Goal: Task Accomplishment & Management: Complete application form

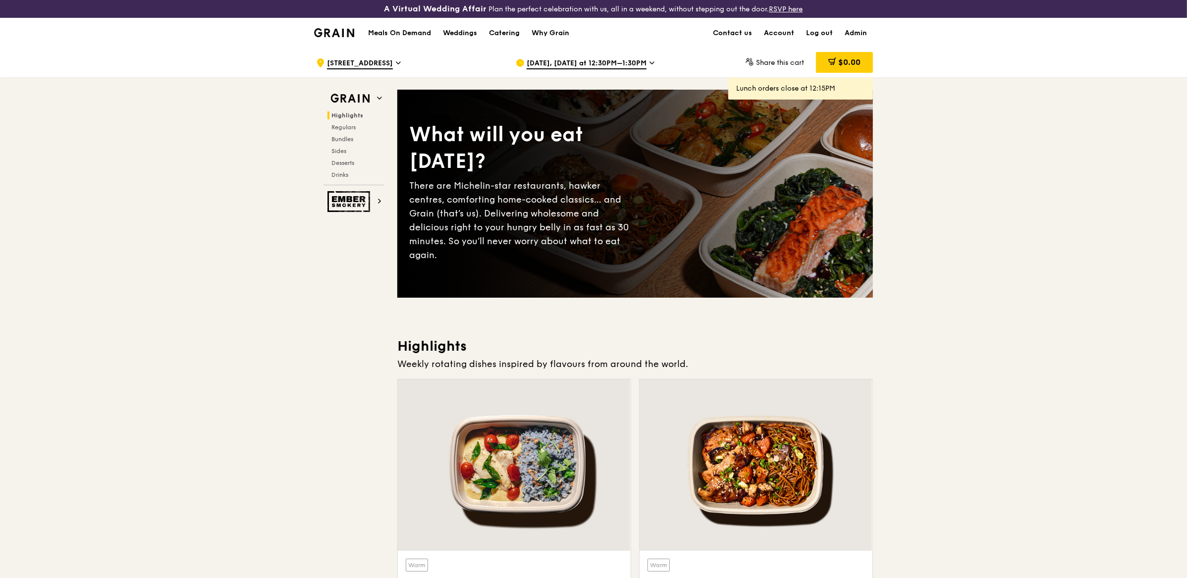
click at [362, 59] on span "8 College Road" at bounding box center [360, 63] width 66 height 11
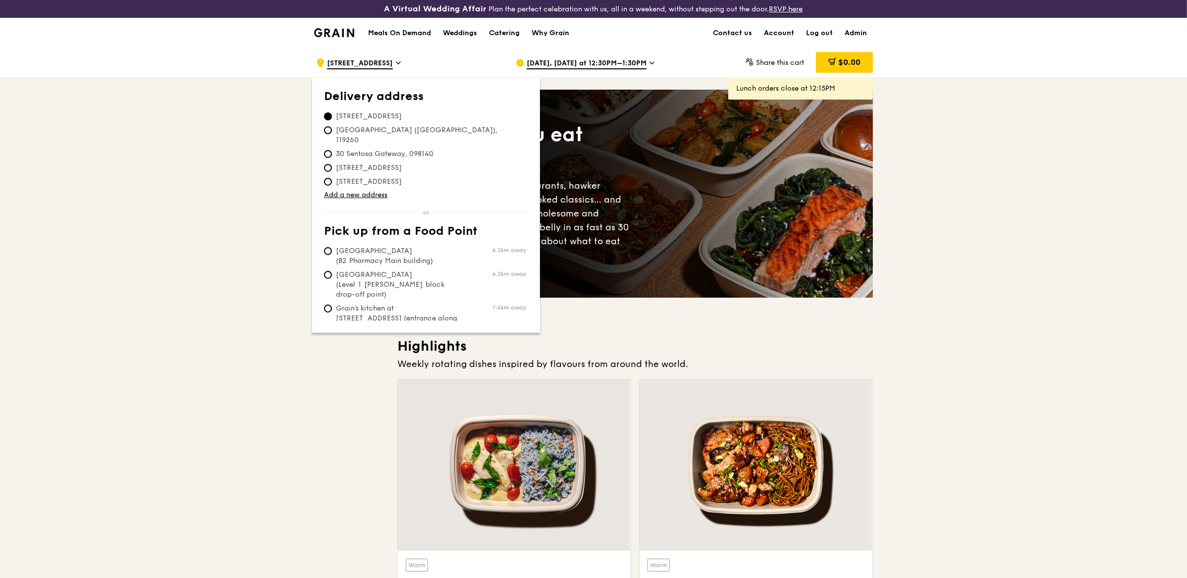
click at [209, 71] on div ".cls-1 { fill: none; stroke: #fff; stroke-linecap: round; stroke-linejoin: roun…" at bounding box center [593, 63] width 1187 height 30
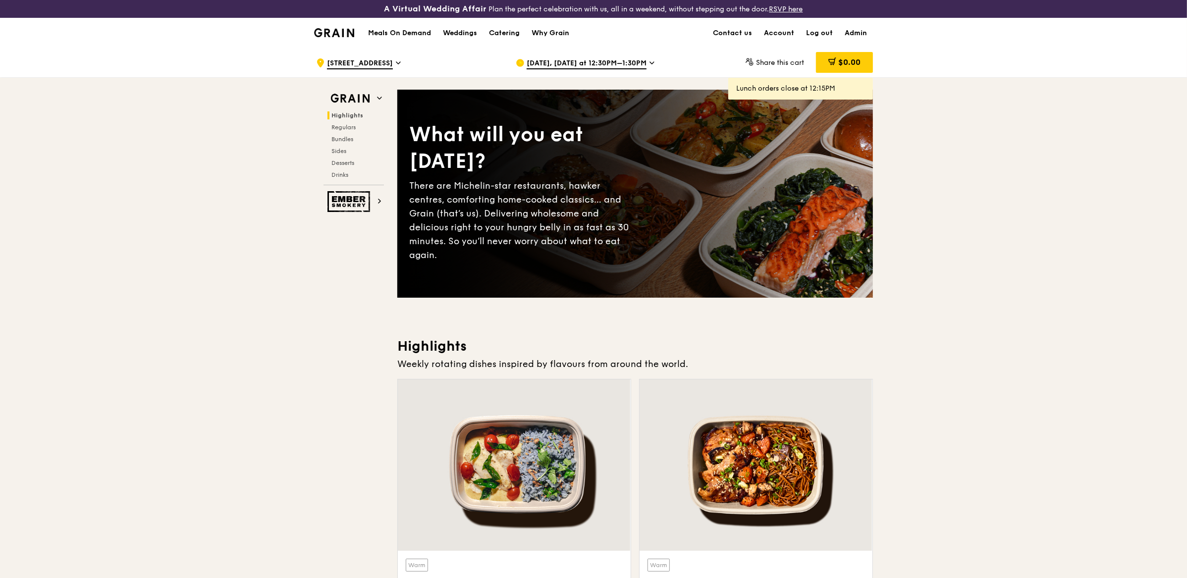
click at [616, 67] on span "Oct 8, Today at 12:30PM–1:30PM" at bounding box center [587, 63] width 120 height 11
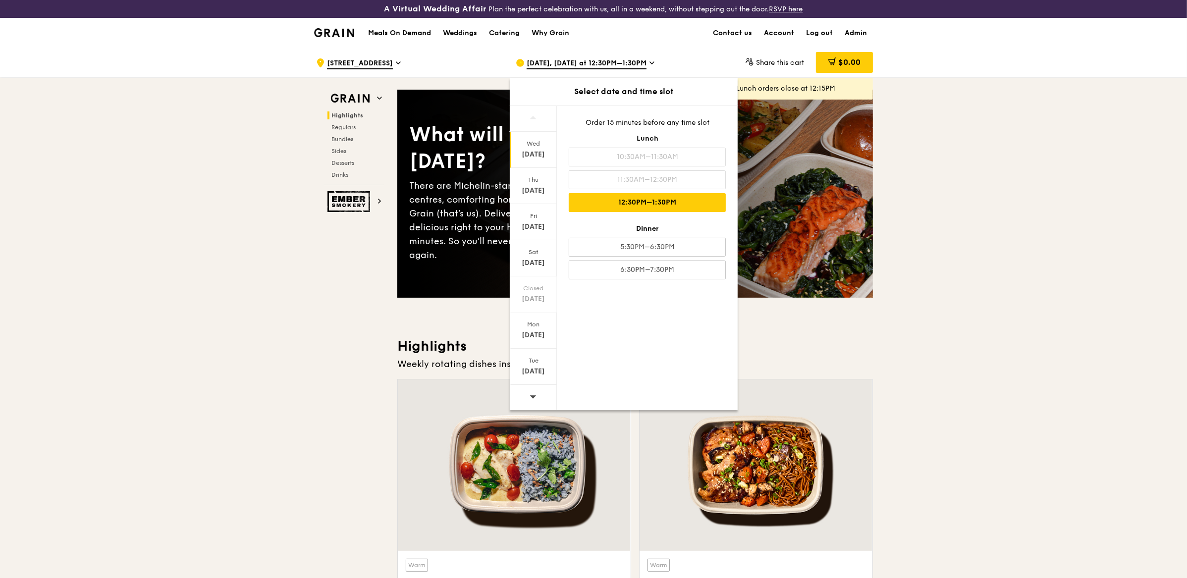
click at [534, 389] on span at bounding box center [533, 396] width 7 height 23
click at [528, 150] on div "Oct 15" at bounding box center [533, 155] width 44 height 10
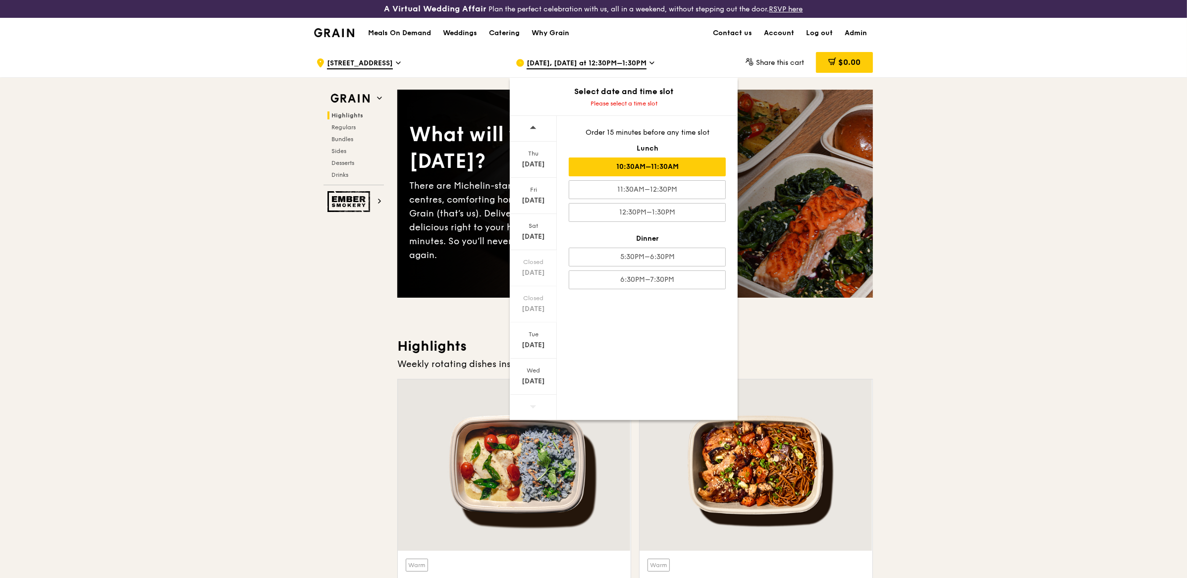
click at [605, 164] on div "10:30AM–11:30AM" at bounding box center [647, 167] width 157 height 19
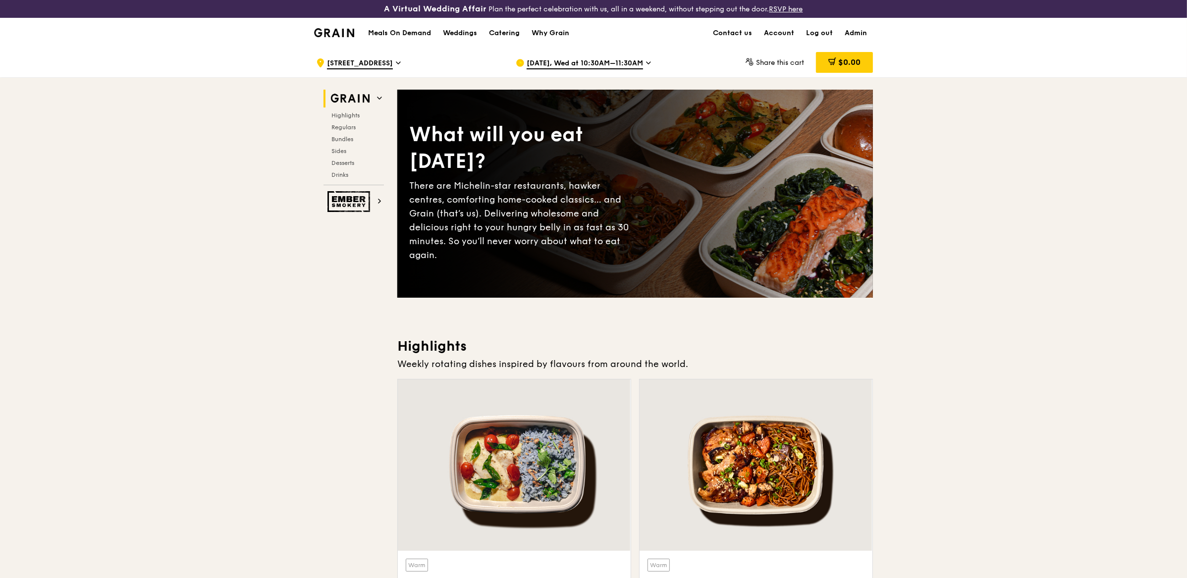
click at [591, 65] on span "[DATE], Wed at 10:30AM–11:30AM" at bounding box center [585, 63] width 116 height 11
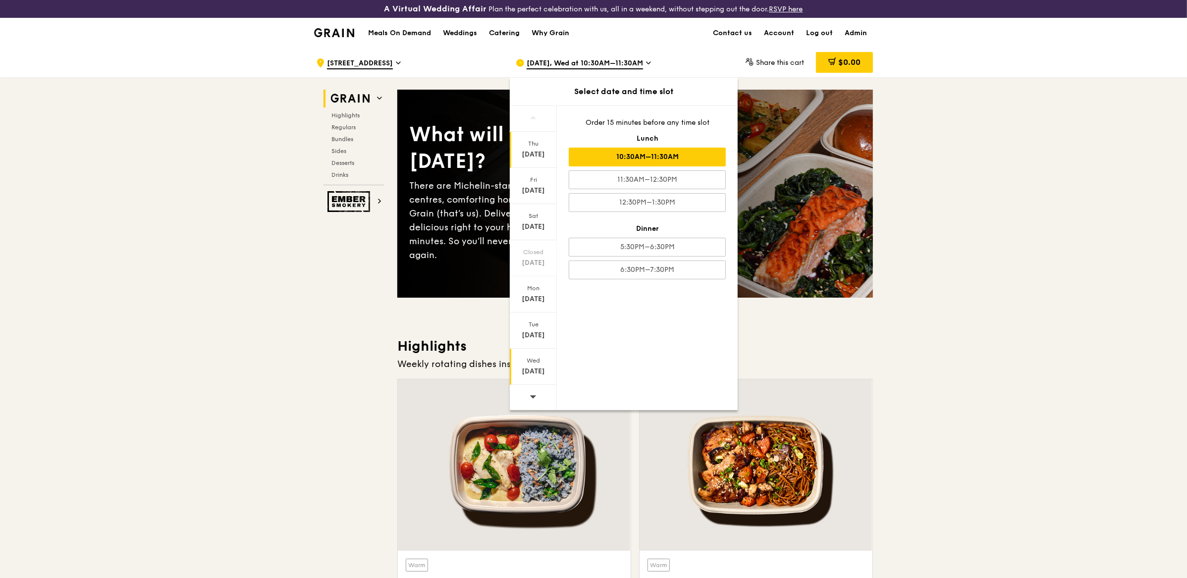
click at [549, 154] on div "Oct 9" at bounding box center [533, 155] width 44 height 10
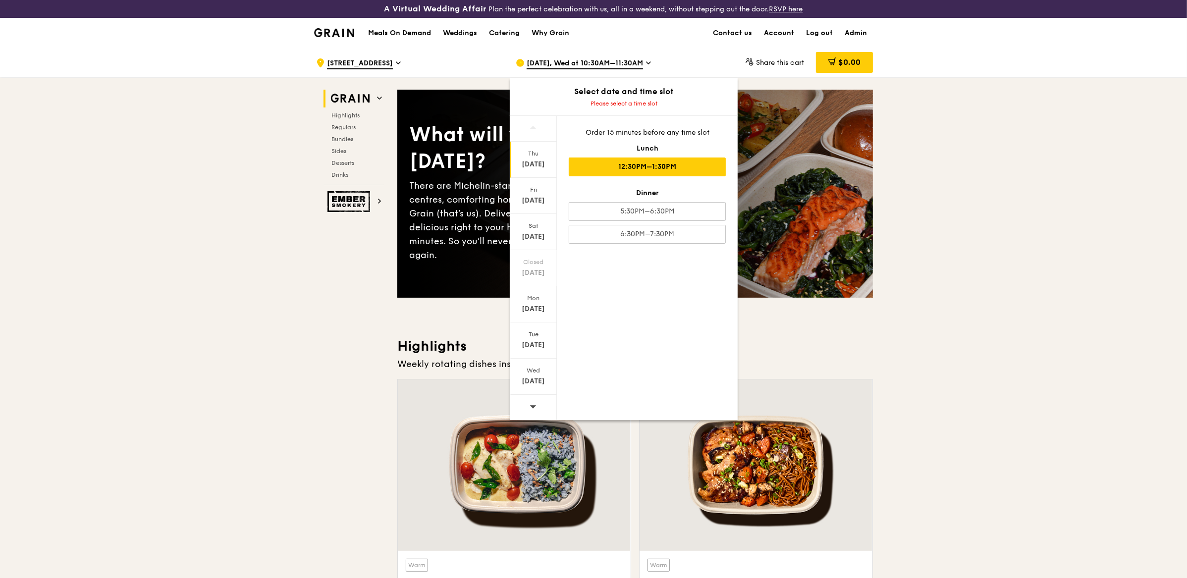
click at [619, 165] on div "12:30PM–1:30PM" at bounding box center [647, 167] width 157 height 19
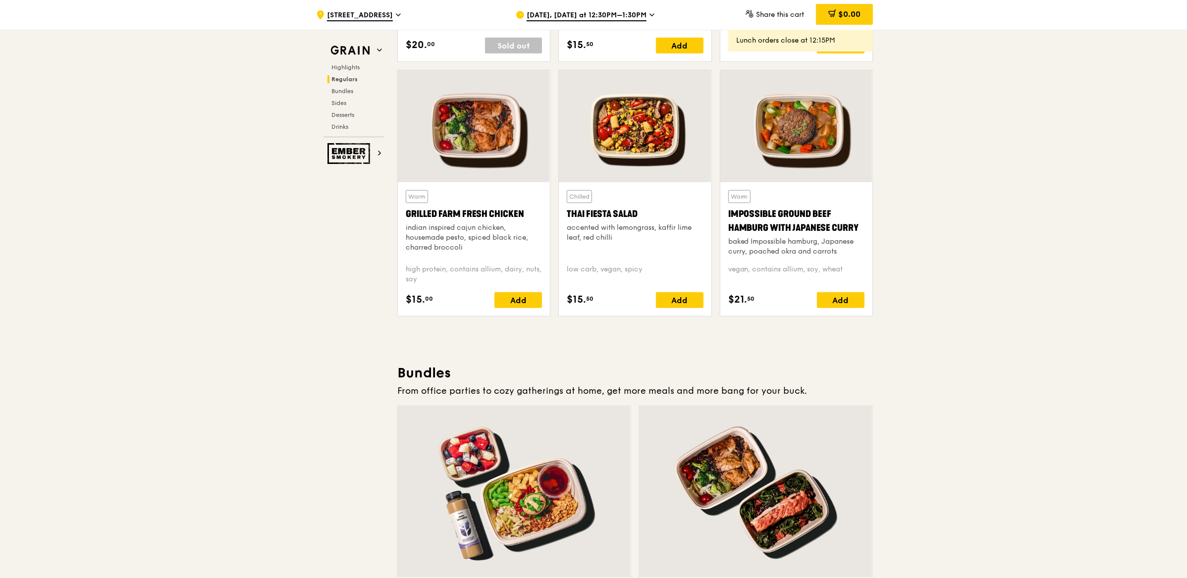
scroll to position [1141, 0]
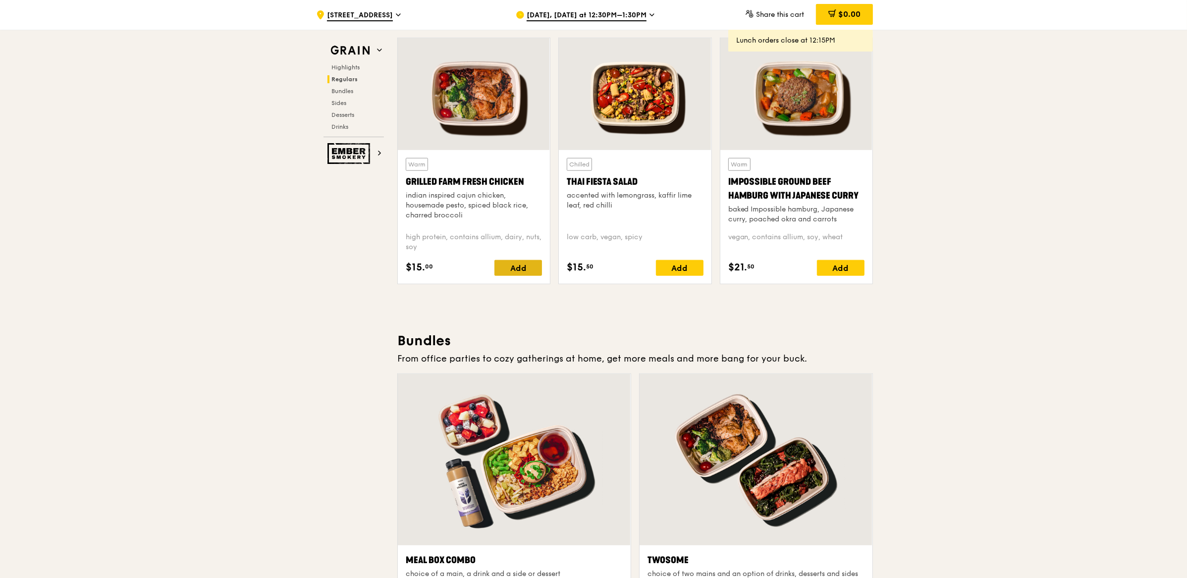
click at [516, 263] on div "Add" at bounding box center [519, 268] width 48 height 16
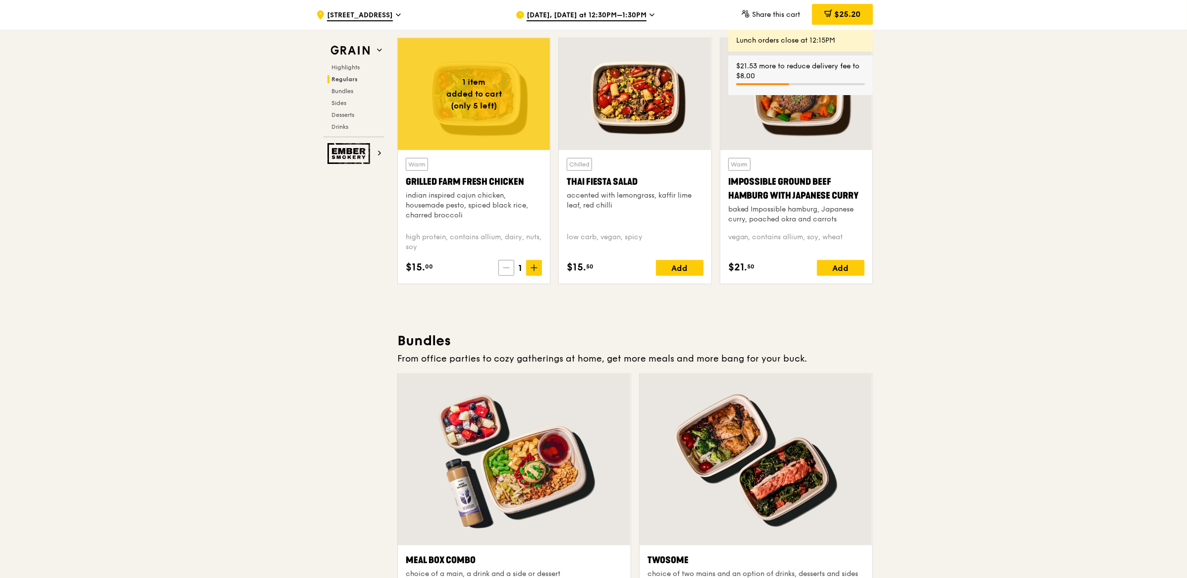
click at [505, 275] on span at bounding box center [506, 268] width 16 height 16
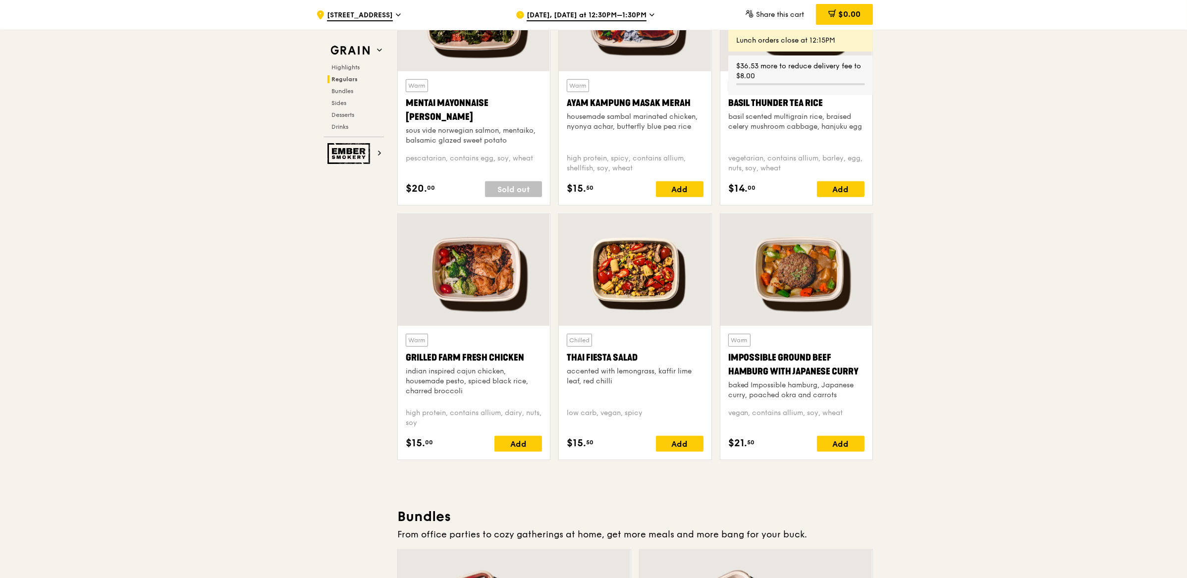
scroll to position [945, 0]
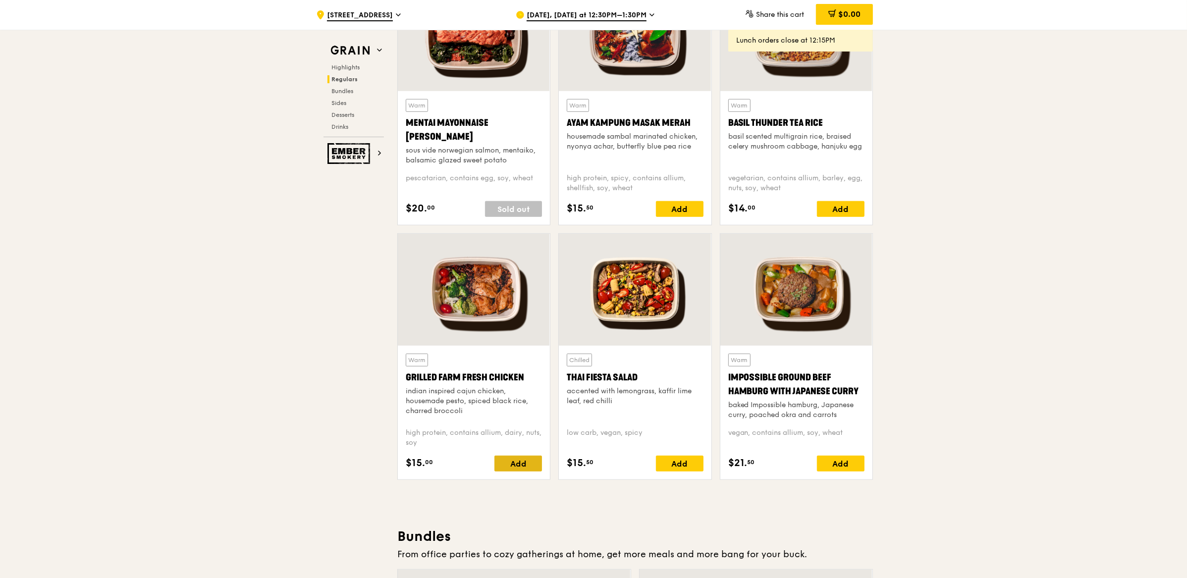
click at [503, 465] on div "Add" at bounding box center [519, 464] width 48 height 16
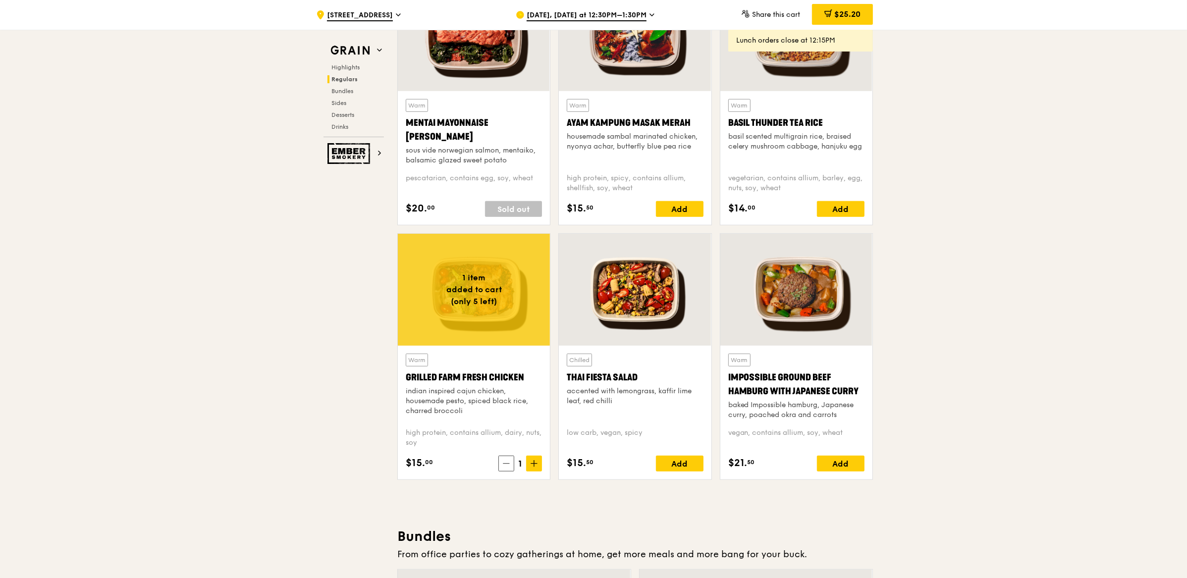
click at [535, 473] on div "Warm Grilled Farm Fresh Chicken indian inspired cajun chicken, housemade pesto,…" at bounding box center [474, 413] width 152 height 134
click at [535, 471] on span at bounding box center [534, 464] width 16 height 16
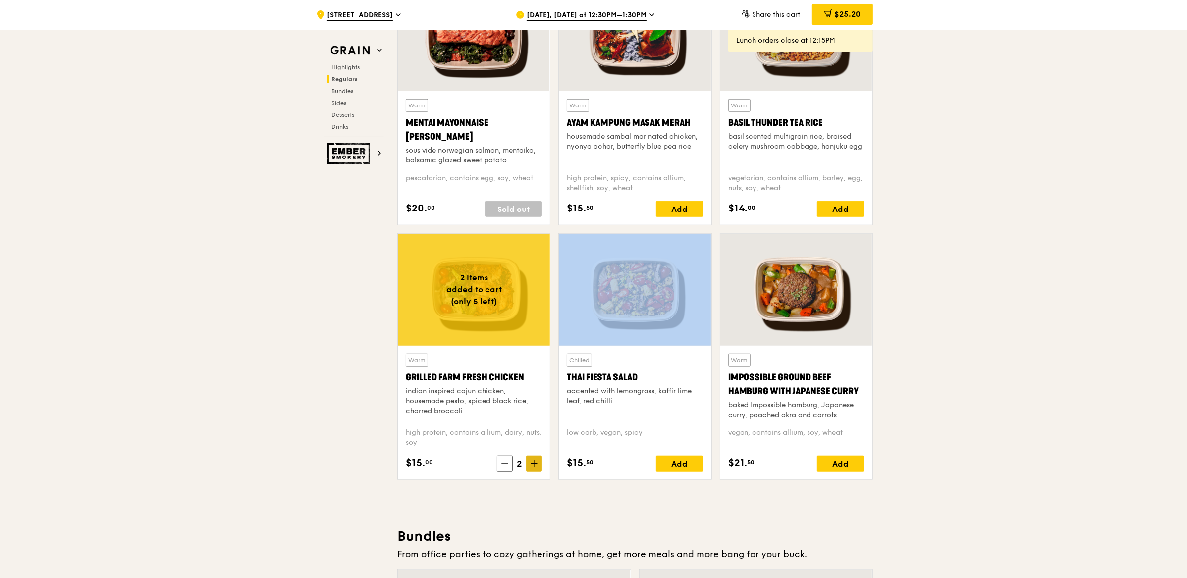
click at [535, 471] on span at bounding box center [534, 464] width 16 height 16
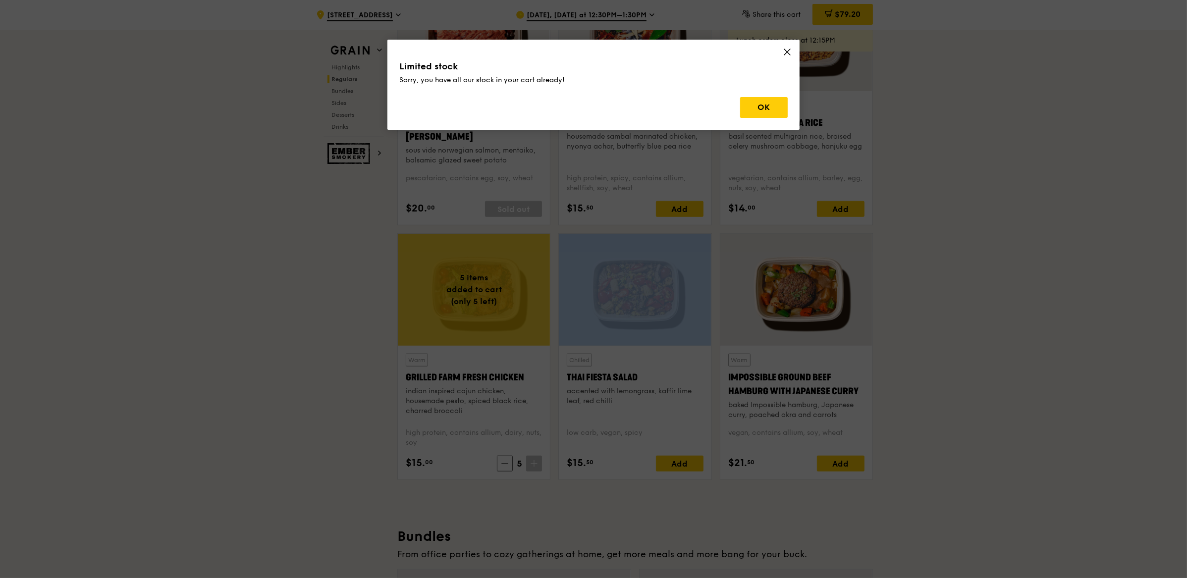
click at [784, 53] on icon at bounding box center [787, 52] width 9 height 9
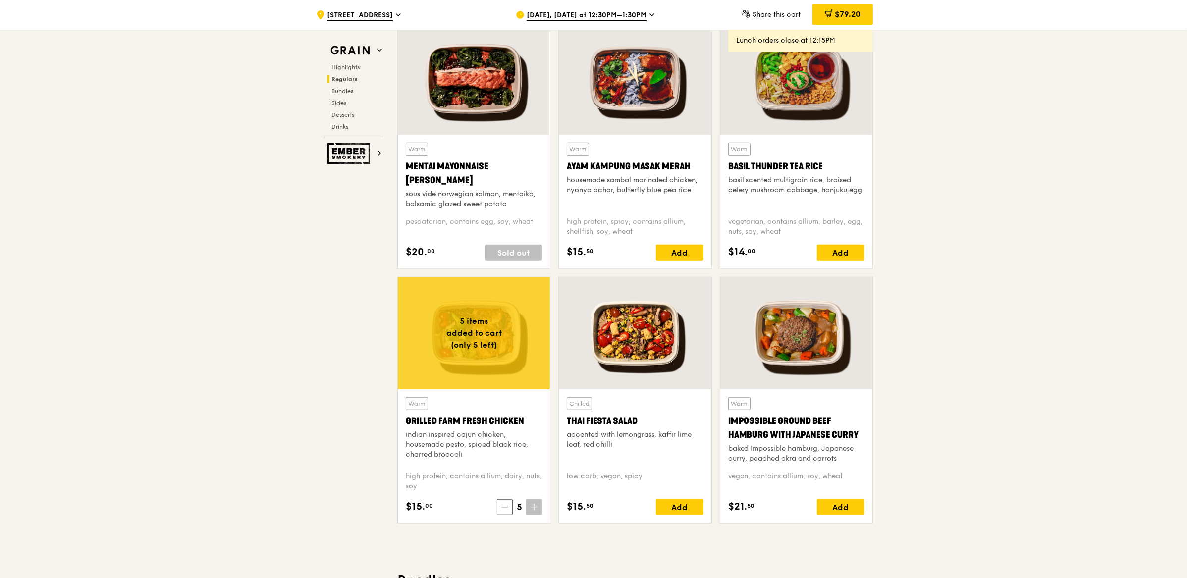
scroll to position [905, 0]
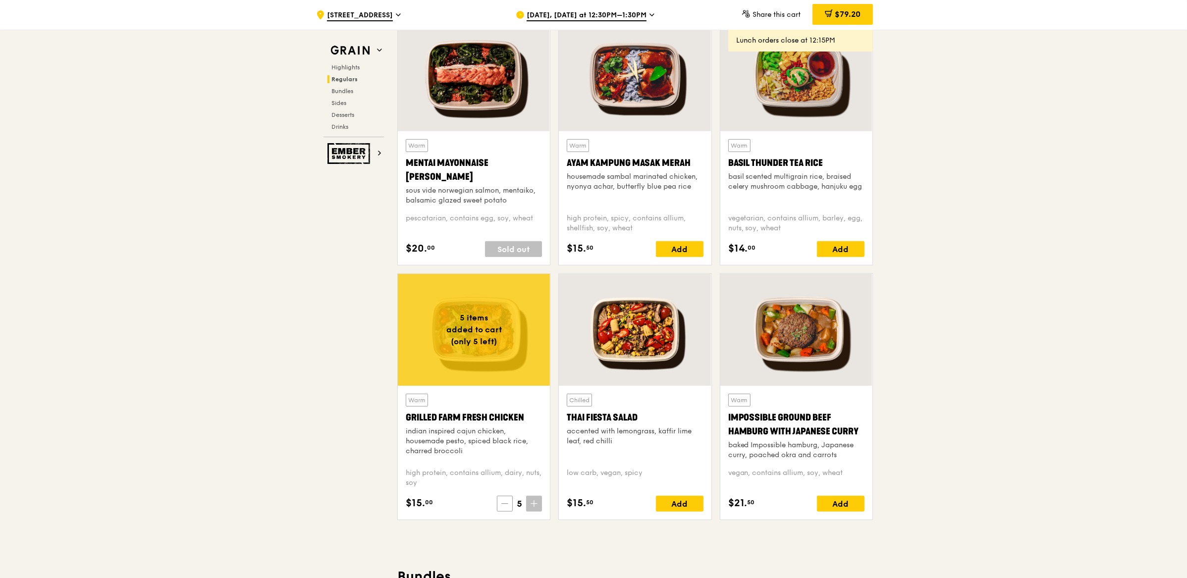
click at [507, 500] on icon at bounding box center [504, 503] width 7 height 7
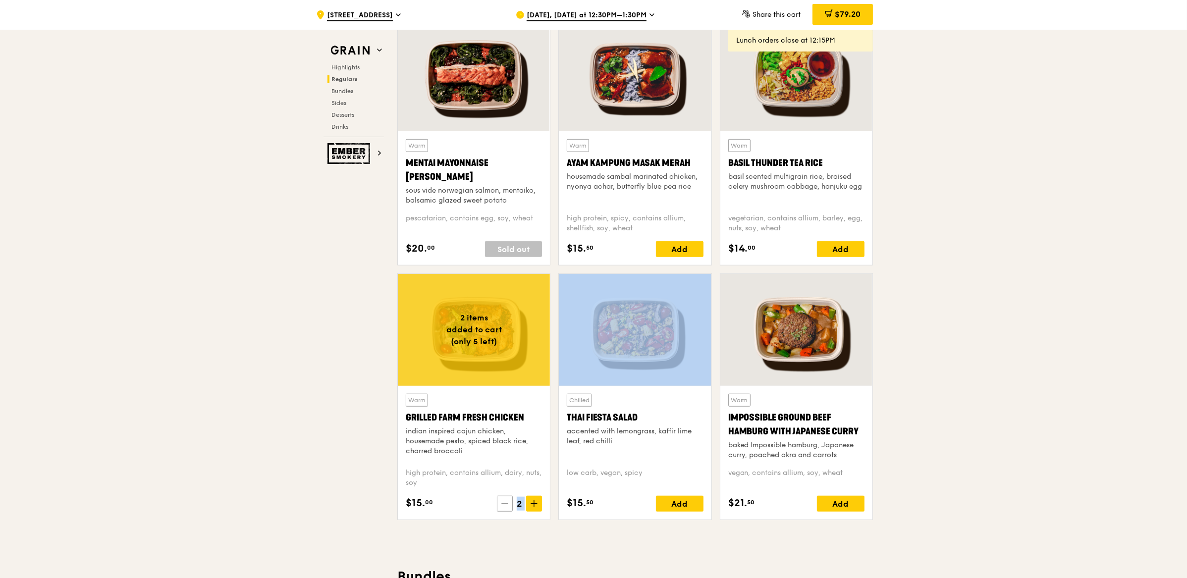
click at [507, 500] on icon at bounding box center [504, 503] width 7 height 7
click at [507, 500] on icon at bounding box center [506, 503] width 7 height 7
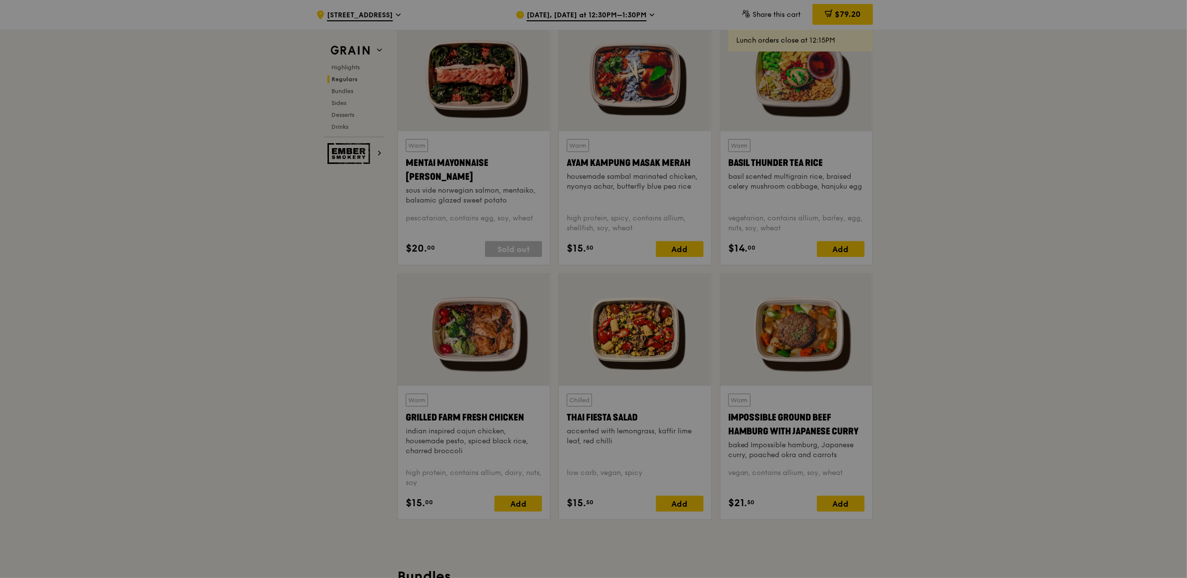
click at [323, 384] on div at bounding box center [593, 289] width 1187 height 578
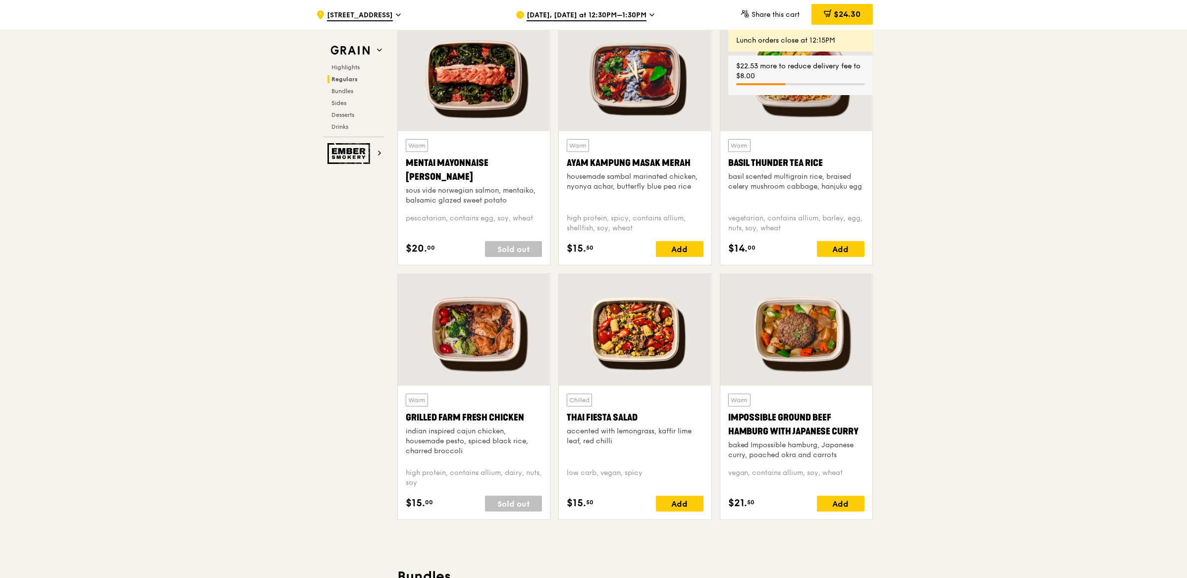
scroll to position [763, 0]
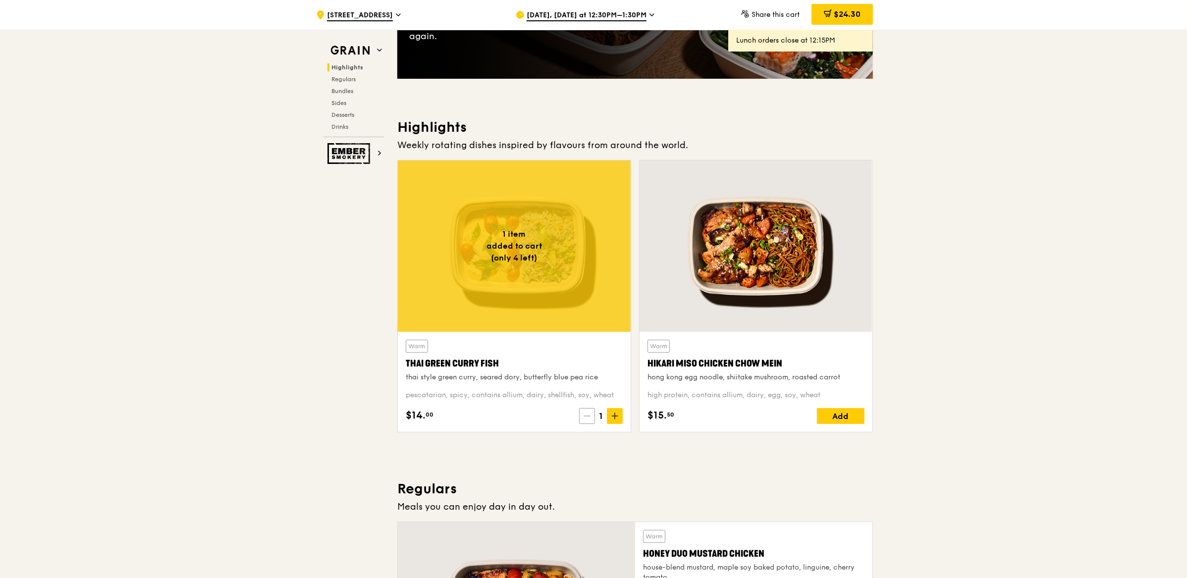
click at [591, 418] on span at bounding box center [587, 416] width 16 height 16
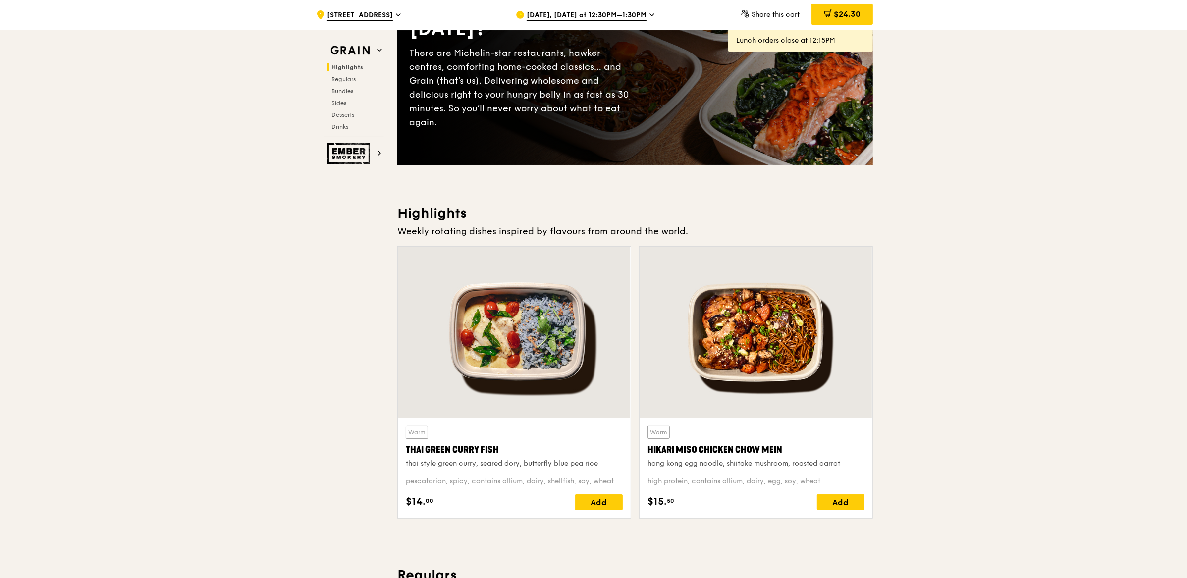
scroll to position [0, 0]
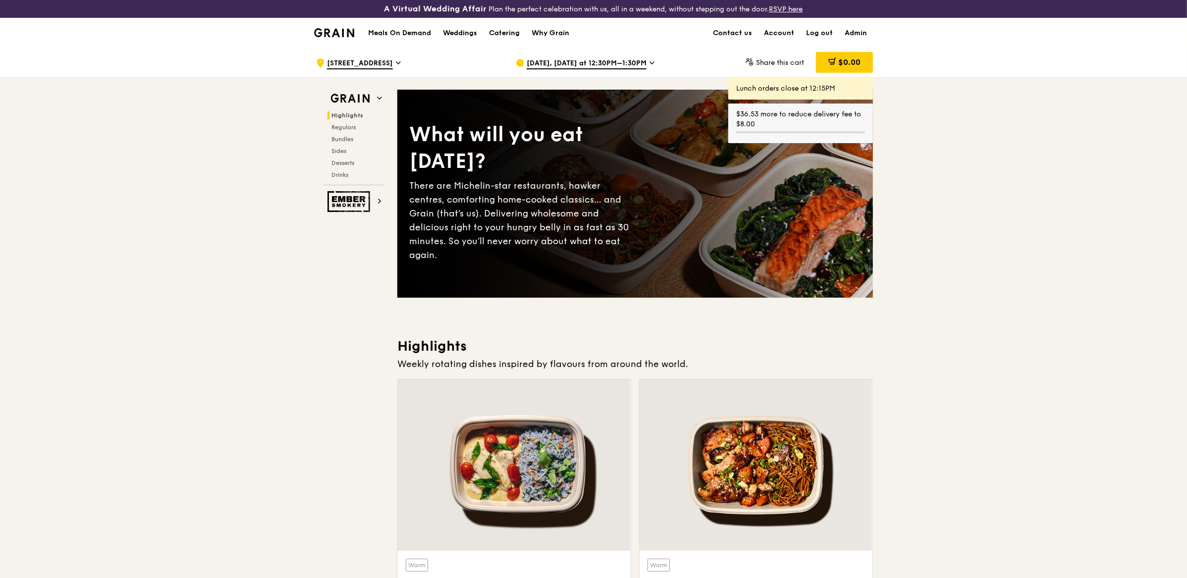
click at [584, 63] on span "Oct 9, Today at 12:30PM–1:30PM" at bounding box center [587, 63] width 120 height 11
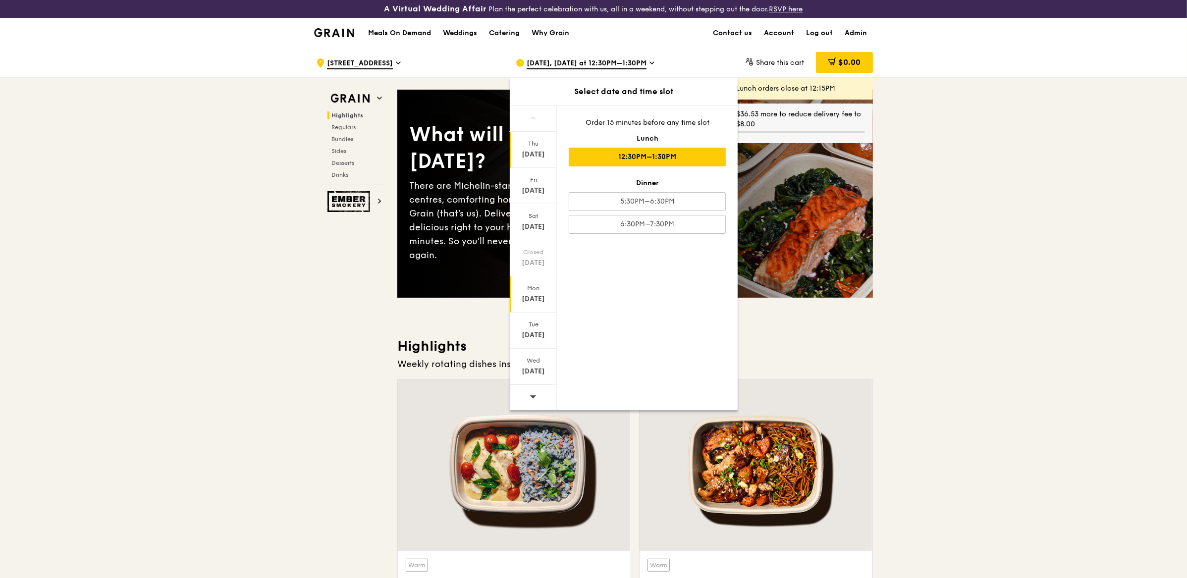
click at [539, 284] on div "Mon" at bounding box center [533, 288] width 44 height 8
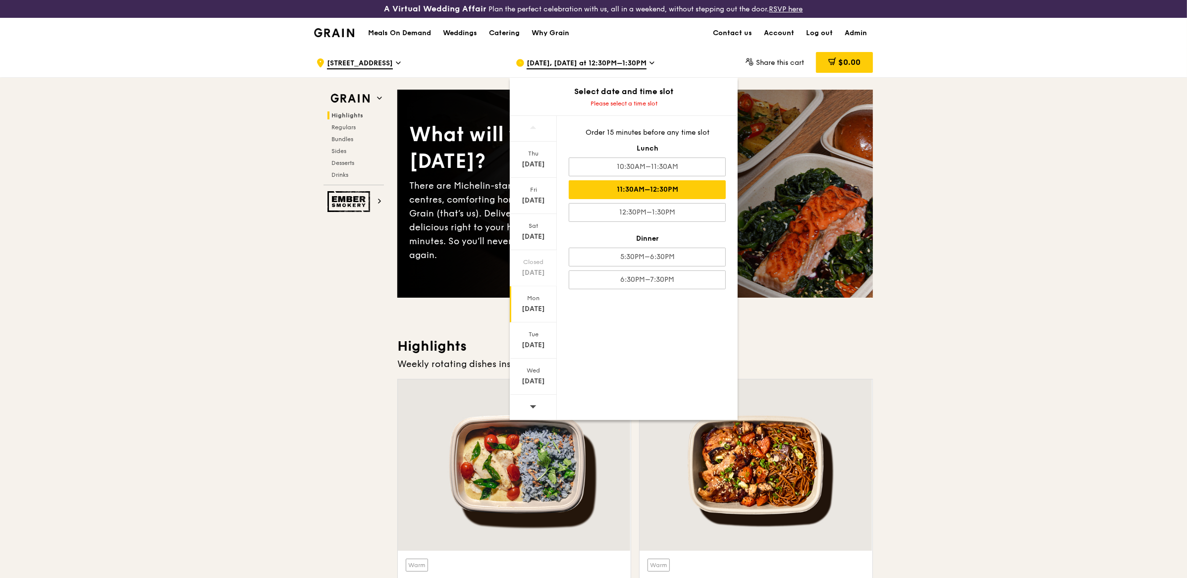
click at [693, 180] on div "11:30AM–12:30PM" at bounding box center [647, 189] width 157 height 19
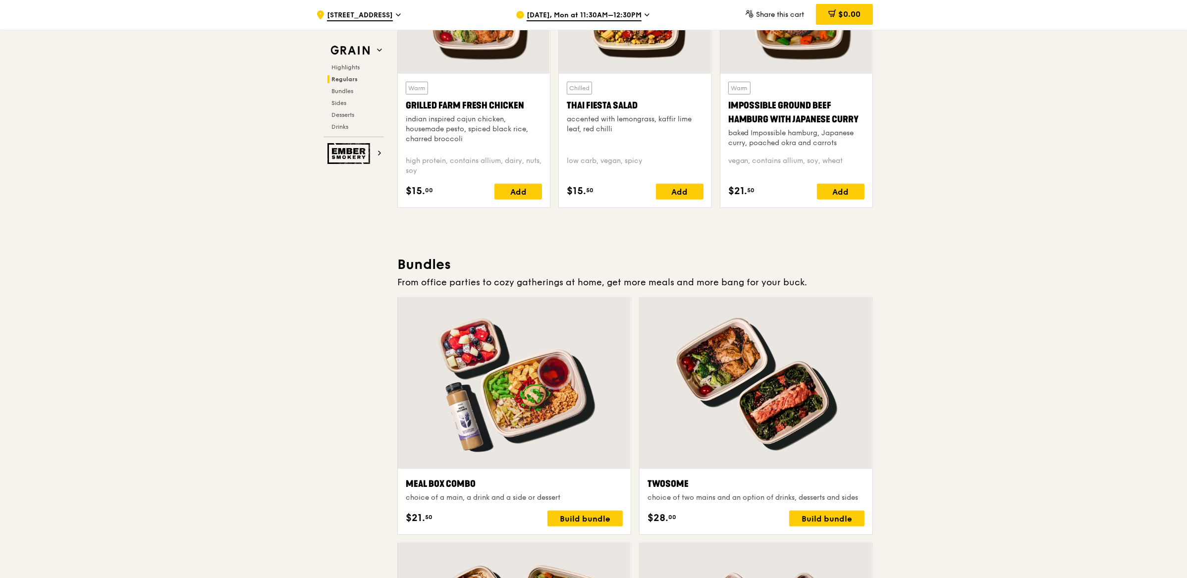
scroll to position [853, 0]
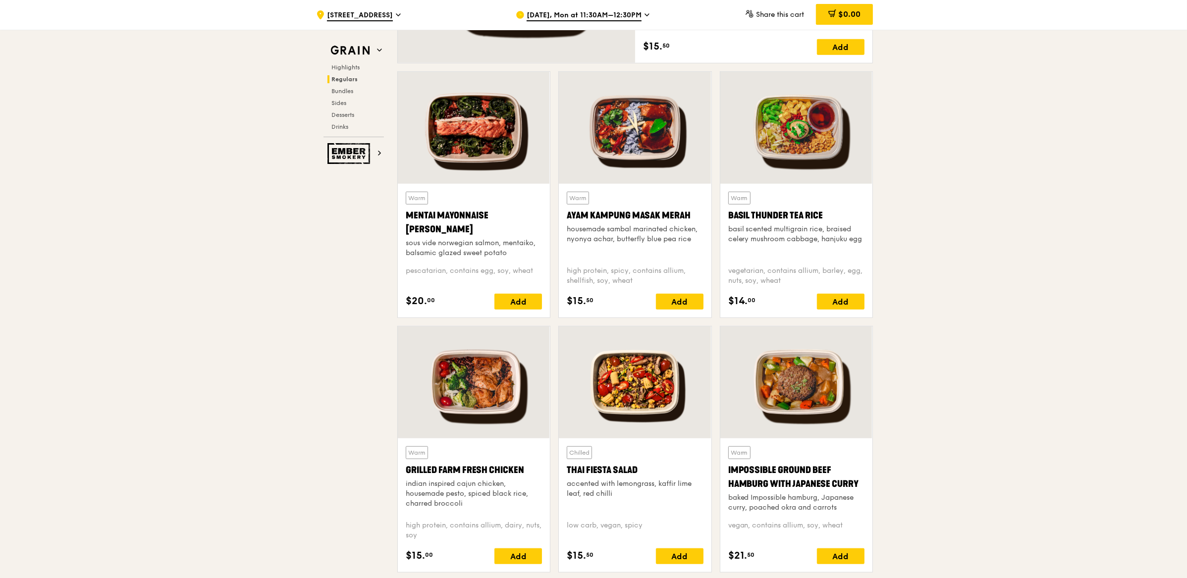
click at [442, 172] on div at bounding box center [474, 128] width 152 height 112
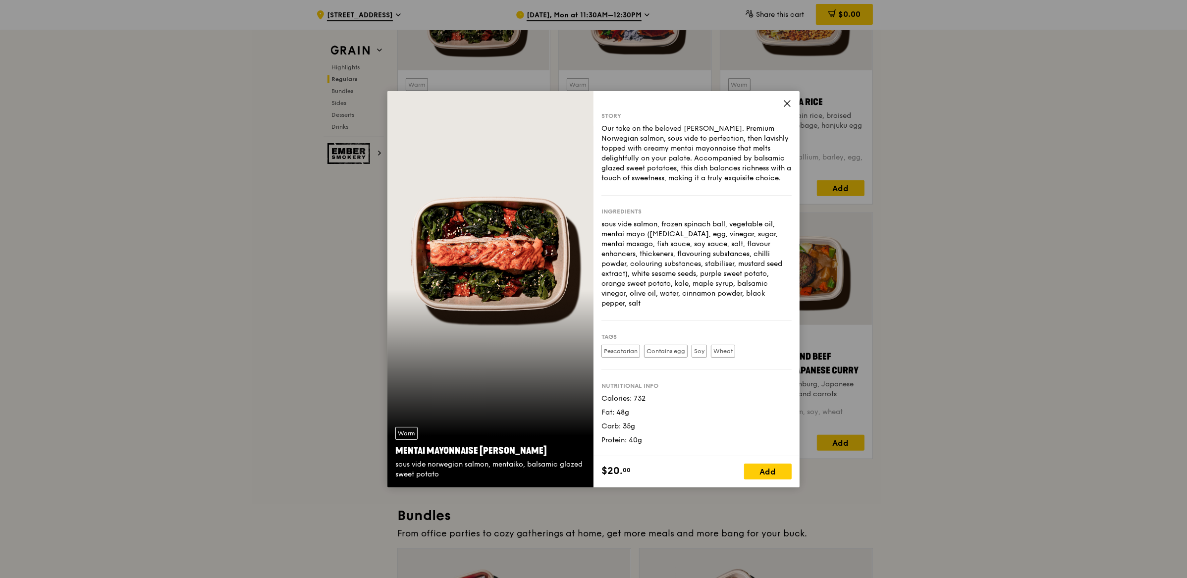
scroll to position [893, 0]
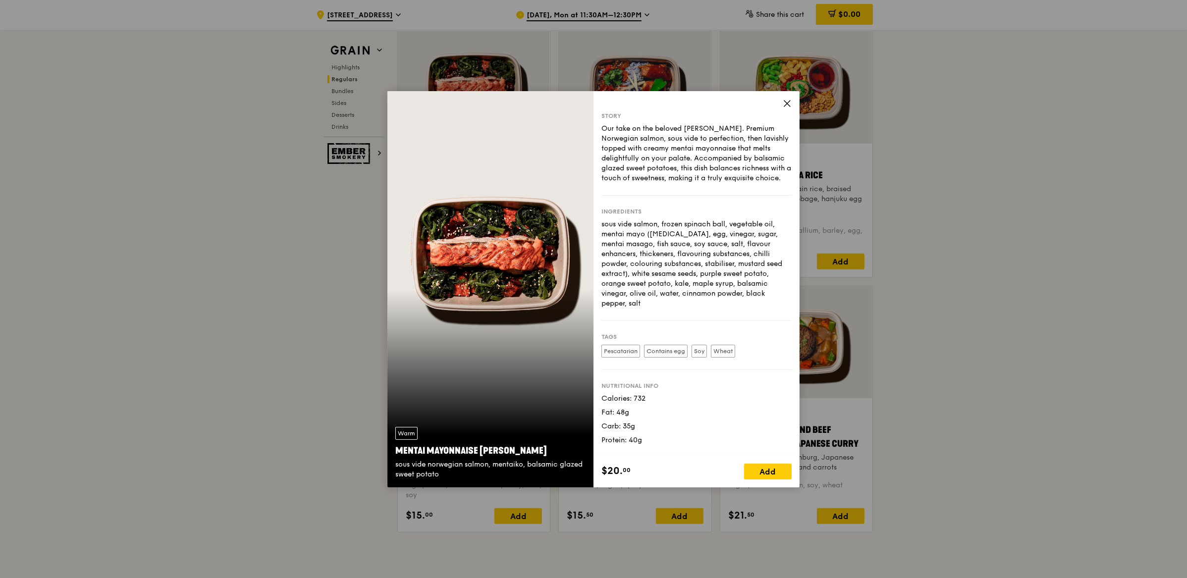
click at [785, 102] on icon at bounding box center [787, 103] width 9 height 9
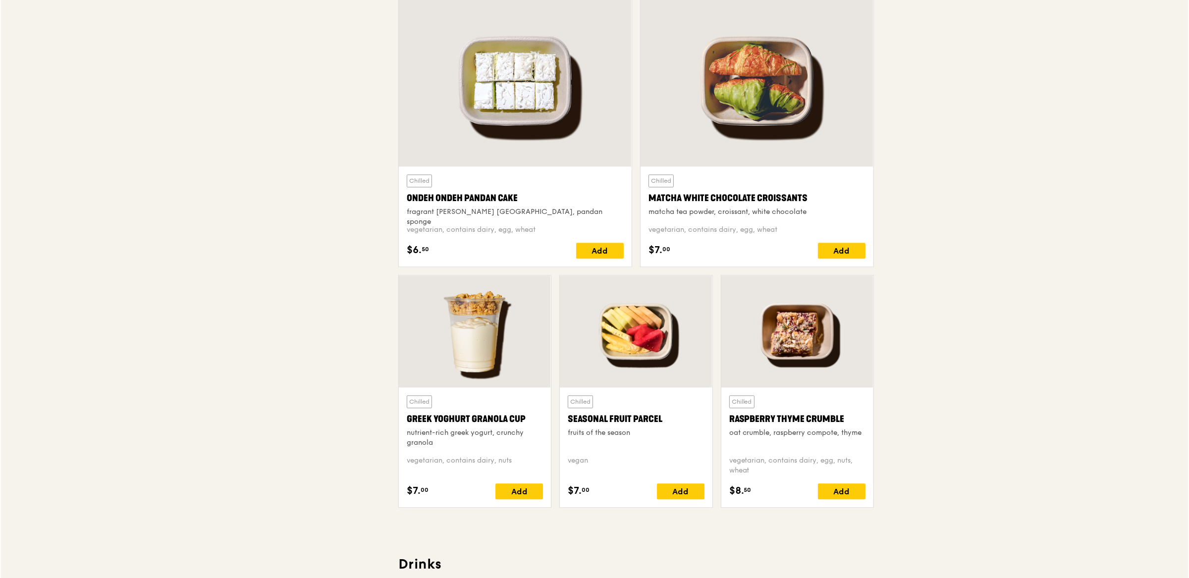
scroll to position [0, 0]
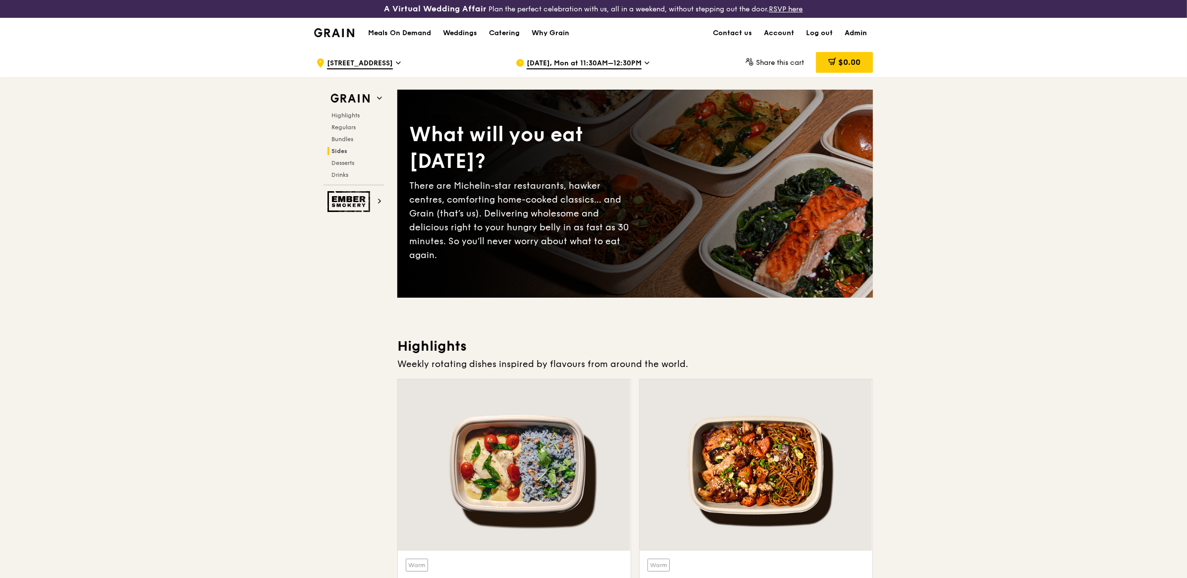
click at [864, 31] on link "Admin" at bounding box center [856, 33] width 34 height 30
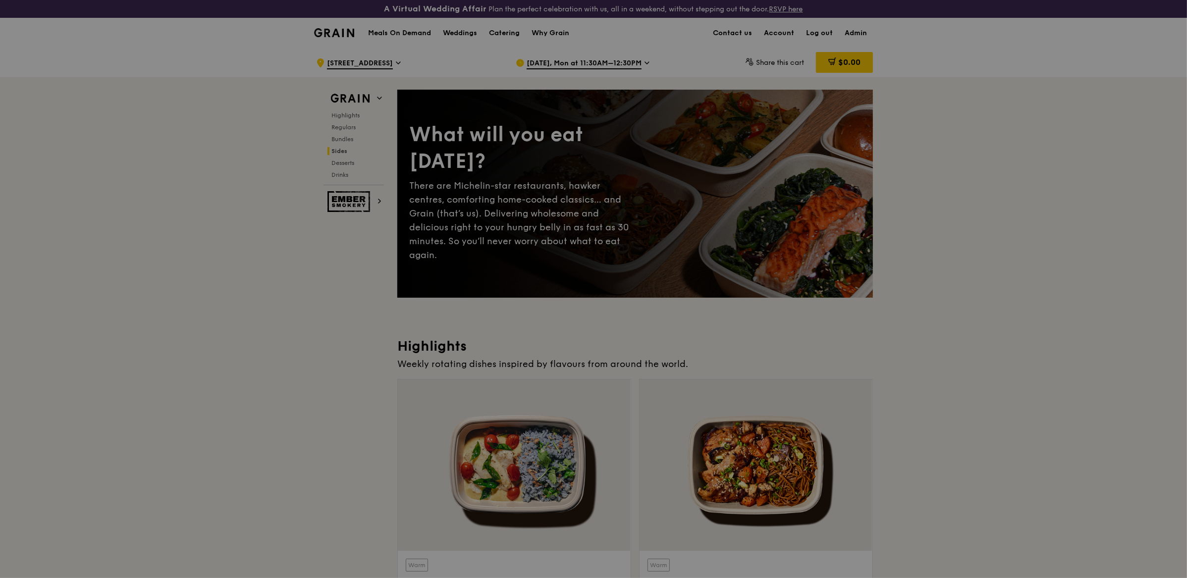
select select "100"
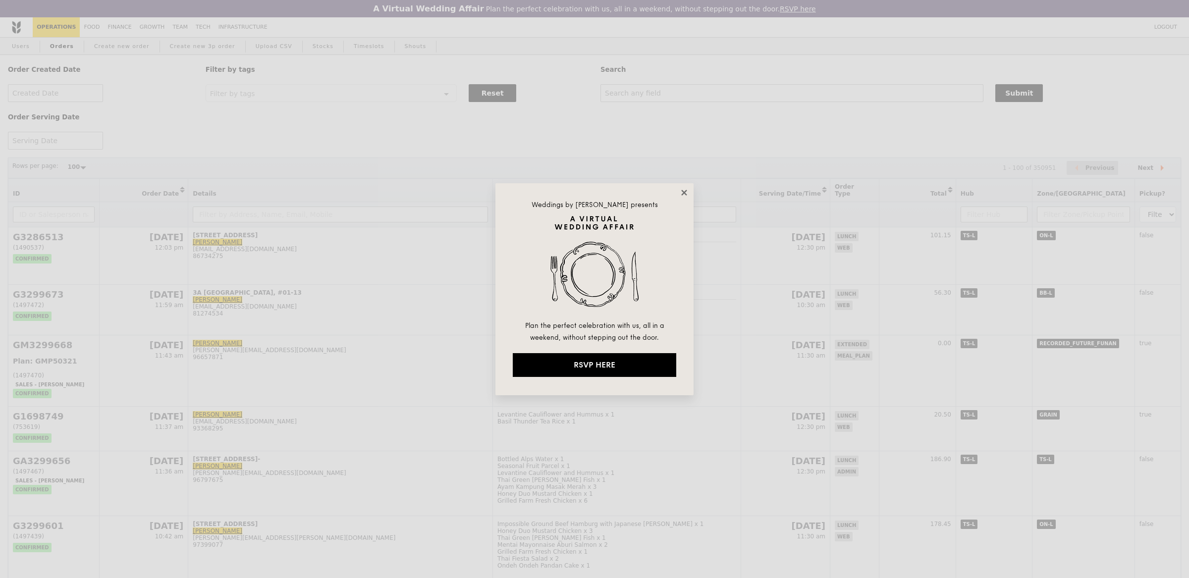
click at [682, 193] on icon at bounding box center [684, 192] width 9 height 9
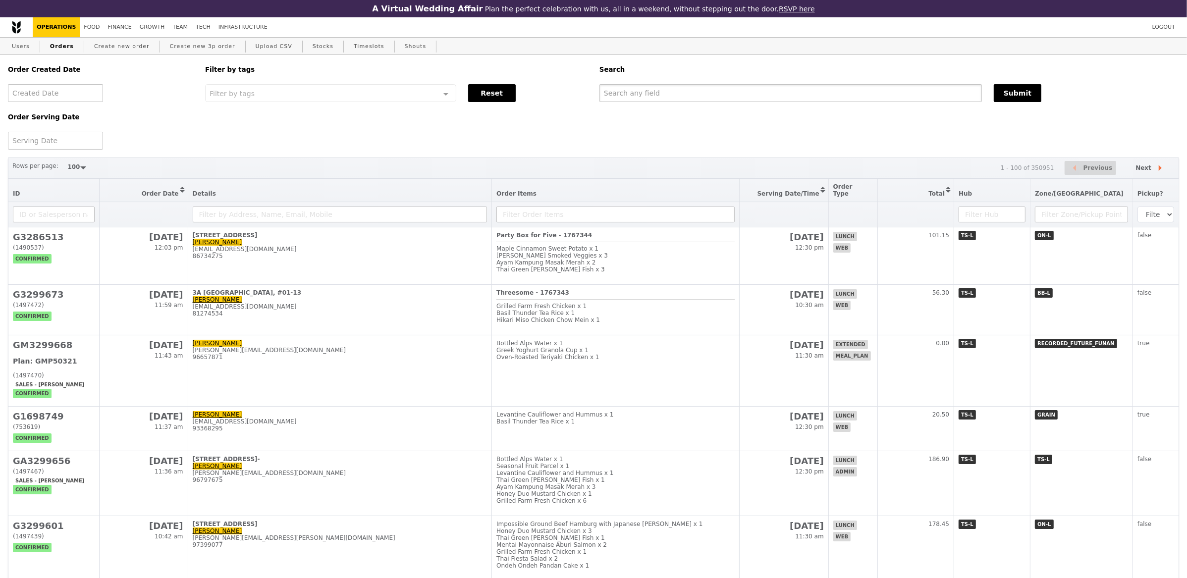
click at [733, 97] on input "text" at bounding box center [791, 93] width 383 height 18
paste input "[EMAIL_ADDRESS][DOMAIN_NAME]"
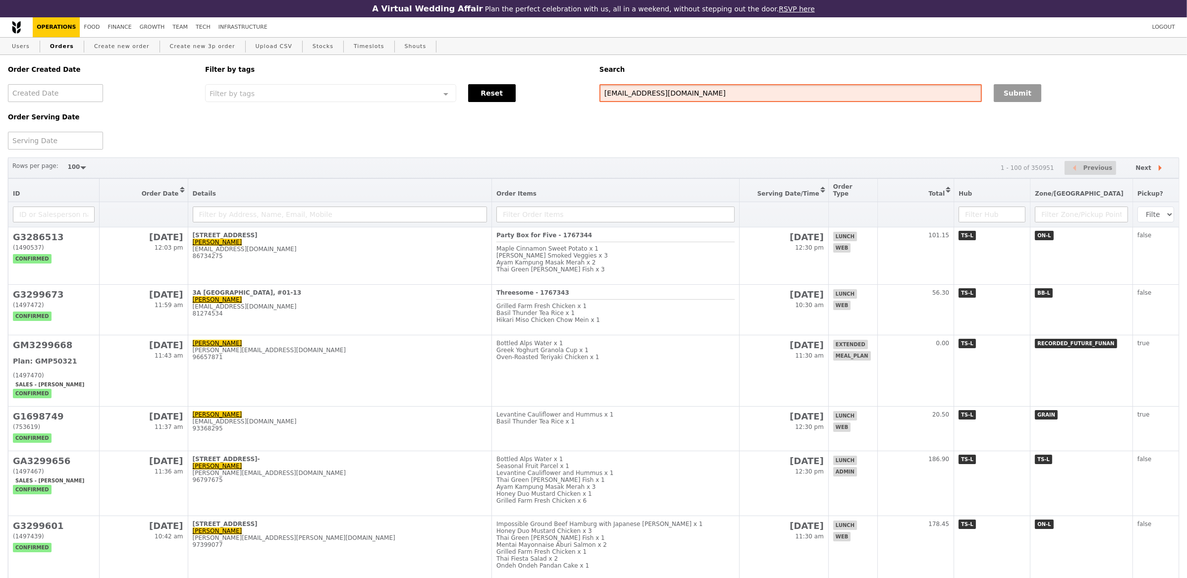
type input "[EMAIL_ADDRESS][DOMAIN_NAME]"
click at [1031, 87] on button "Submit" at bounding box center [1018, 93] width 48 height 18
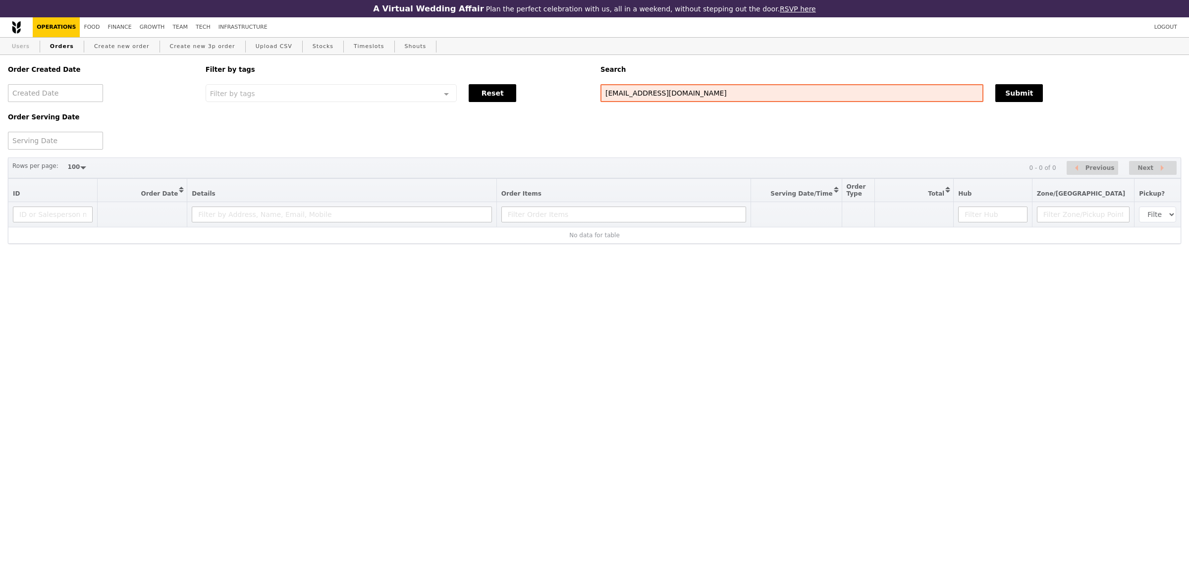
click at [16, 49] on link "Users" at bounding box center [21, 47] width 26 height 18
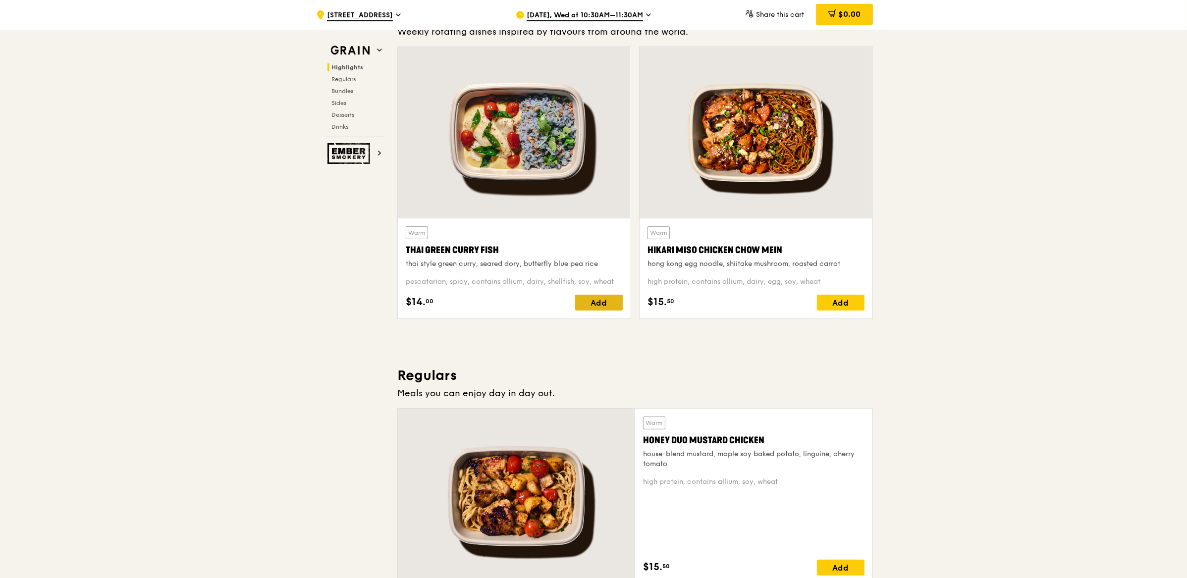
click at [581, 295] on div "Add" at bounding box center [599, 303] width 48 height 16
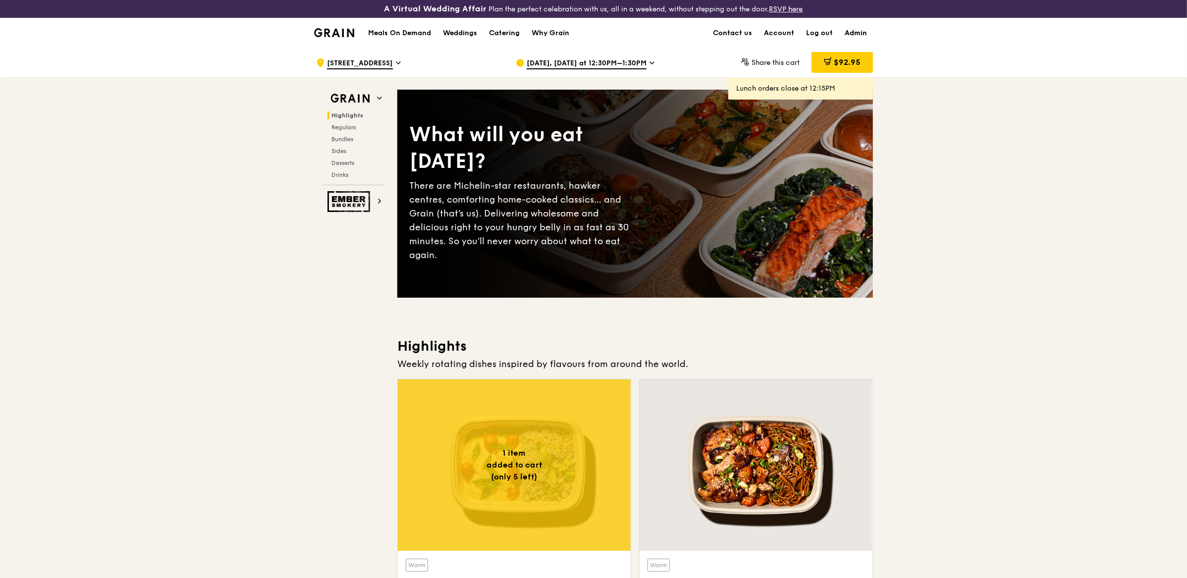
click at [851, 33] on link "Admin" at bounding box center [856, 33] width 34 height 30
select select "100"
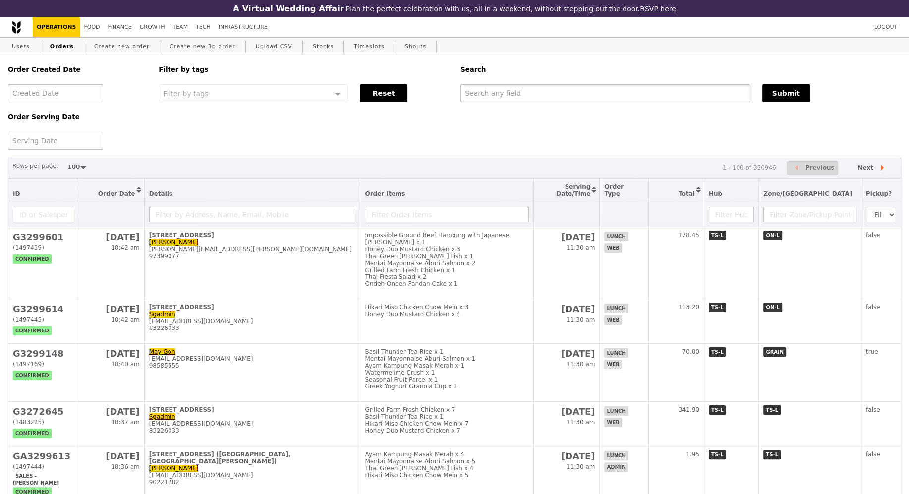
click at [529, 98] on input "text" at bounding box center [605, 93] width 290 height 18
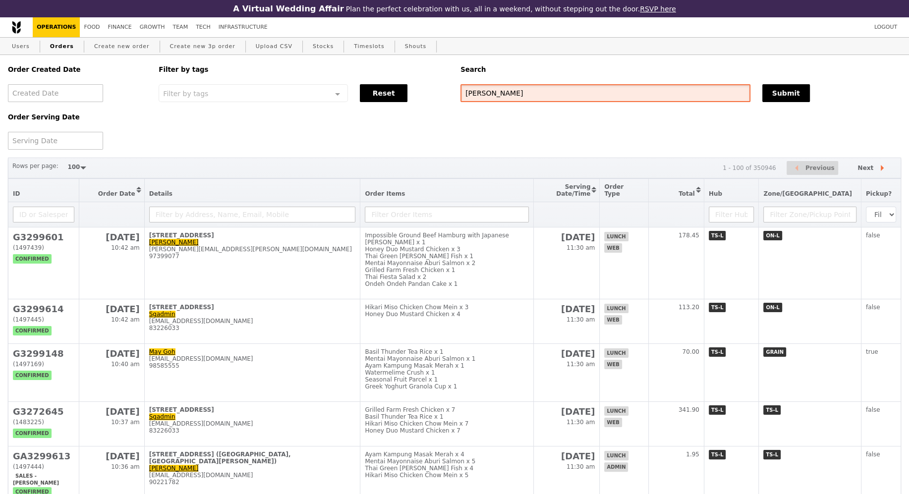
type input "anand"
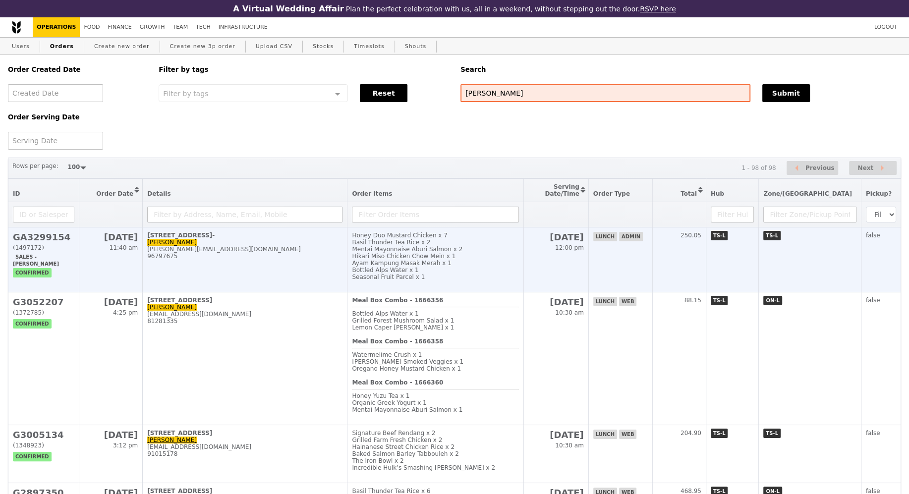
click at [290, 275] on td "[STREET_ADDRESS]- Anand [EMAIL_ADDRESS][DOMAIN_NAME] 96797675" at bounding box center [245, 259] width 205 height 65
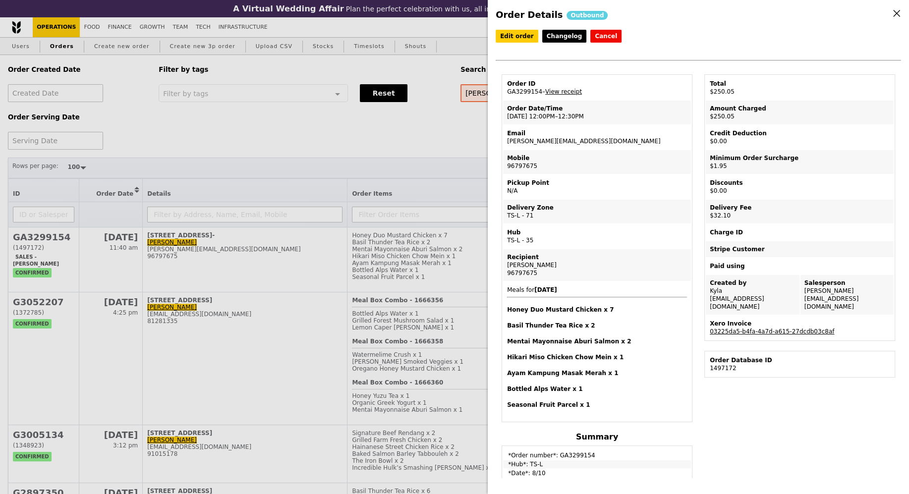
click at [524, 141] on td "Email ananath@amazon.com" at bounding box center [597, 137] width 188 height 24
copy td "[PERSON_NAME][EMAIL_ADDRESS][DOMAIN_NAME]"
click at [99, 46] on div "Order Details Outbound Edit order Changelog Cancel Order ID GA3299154 – View re…" at bounding box center [454, 247] width 909 height 494
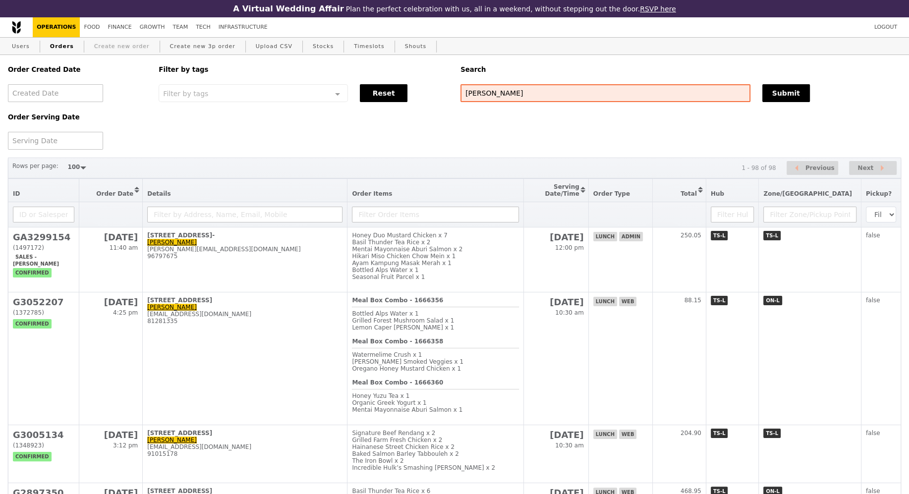
click at [115, 48] on link "Create new order" at bounding box center [121, 47] width 63 height 18
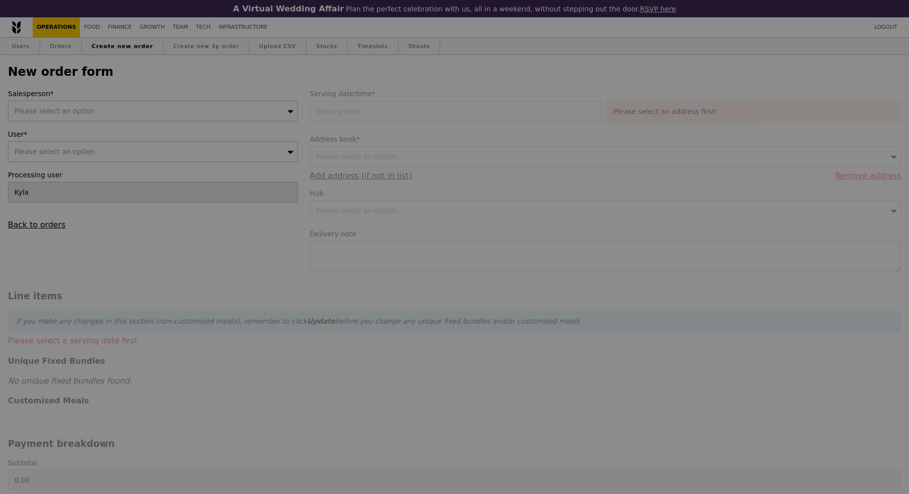
type input "Confirm"
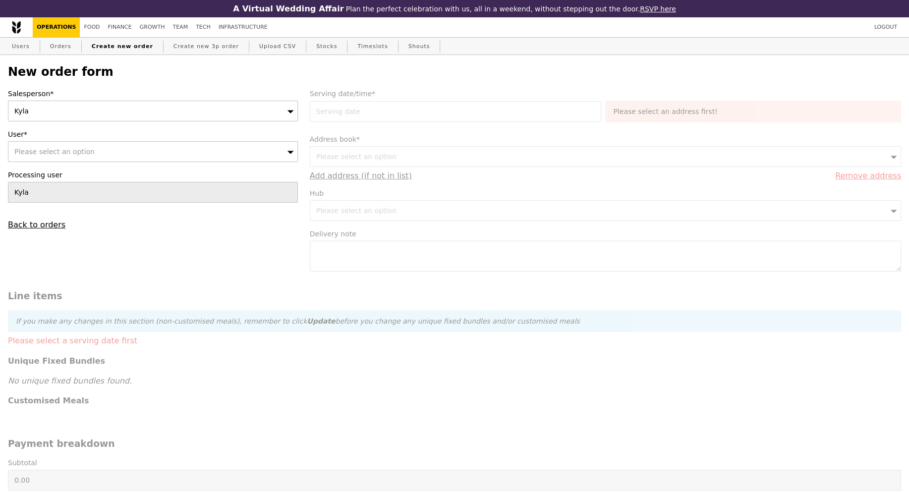
click at [95, 107] on div "Kyla" at bounding box center [153, 111] width 290 height 21
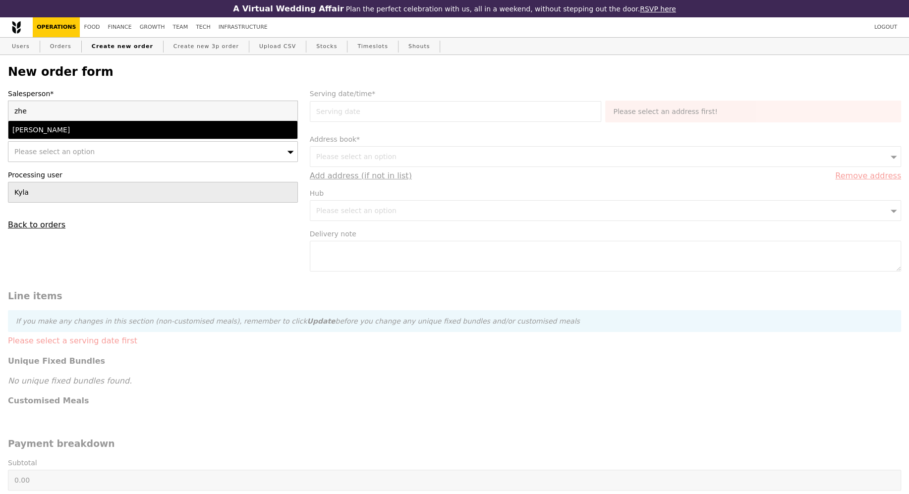
type input "zhe"
click at [91, 127] on div "[PERSON_NAME]" at bounding box center [117, 130] width 211 height 10
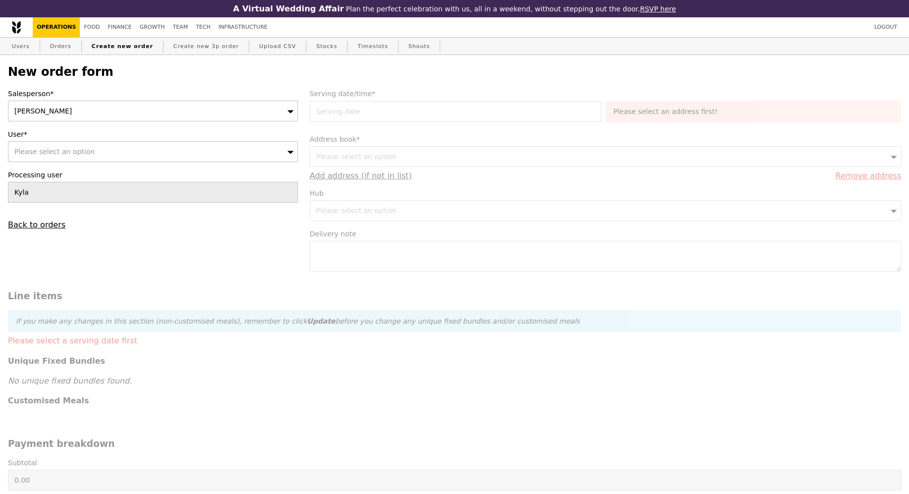
click at [88, 163] on div "Salesperson* zhe yong User* Please select an option Processing user Kyla Back t…" at bounding box center [153, 159] width 302 height 141
click at [104, 146] on div "Please select an option" at bounding box center [153, 151] width 290 height 21
type input "ananath@amazon.com"
type input "Confirm"
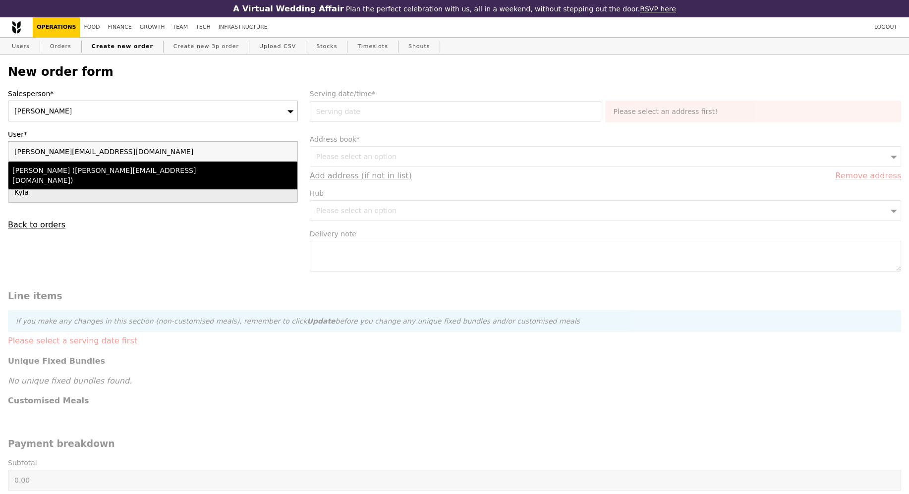
type input "ananath@amazon.com"
click at [120, 170] on div "Anand (ananath@amazon.com)" at bounding box center [117, 175] width 211 height 20
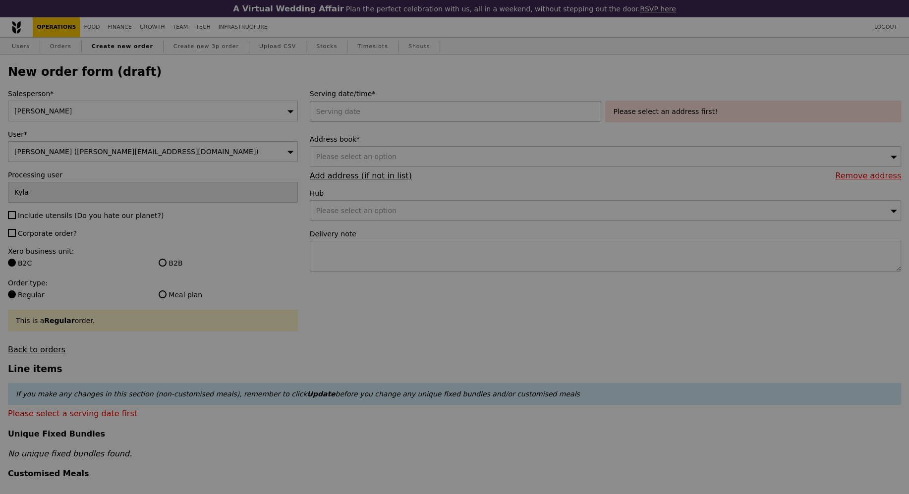
type input "Confirm"
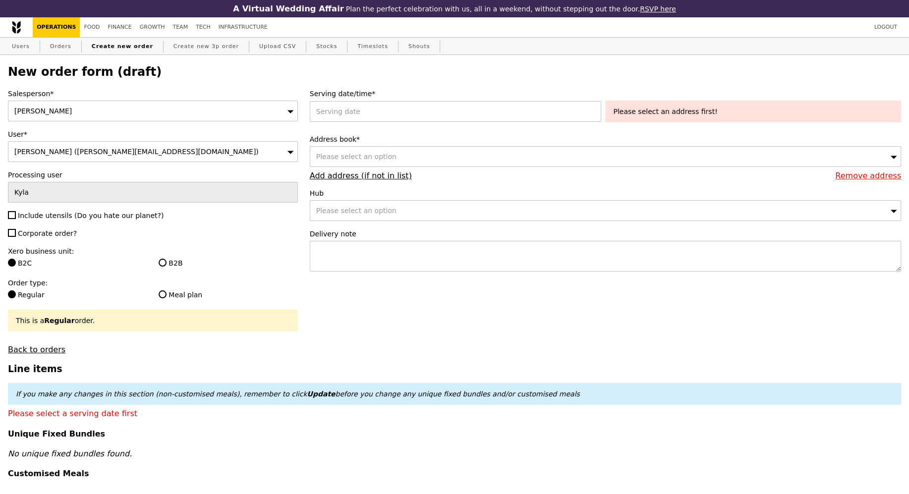
click at [55, 216] on span "Include utensils (Do you hate our planet?)" at bounding box center [91, 216] width 146 height 8
click at [16, 216] on input "Include utensils (Do you hate our planet?)" at bounding box center [12, 215] width 8 height 8
checkbox input "true"
type input "Confirm"
click at [53, 234] on span "Corporate order?" at bounding box center [47, 233] width 59 height 8
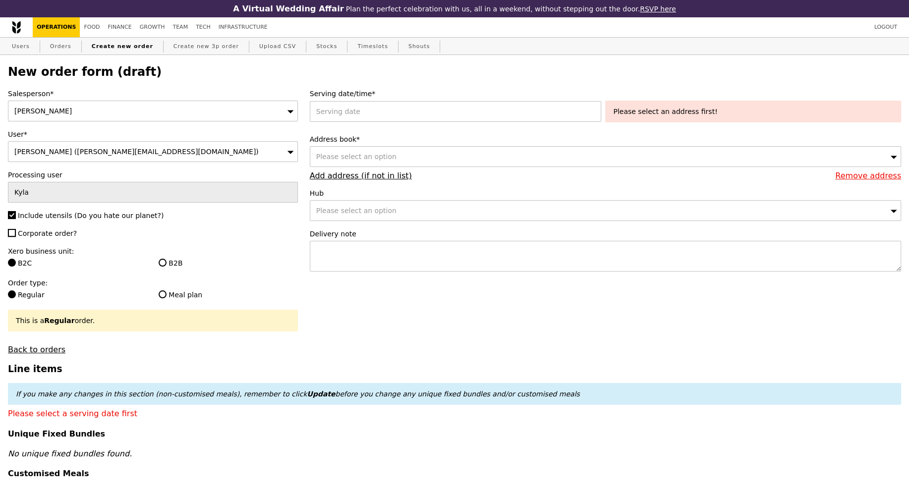
click at [16, 234] on input "Corporate order?" at bounding box center [12, 233] width 8 height 8
checkbox input "true"
click at [173, 258] on label "B2B" at bounding box center [228, 263] width 139 height 10
click at [166, 259] on input "B2B" at bounding box center [163, 263] width 8 height 8
radio input "true"
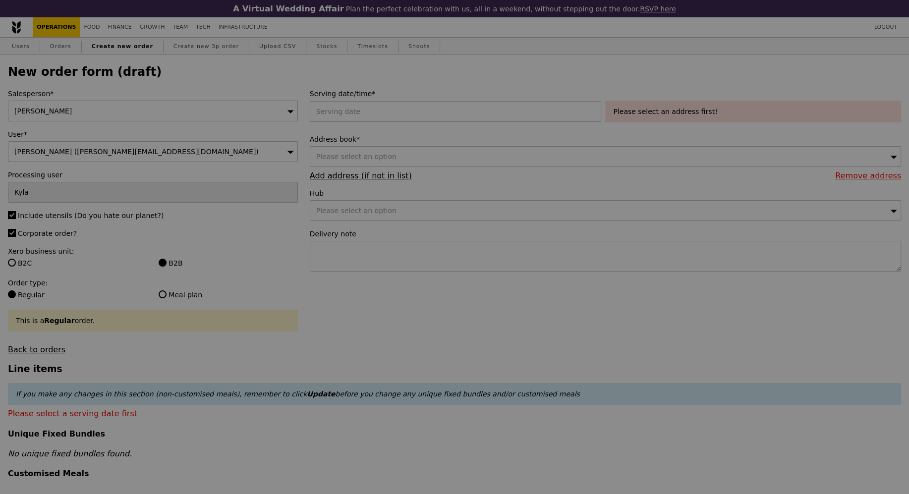
type input "Confirm"
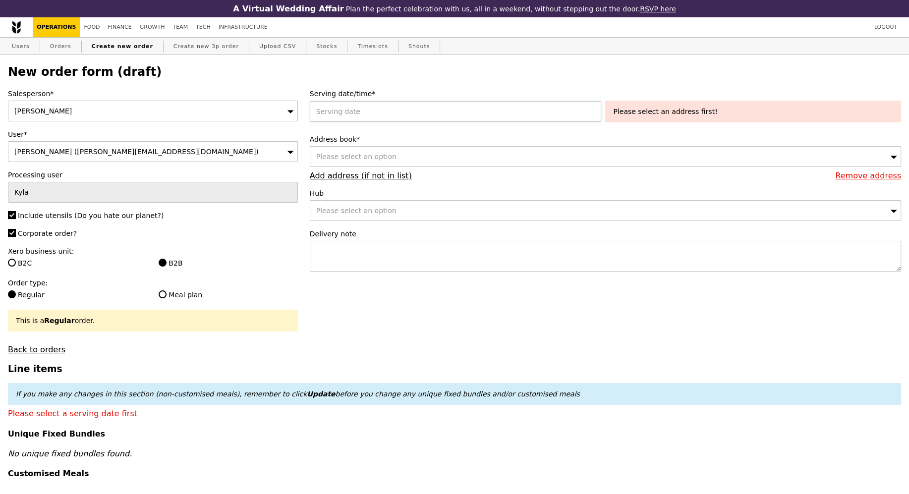
click at [355, 111] on div at bounding box center [458, 111] width 296 height 21
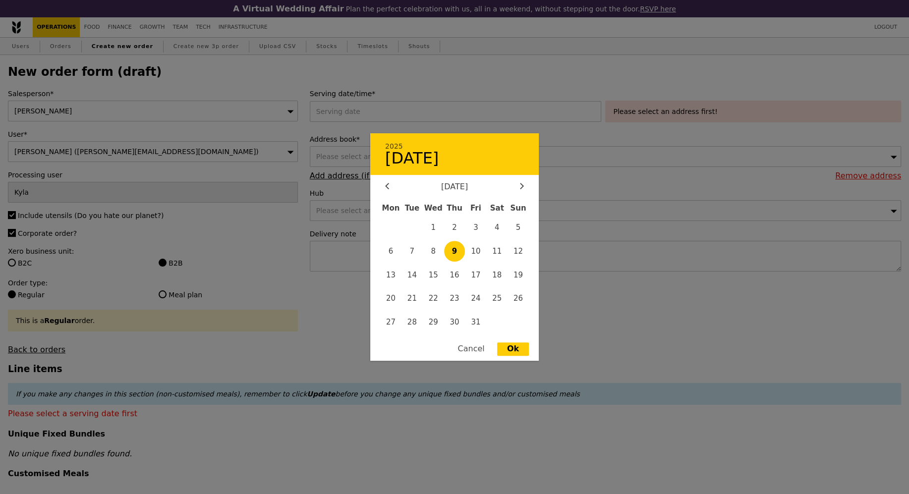
click at [453, 247] on span "9" at bounding box center [454, 251] width 21 height 21
type input "09 Oct 2025"
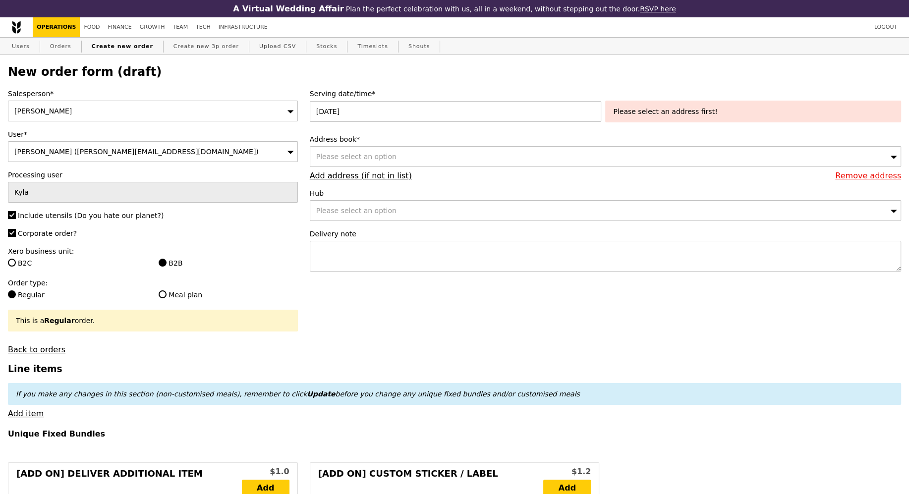
click at [370, 150] on div "Please select an option" at bounding box center [605, 156] width 591 height 21
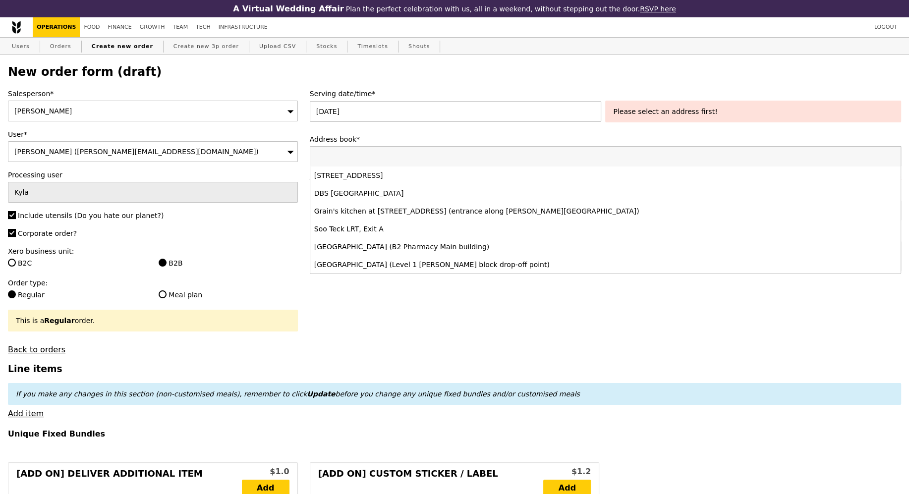
click at [369, 172] on div "2 Central Boulevard, #Level 2-, Singapore 018916" at bounding box center [532, 175] width 437 height 10
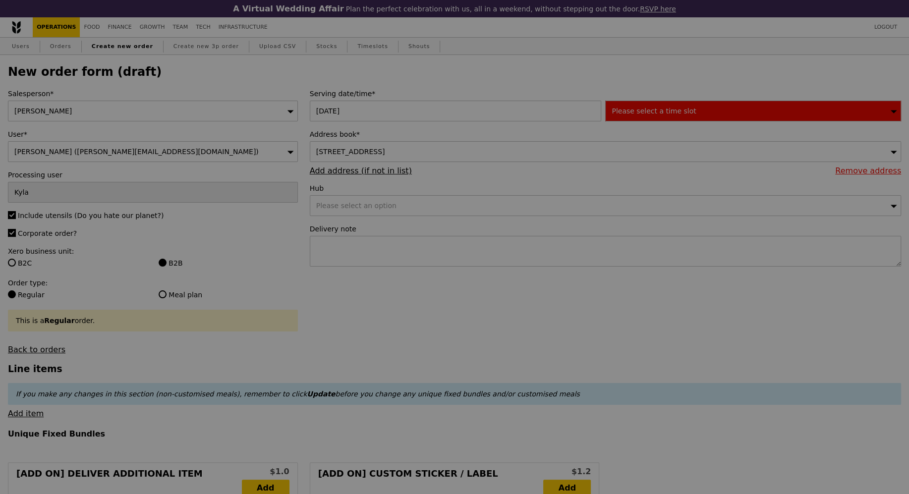
click at [644, 117] on div "Please select a time slot" at bounding box center [753, 111] width 296 height 21
type input "Confirm"
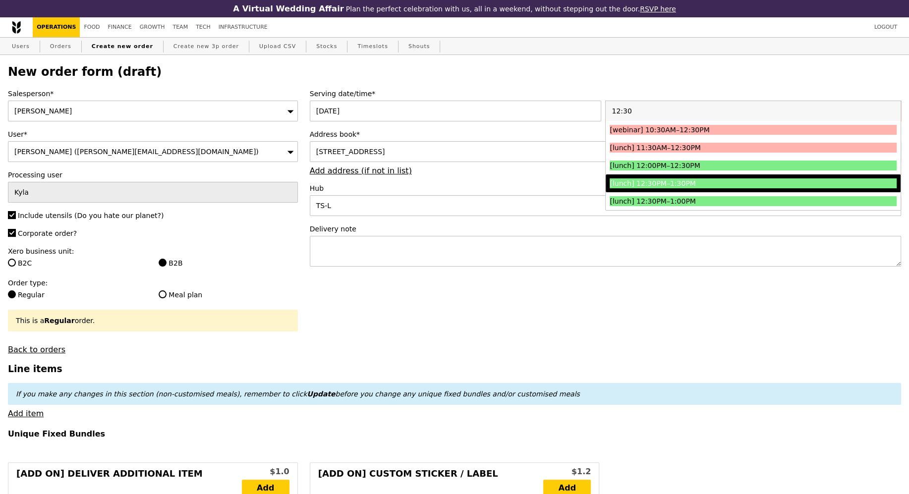
type input "12:30"
click at [681, 188] on li "[lunch] 12:30PM–1:30PM" at bounding box center [752, 183] width 295 height 18
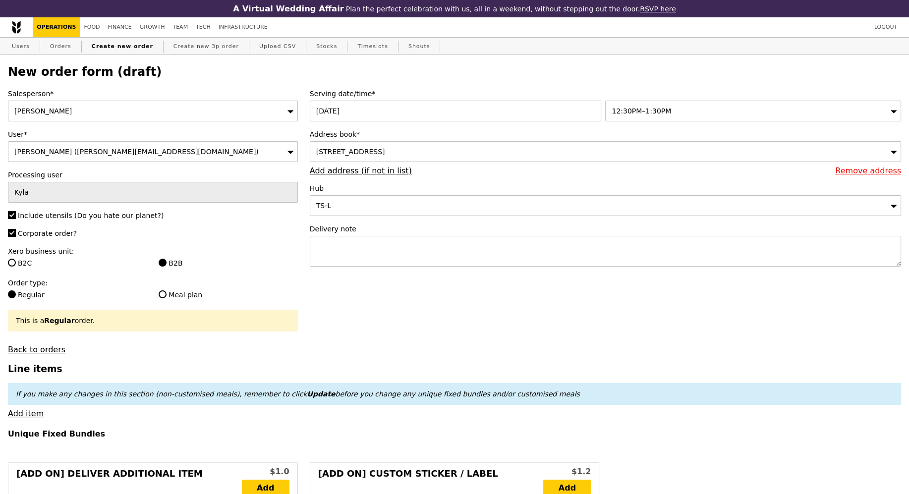
type input "Confirm"
click at [426, 237] on textarea at bounding box center [605, 251] width 591 height 31
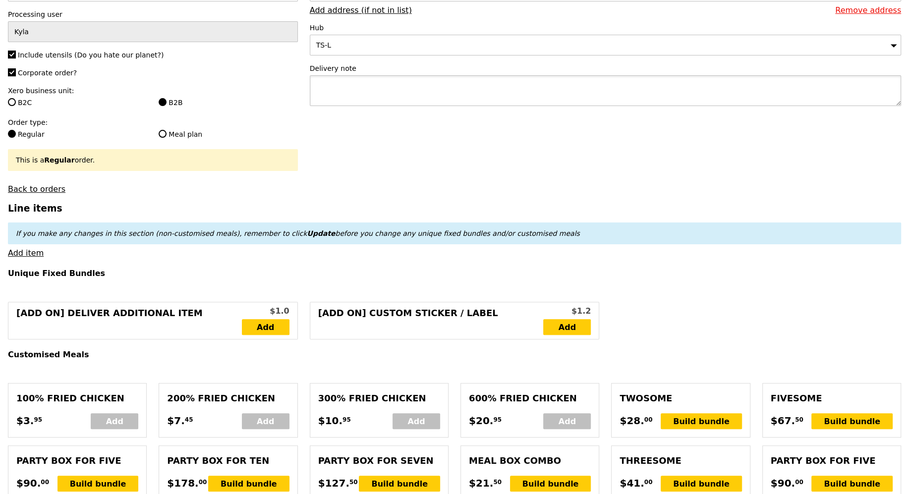
scroll to position [252, 0]
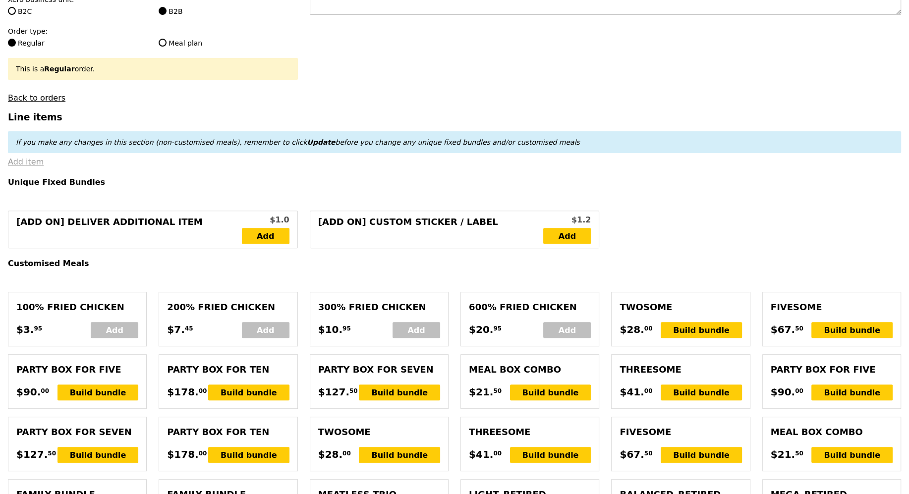
click at [26, 162] on link "Add item" at bounding box center [26, 161] width 36 height 9
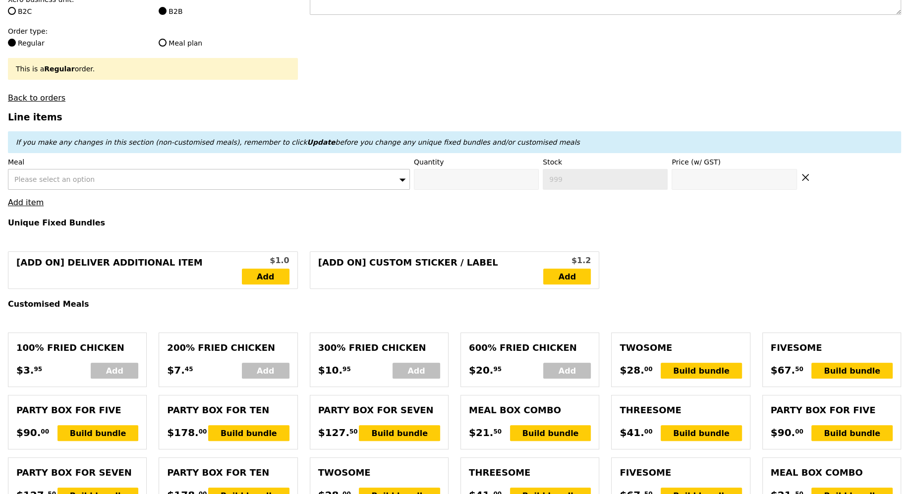
click at [69, 170] on div "Please select an option" at bounding box center [209, 179] width 402 height 21
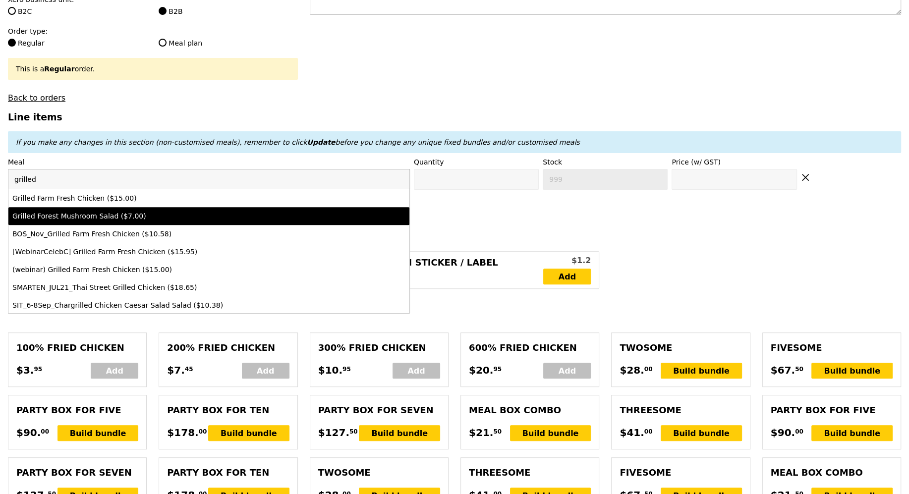
type input "grilled"
click at [109, 197] on div "Grilled Farm Fresh Chicken ($15.00)" at bounding box center [159, 198] width 295 height 10
type input "Confirm anyway"
type input "0"
type input "5"
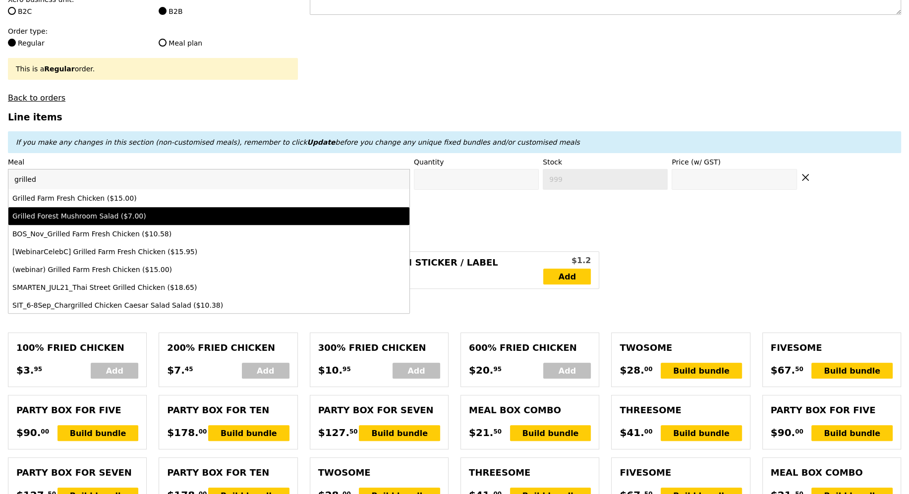
type input "15.0"
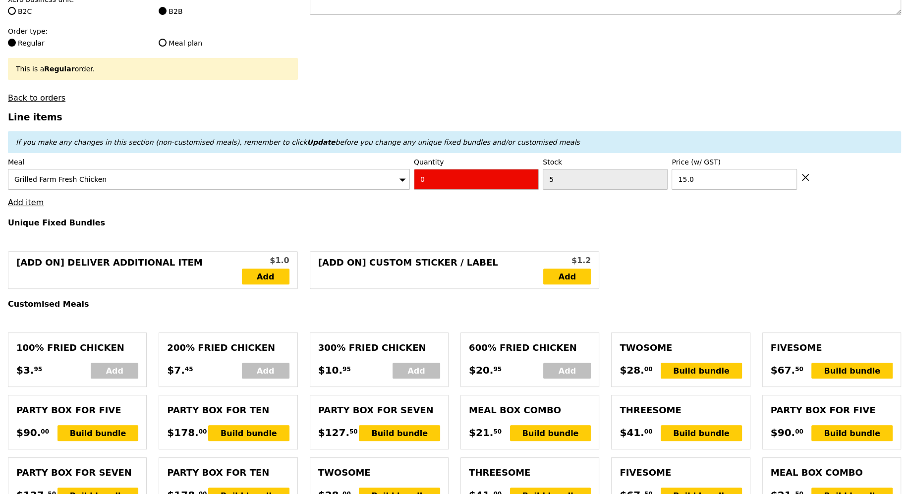
click at [450, 166] on div "Quantity 0" at bounding box center [476, 173] width 125 height 33
click at [447, 182] on input "0" at bounding box center [476, 179] width 125 height 21
type input "Confirm"
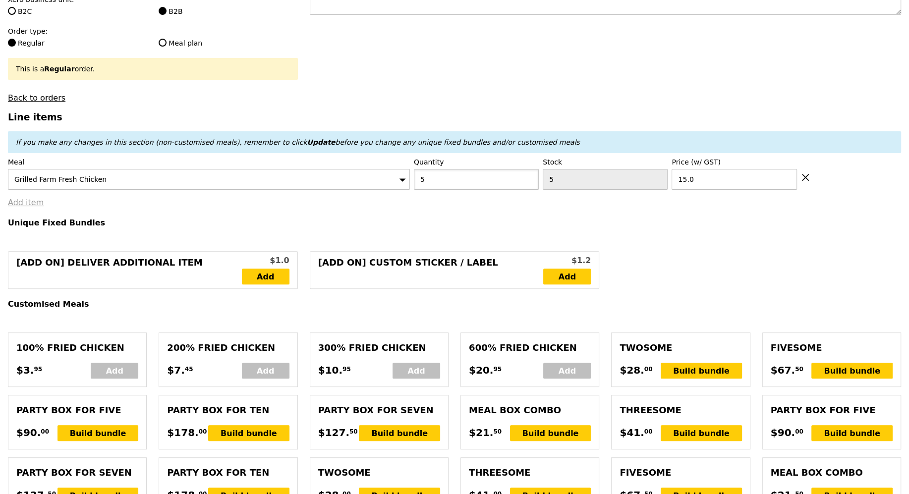
type input "5"
click at [22, 205] on link "Add item" at bounding box center [26, 202] width 36 height 9
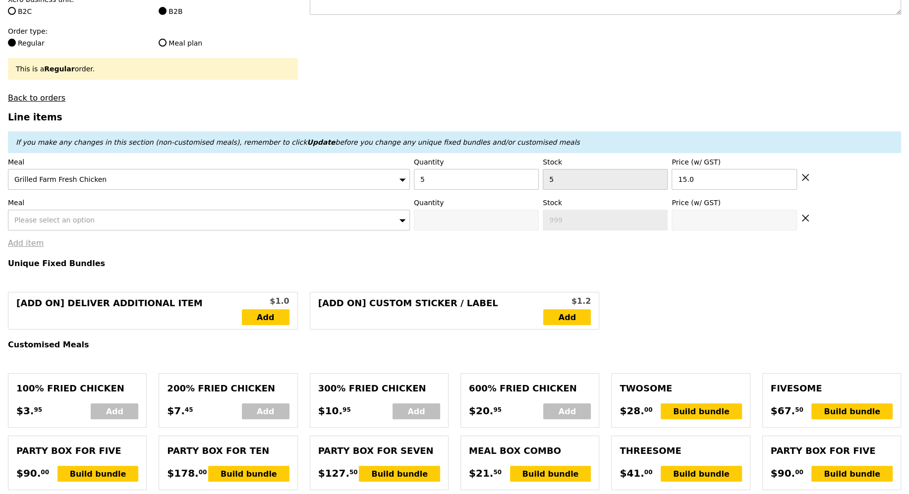
type input "Loading..."
type input "75.00"
type input "1.79"
type input "1.95"
type input "4.82"
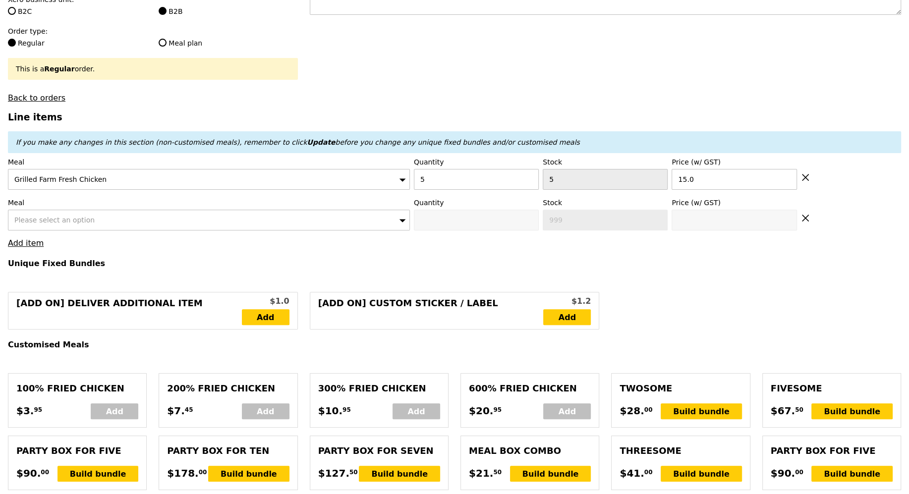
type input "5.25"
type input "82.20"
click at [475, 177] on input "5" at bounding box center [476, 179] width 125 height 21
type input "Confirm anyway"
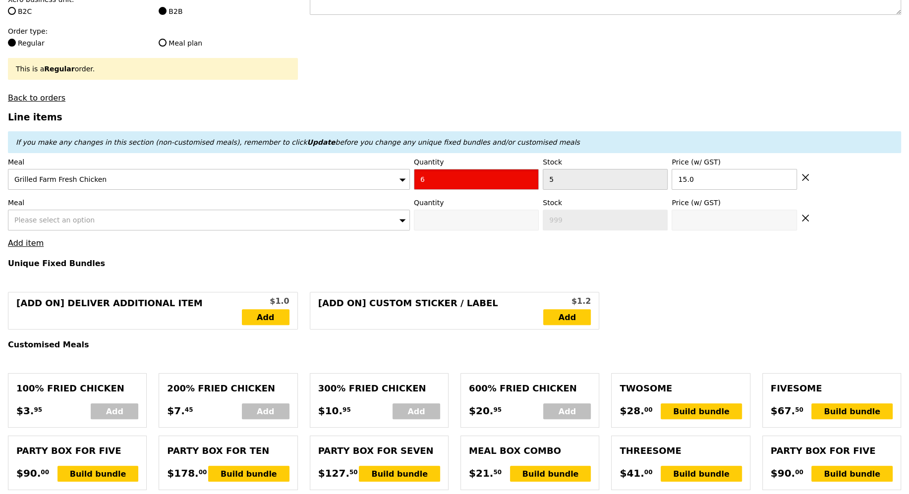
type input "6"
click at [127, 222] on div "Please select an option" at bounding box center [209, 220] width 402 height 21
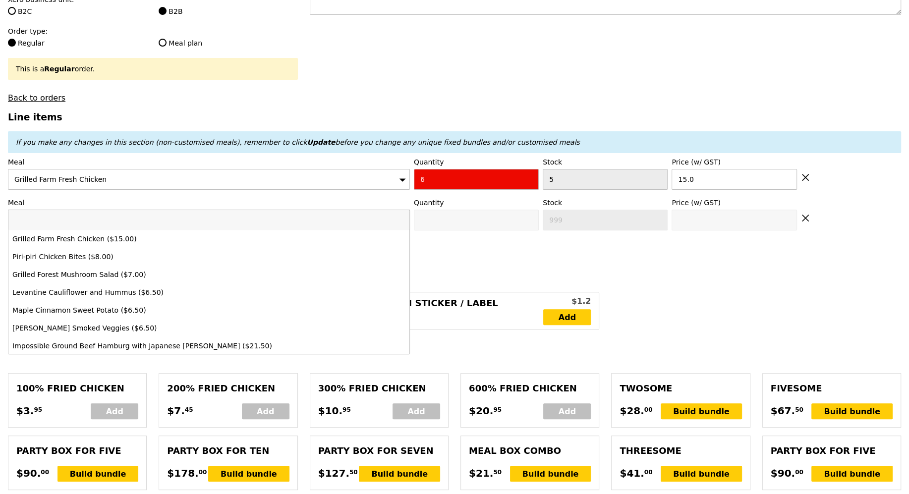
type input "Loading..."
type input "90.00"
type input "3.62"
type input "3.95"
type input "95.90"
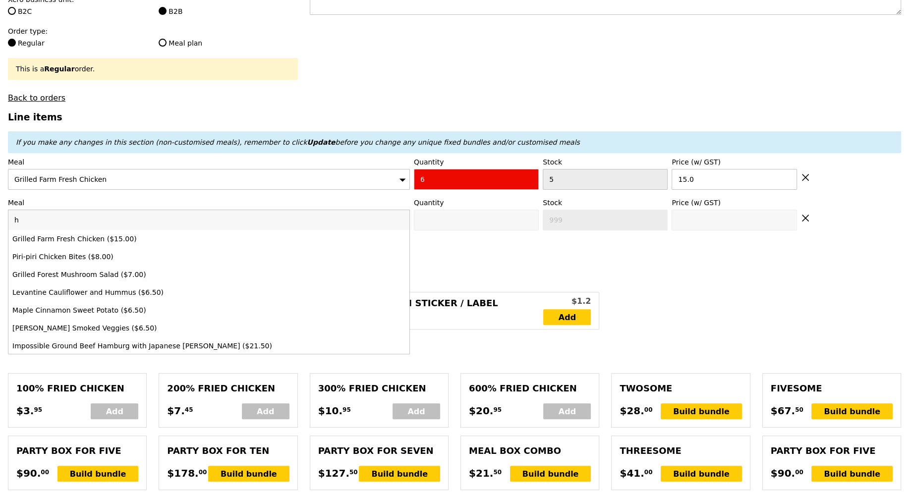
type input "ho"
type input "Confirm anyway"
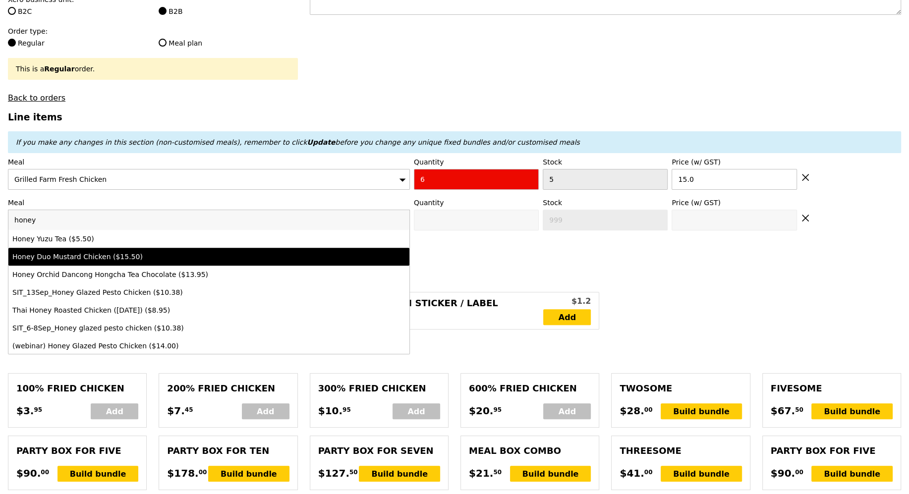
type input "honey"
click at [186, 260] on div "Honey Duo Mustard Chicken ($15.50)" at bounding box center [159, 257] width 295 height 10
type input "0"
type input "1"
type input "15.5"
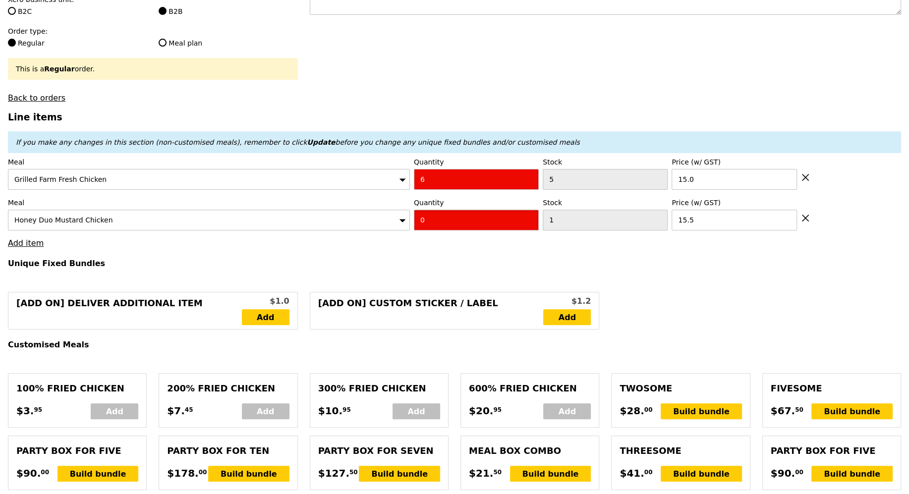
click at [439, 217] on input "0" at bounding box center [476, 220] width 125 height 21
type input "1"
click at [40, 240] on link "Add item" at bounding box center [26, 242] width 36 height 9
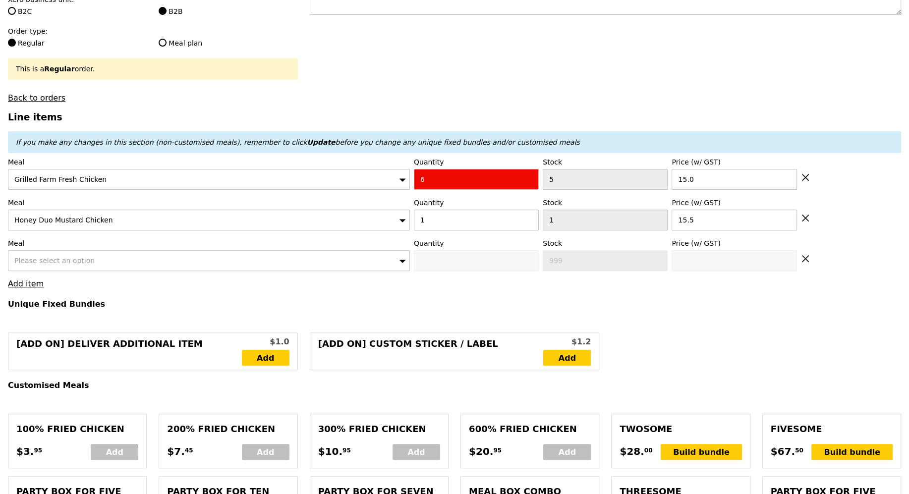
type input "Loading..."
type input "105.50"
type input "111.40"
type input "Confirm anyway"
click at [129, 254] on div "Please select an option" at bounding box center [209, 260] width 402 height 21
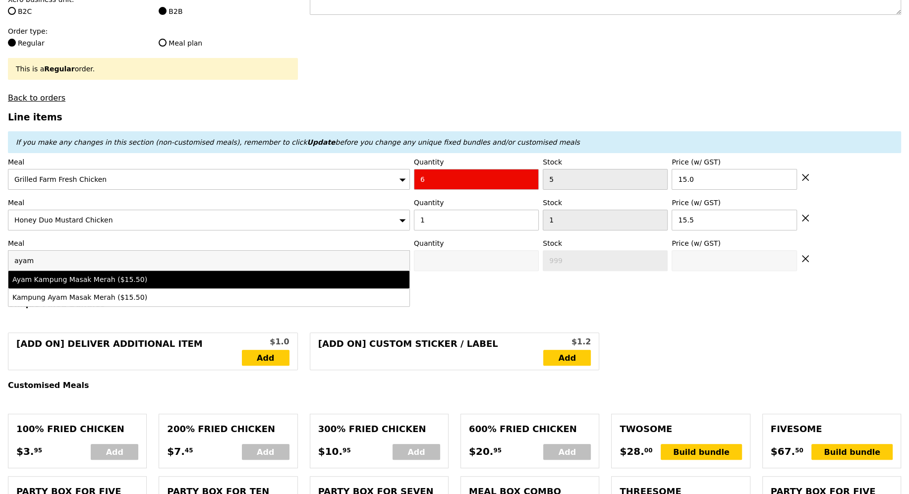
type input "ayam"
click at [163, 276] on div "Ayam Kampung Masak Merah ($15.50)" at bounding box center [159, 280] width 295 height 10
type input "0"
type input "6"
type input "15.5"
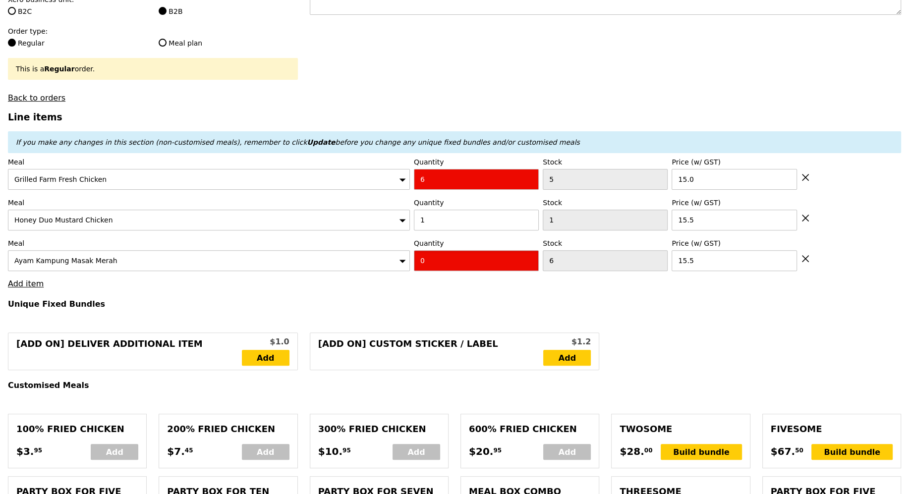
click at [439, 259] on input "0" at bounding box center [476, 260] width 125 height 21
type input "3"
click at [23, 279] on link "Add item" at bounding box center [26, 283] width 36 height 9
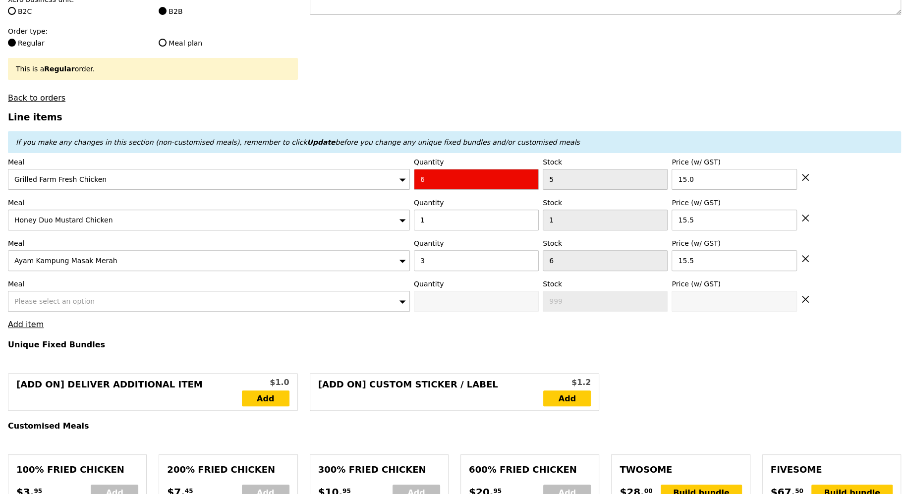
type input "Loading..."
click at [103, 293] on div "Please select an option" at bounding box center [209, 301] width 402 height 21
type input "152.00"
type input "157.90"
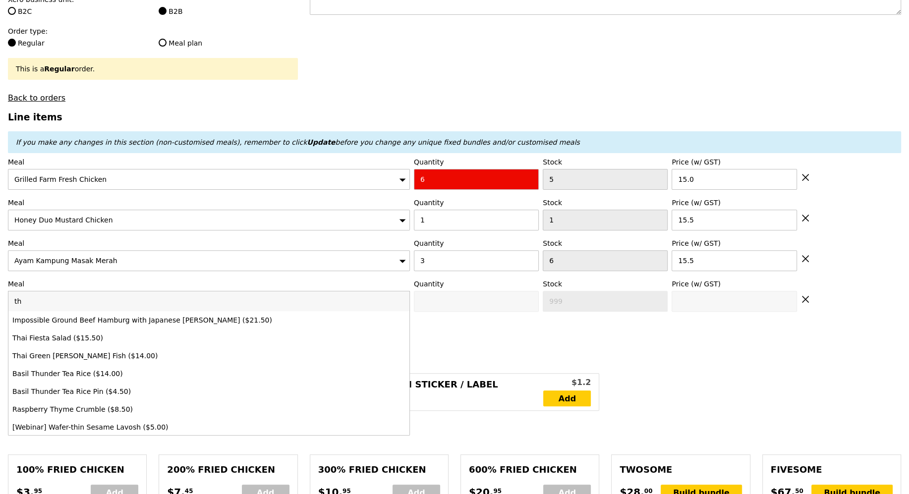
type input "tha"
type input "Confirm anyway"
type input "thai"
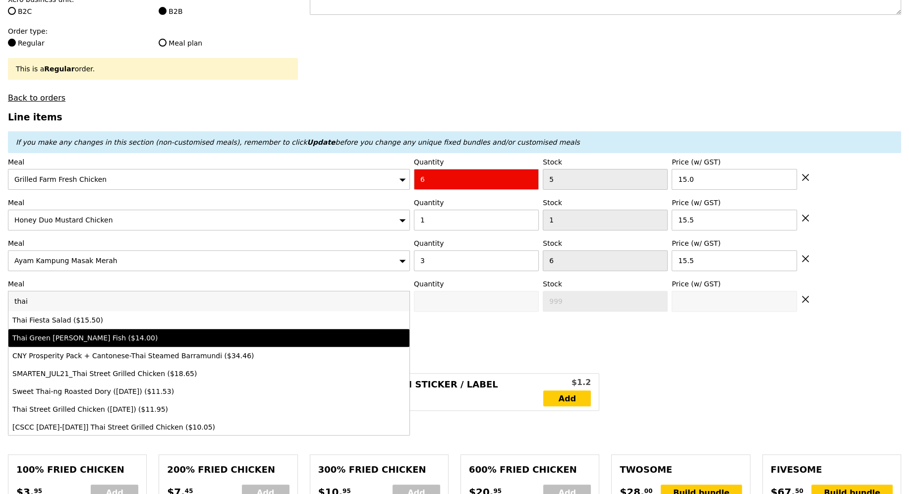
click at [112, 333] on div "Thai Green Curry Fish ($14.00)" at bounding box center [159, 338] width 295 height 10
type input "0"
type input "5"
type input "14.0"
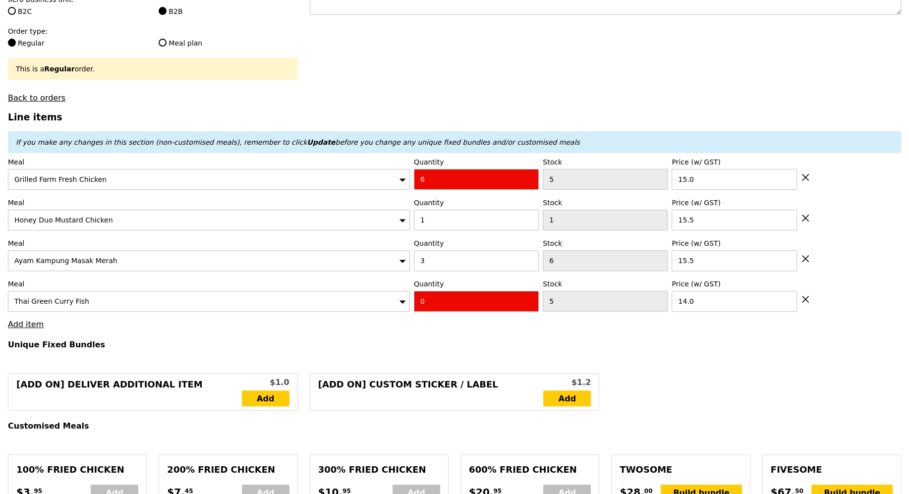
click at [482, 294] on input "0" at bounding box center [476, 301] width 125 height 21
type input "1"
type input "Loading..."
type input "166.00"
type input "171.90"
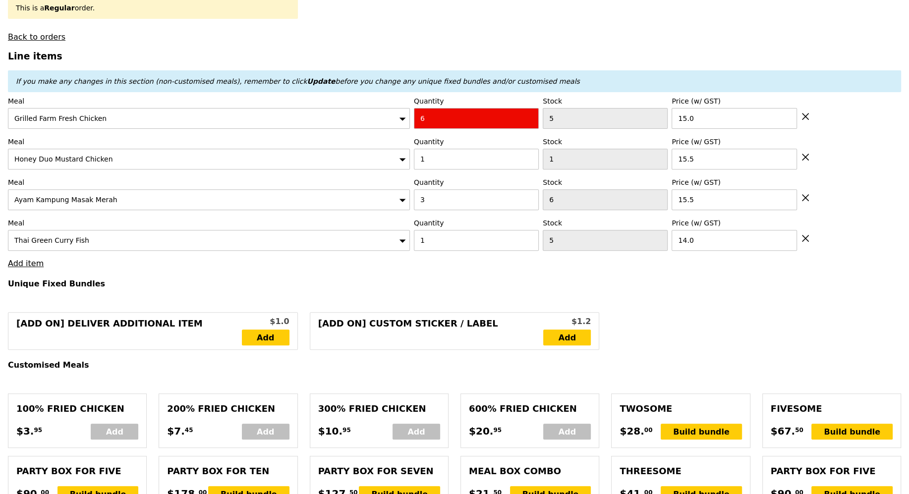
scroll to position [314, 0]
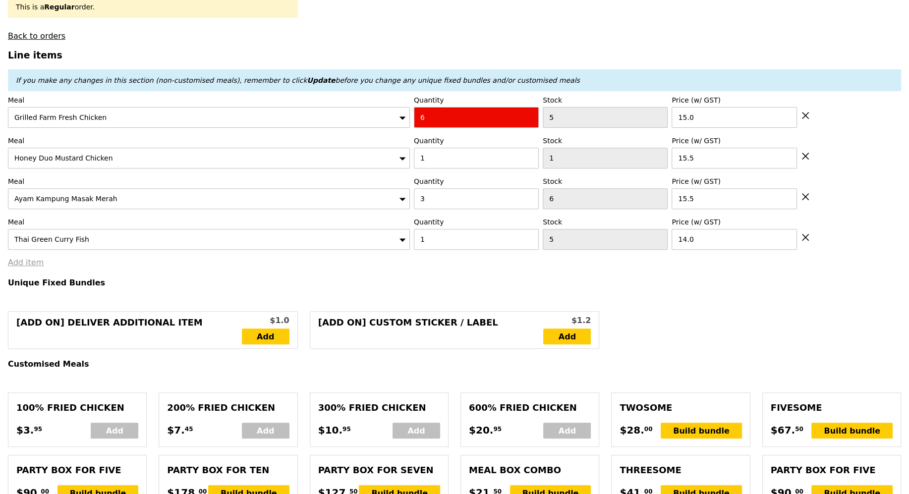
click at [29, 260] on link "Add item" at bounding box center [26, 262] width 36 height 9
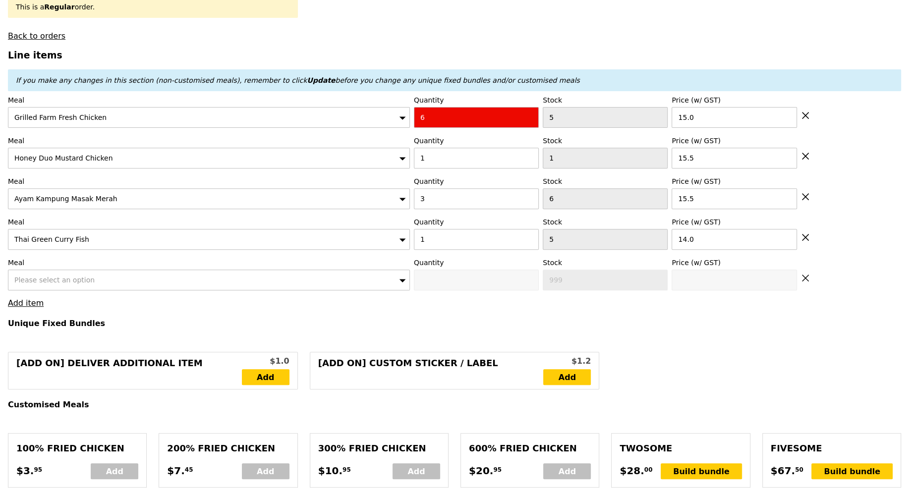
click at [49, 278] on span "Please select an option" at bounding box center [54, 280] width 80 height 8
type input "Loading..."
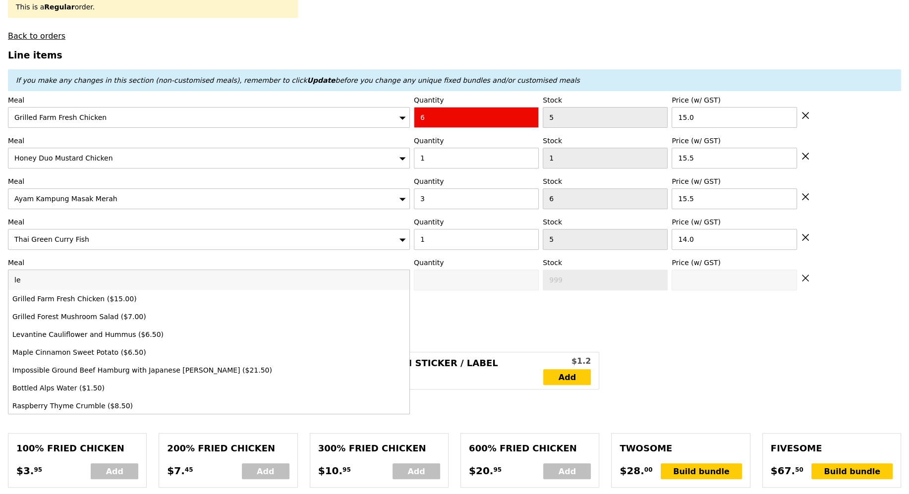
type input "lev"
type input "Confirm anyway"
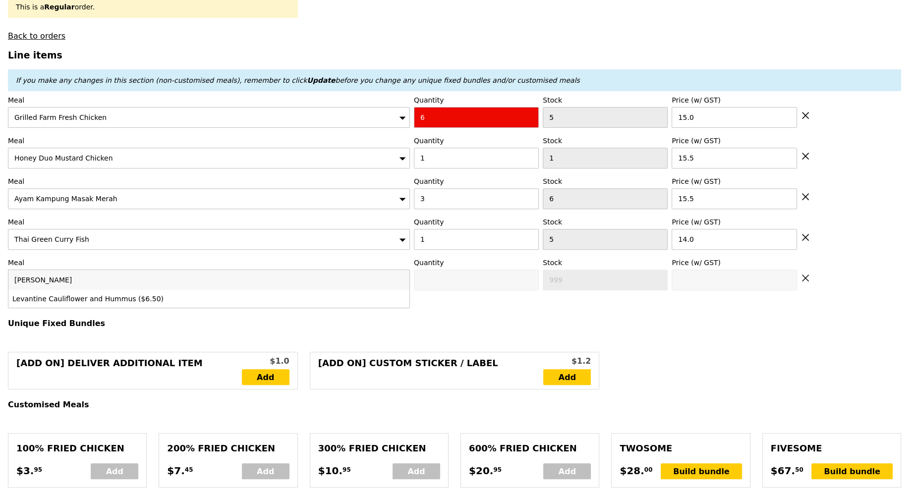
type input "levan"
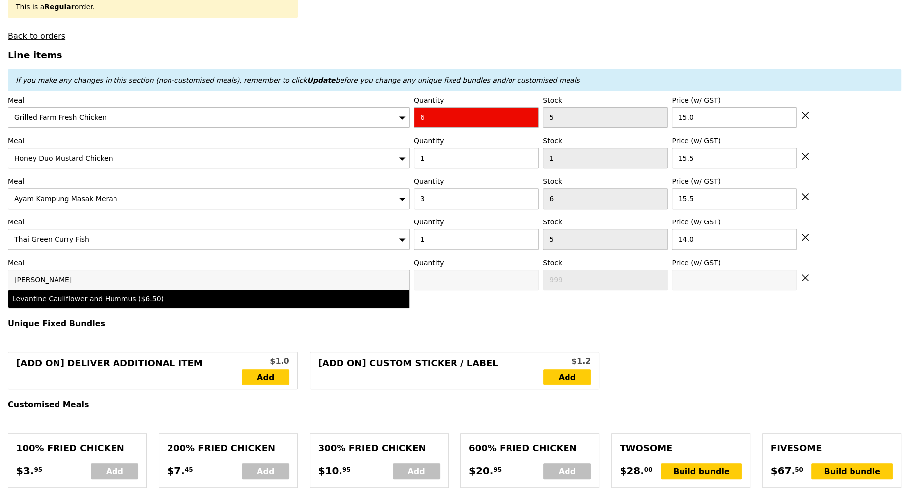
click at [64, 298] on div "Levantine Cauliflower and Hummus ($6.50)" at bounding box center [159, 299] width 295 height 10
type input "0"
type input "3"
type input "6.5"
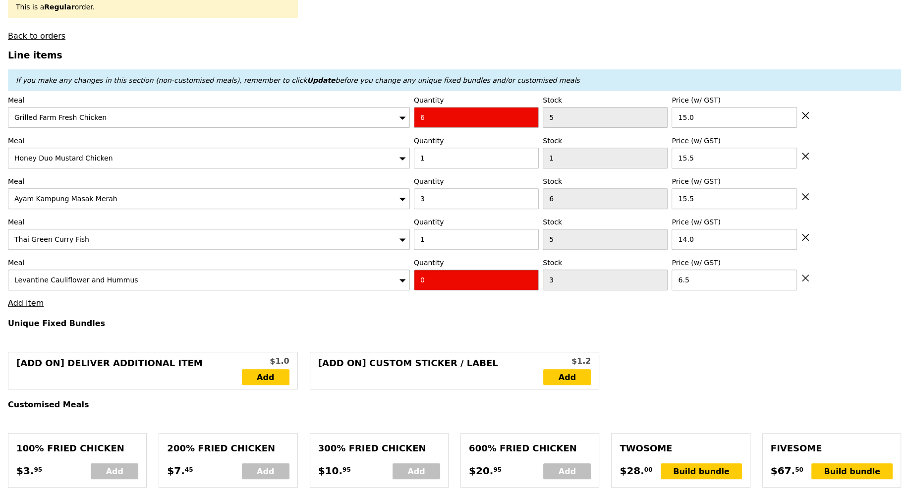
click at [453, 273] on input "0" at bounding box center [476, 280] width 125 height 21
type input "1"
click at [18, 304] on link "Add item" at bounding box center [26, 302] width 36 height 9
type input "Loading..."
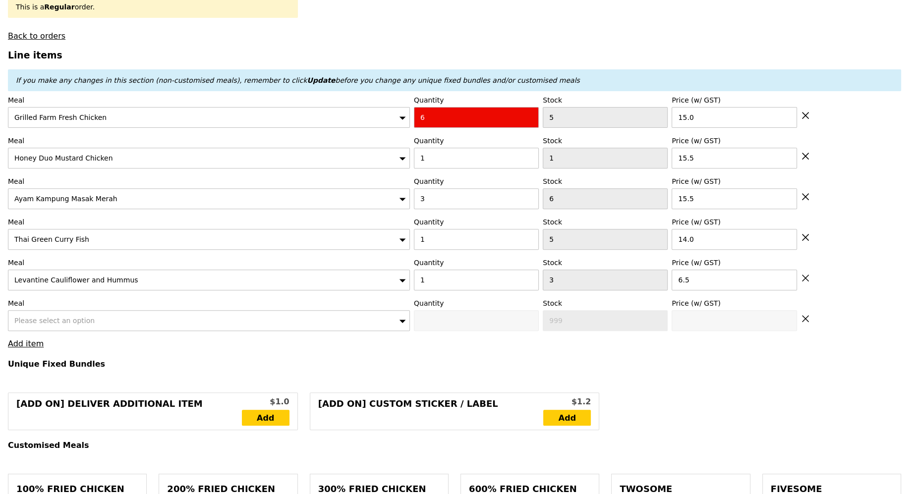
type input "172.50"
type input "178.40"
type input "Confirm anyway"
click at [66, 317] on span "Please select an option" at bounding box center [54, 321] width 80 height 8
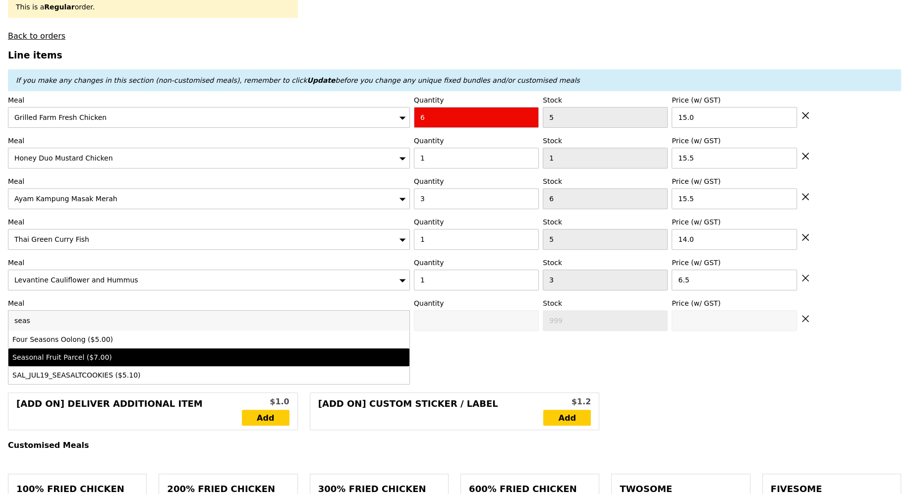
type input "seas"
click at [279, 355] on div "Seasonal Fruit Parcel ($7.00)" at bounding box center [159, 357] width 295 height 10
type input "0"
type input "87"
type input "7.0"
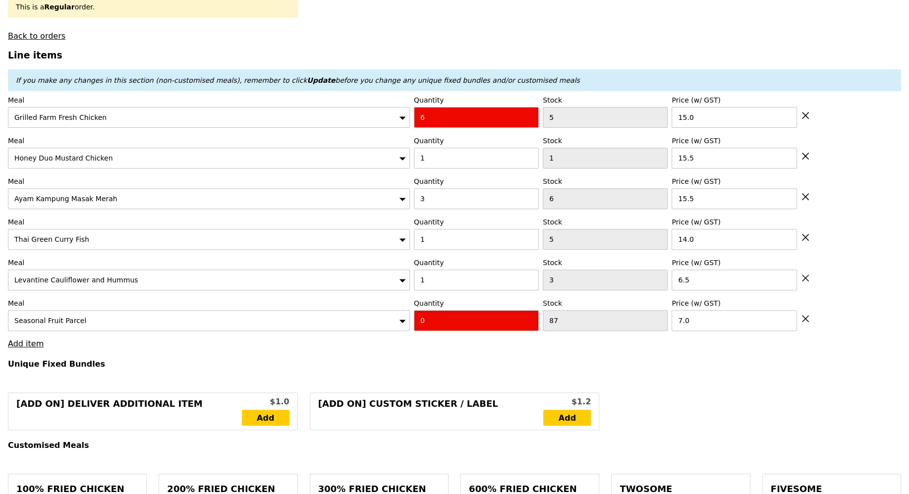
click at [455, 315] on input "0" at bounding box center [476, 320] width 125 height 21
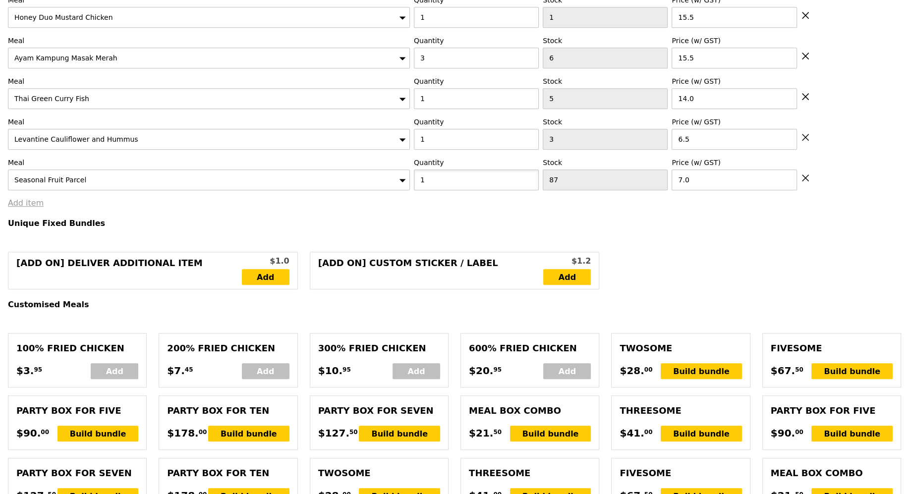
type input "1"
click at [10, 202] on link "Add item" at bounding box center [26, 202] width 36 height 9
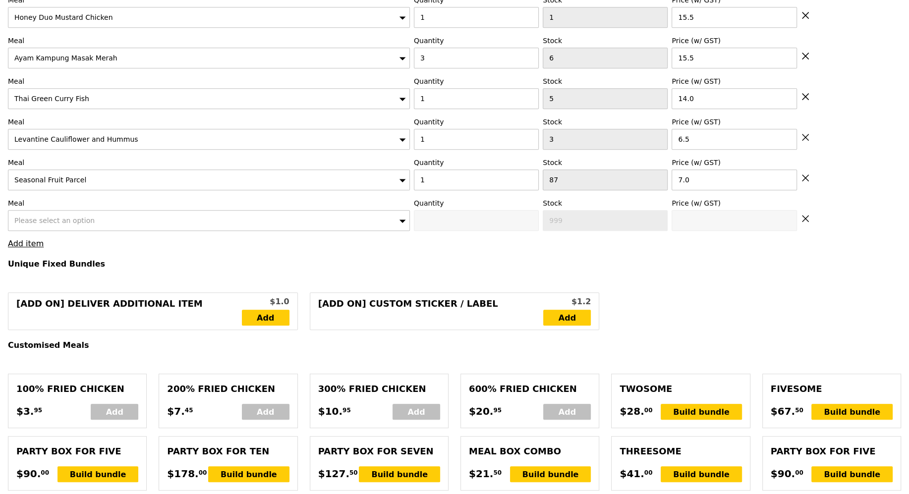
click at [40, 210] on div "Please select an option" at bounding box center [209, 220] width 402 height 21
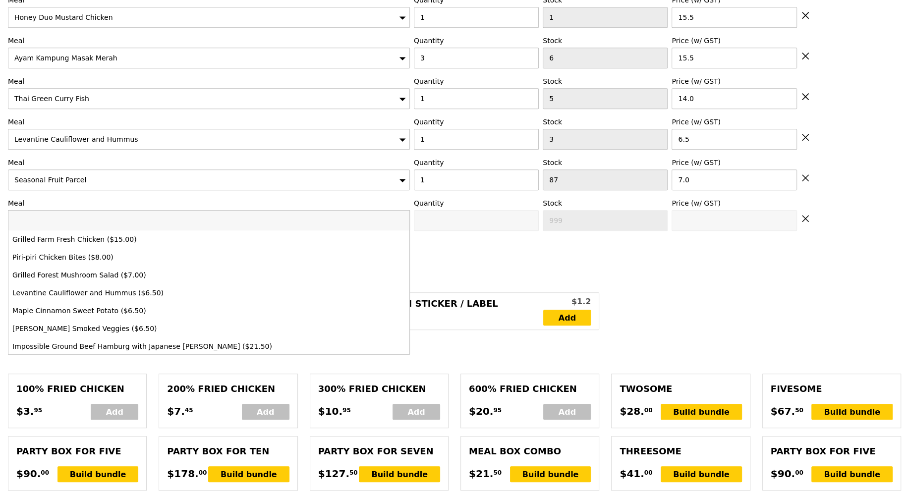
type input "Loading..."
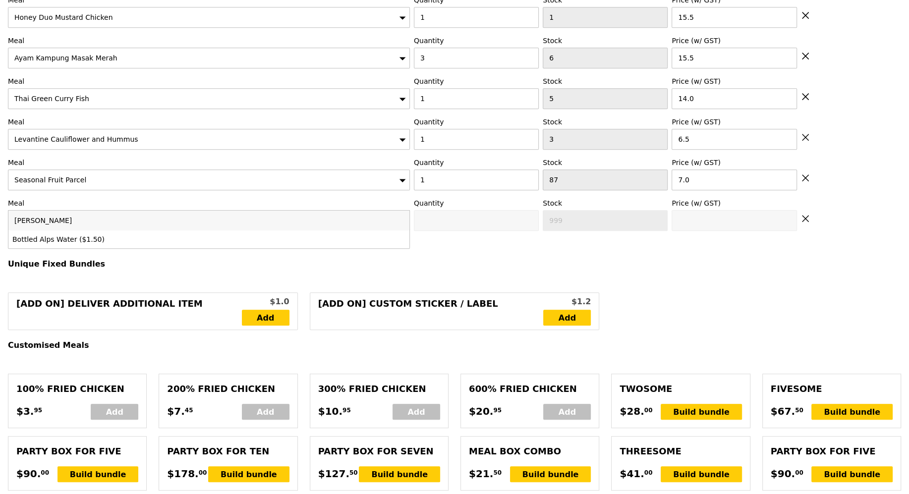
type input "bottl"
type input "179.50"
type input "185.40"
type input "Confirm anyway"
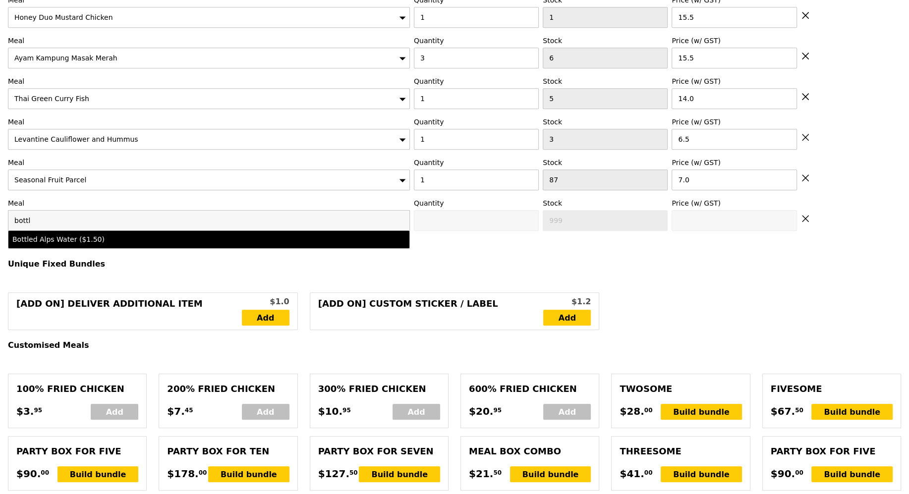
type input "bottl"
click at [79, 238] on div "Bottled Alps Water ($1.50)" at bounding box center [159, 239] width 295 height 10
type input "0"
type input "72"
type input "1.5"
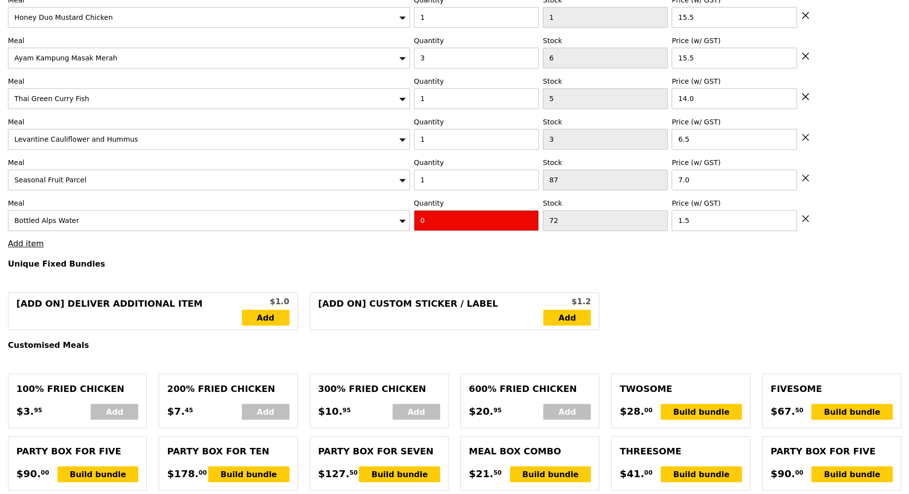
click at [466, 215] on input "0" at bounding box center [476, 220] width 125 height 21
type input "1"
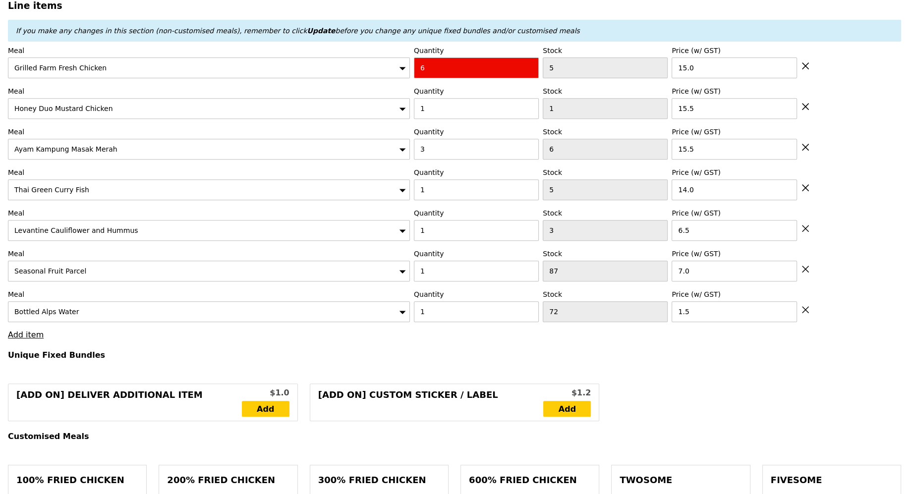
scroll to position [358, 0]
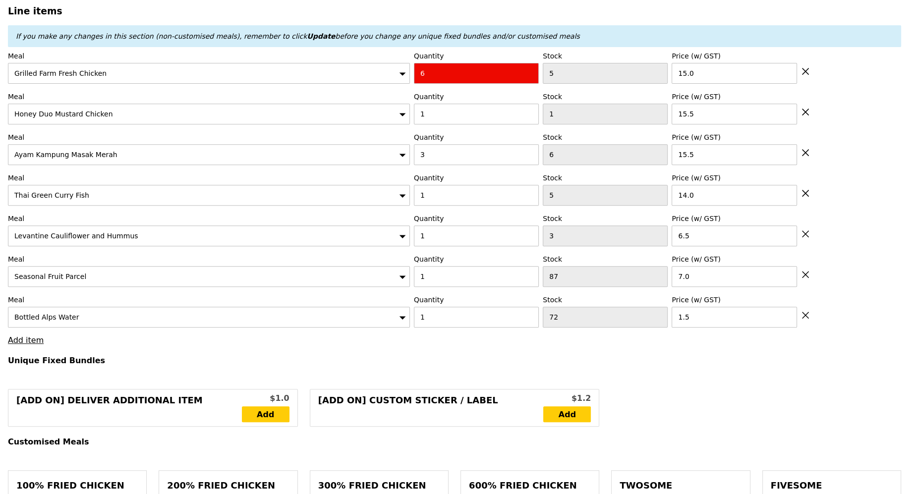
type input "Loading..."
type input "181.00"
type input "186.90"
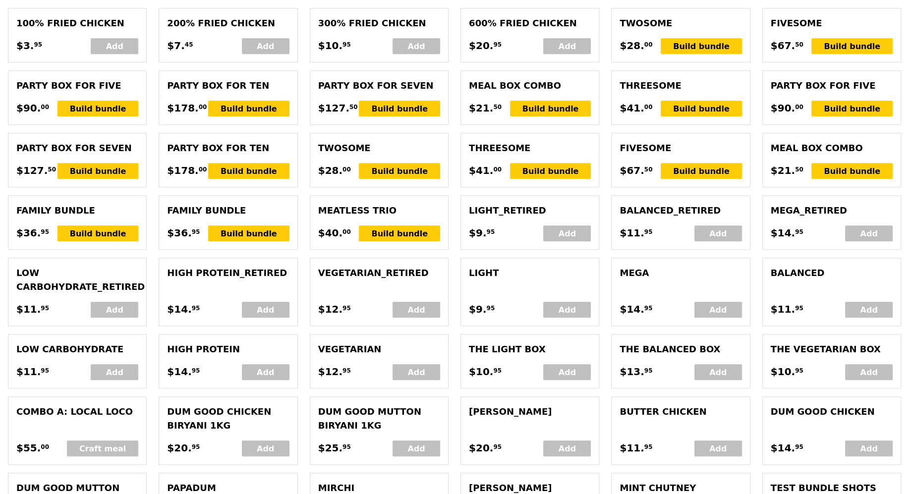
scroll to position [2444, 0]
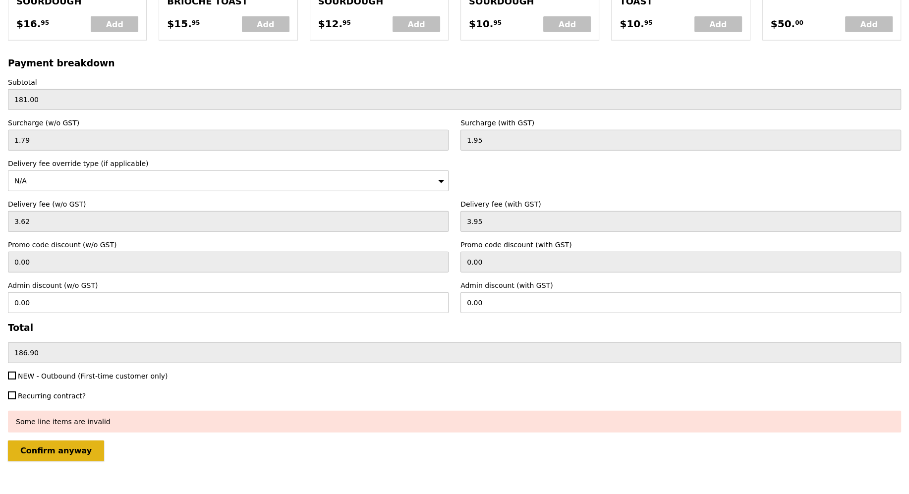
click at [52, 440] on input "Confirm anyway" at bounding box center [56, 450] width 96 height 21
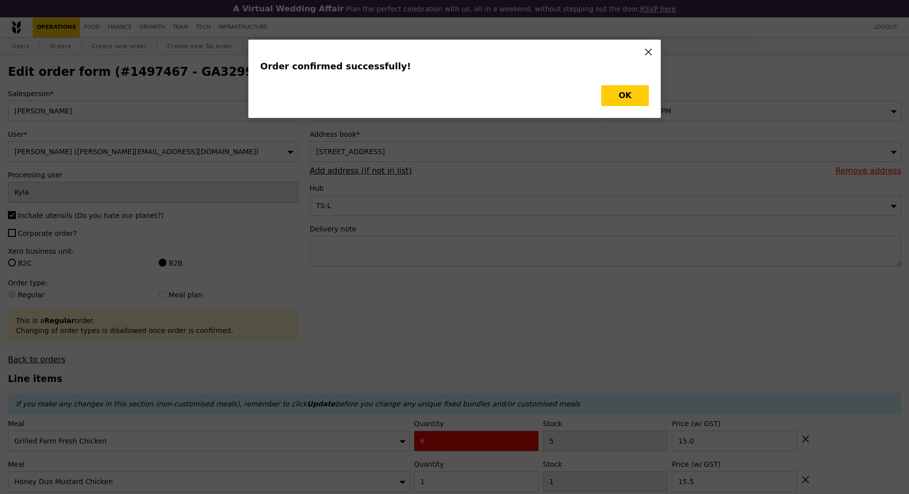
type input "Loading..."
checkbox input "false"
type input "1"
type input "72"
type input "1.50"
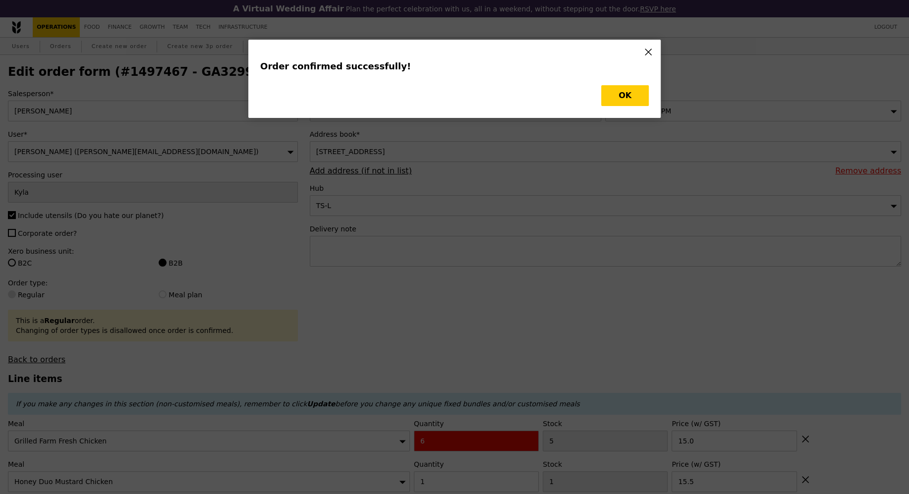
type input "87"
type input "7.00"
type input "1"
type input "3"
type input "6.50"
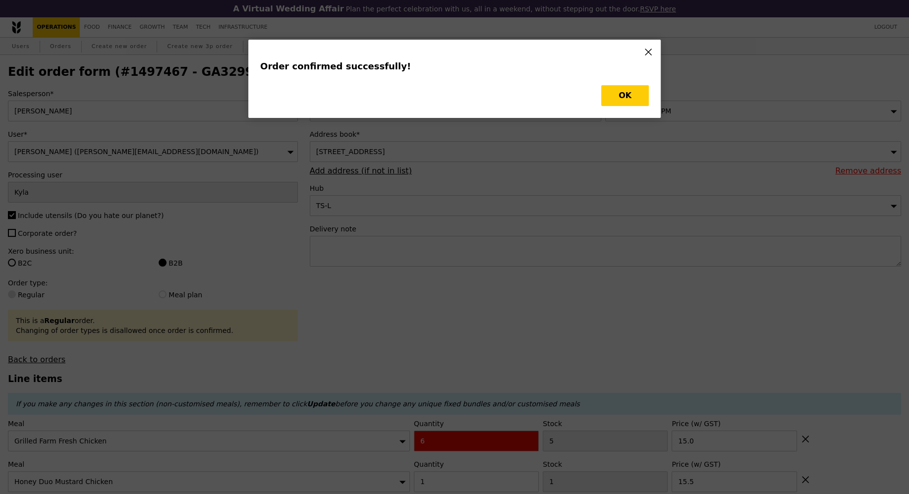
type input "14.00"
type input "3"
type input "6"
type input "15.50"
type input "1"
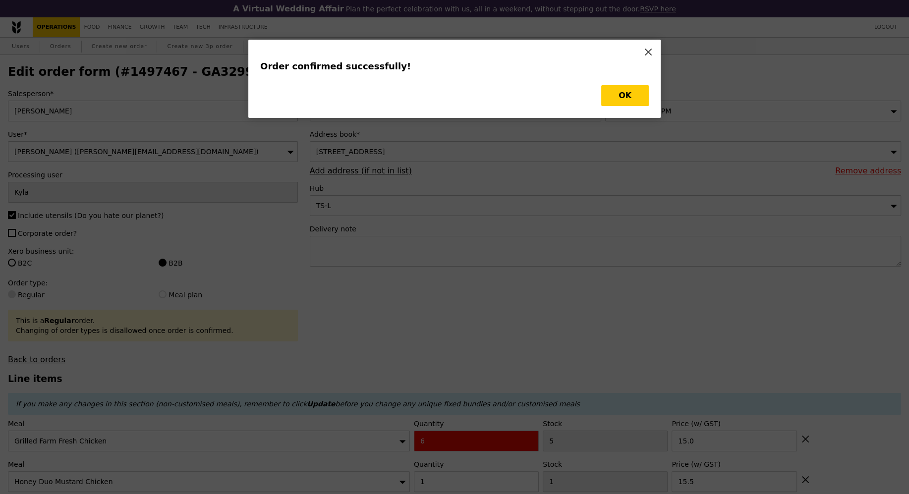
type input "15.50"
type input "6"
type input "5"
type input "15.00"
click at [634, 103] on button "OK" at bounding box center [625, 95] width 48 height 21
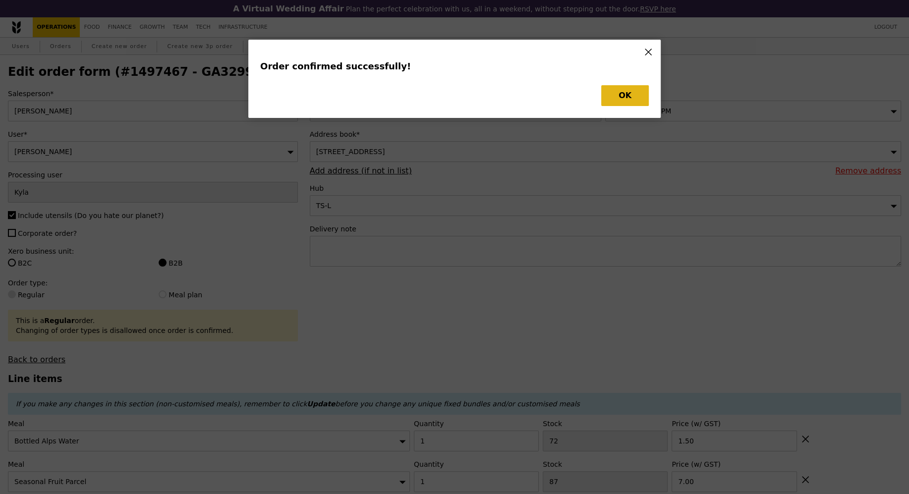
click at [634, 103] on div "Order confirmed successfully! OK" at bounding box center [454, 247] width 909 height 494
type input "71"
type input "86"
type input "2"
type input "4"
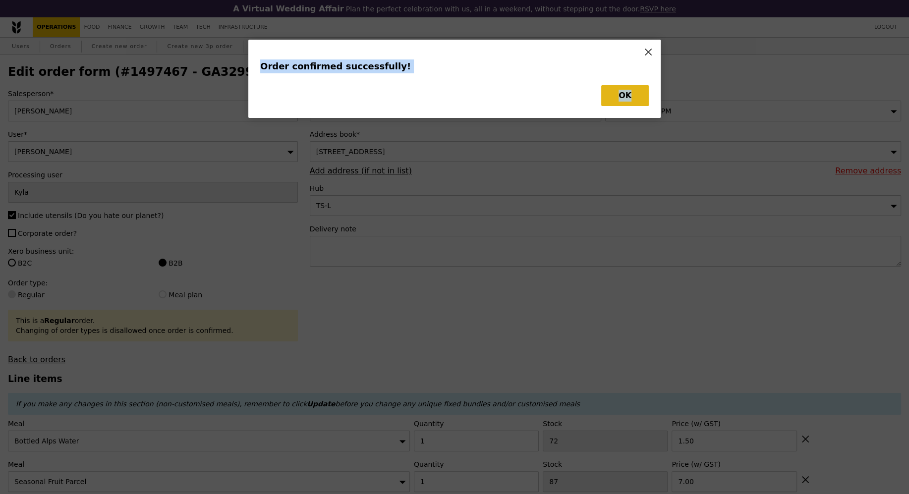
type input "3"
type input "0"
type input "-1"
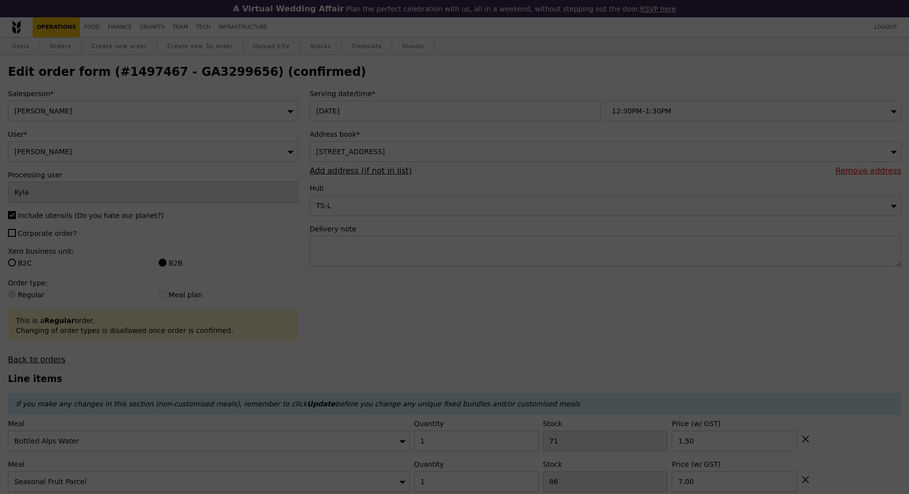
type input "Update"
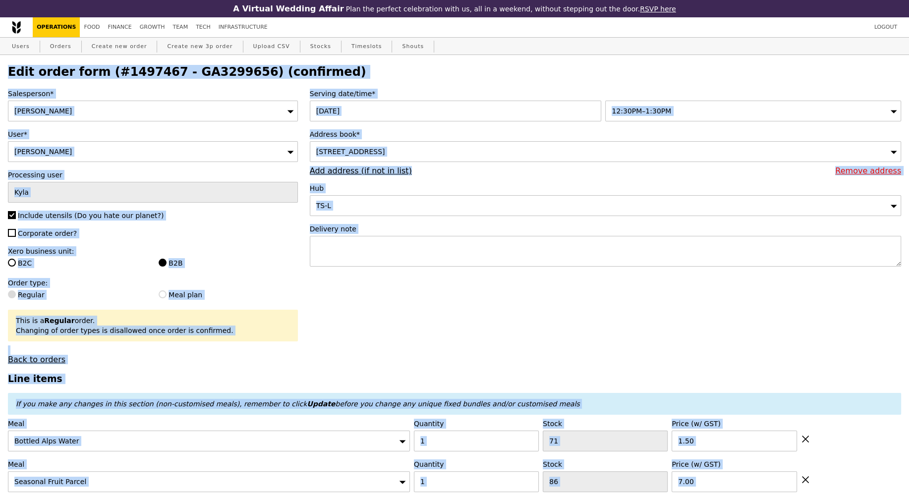
click at [201, 79] on h2 "Edit order form (#1497467 - GA3299656) (confirmed)" at bounding box center [454, 72] width 893 height 14
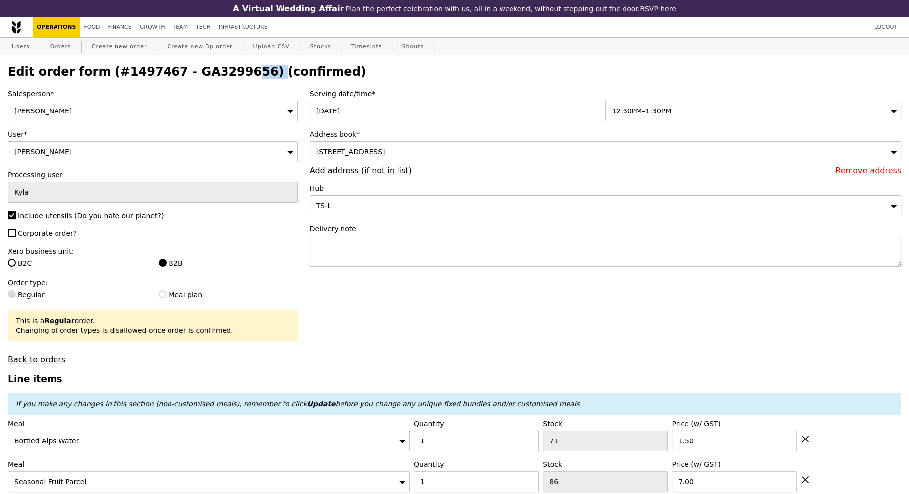
click at [201, 79] on h2 "Edit order form (#1497467 - GA3299656) (confirmed)" at bounding box center [454, 72] width 893 height 14
copy h2 "GA3299656"
click at [59, 48] on link "Orders" at bounding box center [60, 47] width 29 height 18
select select "100"
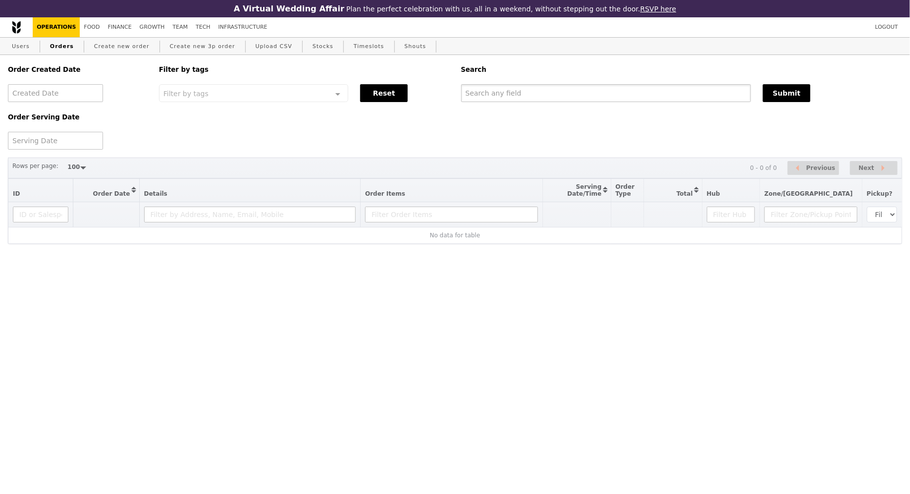
click at [508, 88] on input "text" at bounding box center [606, 93] width 290 height 18
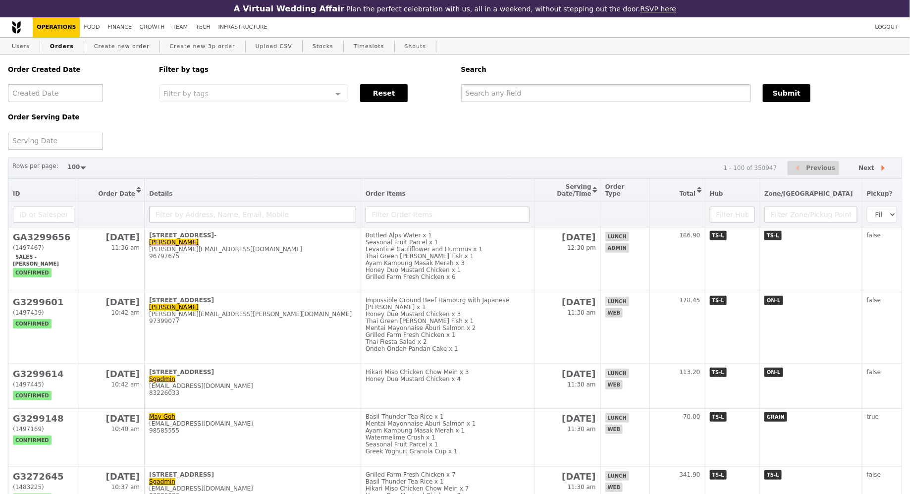
paste input "GA3299656"
type input "GA3299656"
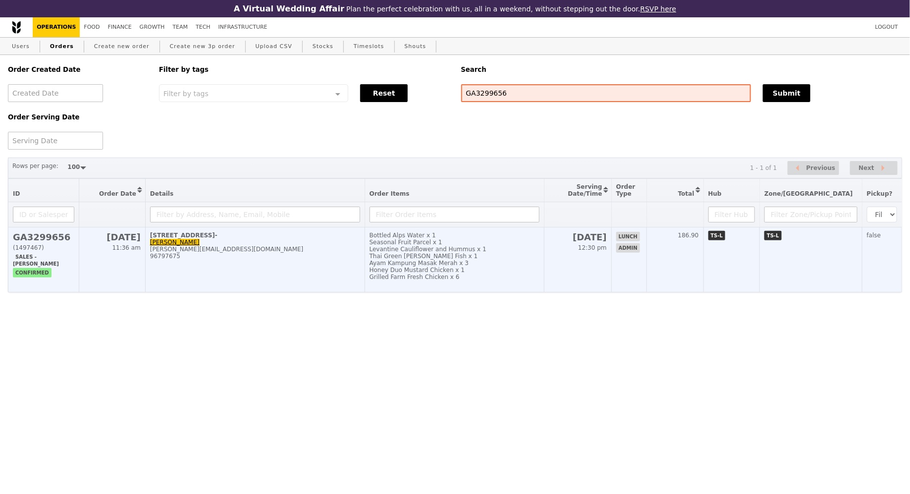
click at [386, 228] on td "Bottled Alps Water x 1 Seasonal Fruit Parcel x 1 Levantine Cauliflower and Humm…" at bounding box center [454, 259] width 179 height 65
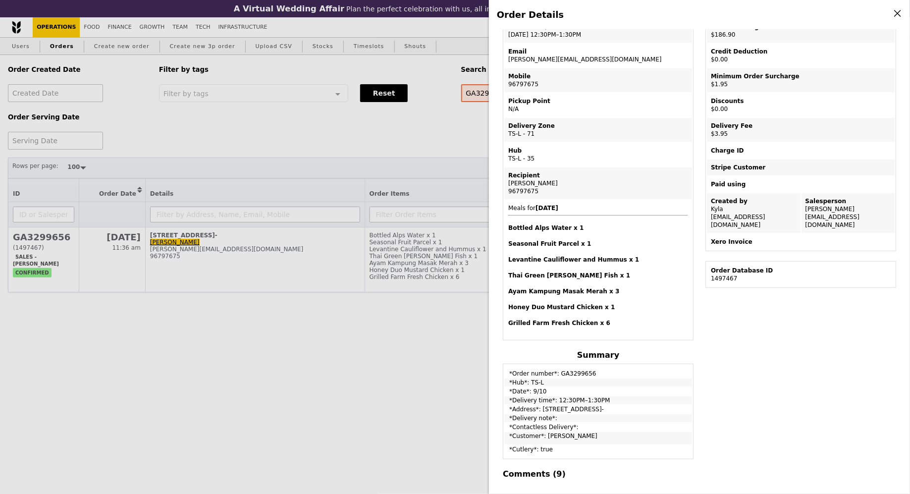
scroll to position [126, 0]
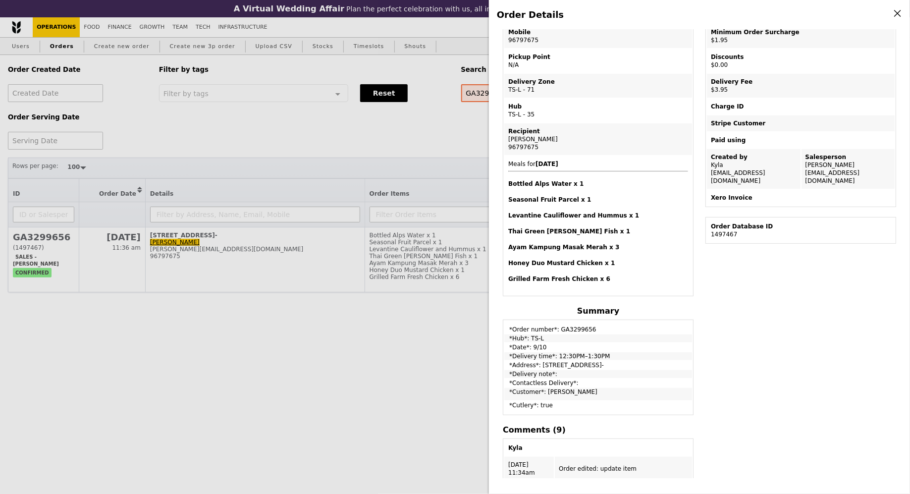
drag, startPoint x: 507, startPoint y: 325, endPoint x: 643, endPoint y: 363, distance: 140.5
click at [643, 363] on tbody "*Order number*: GA3299656 *Hub*: TS-L *Date*: 9/10 *Delivery time*: 12:30PM–1:3…" at bounding box center [598, 367] width 188 height 93
copy tbody "*Order number*: GA3299656 *Hub*: TS-L *Date*: 9/10 *Delivery time*: 12:30PM–1:3…"
click at [537, 306] on h4 "Summary" at bounding box center [598, 310] width 191 height 9
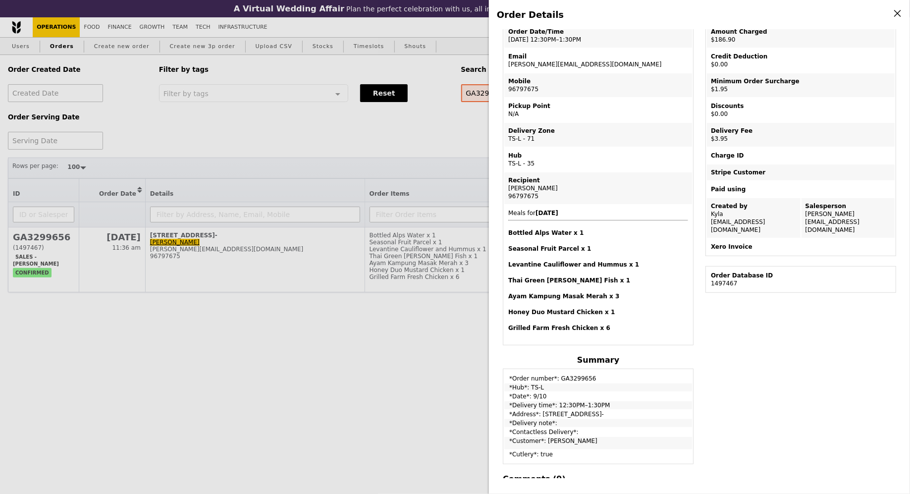
scroll to position [0, 0]
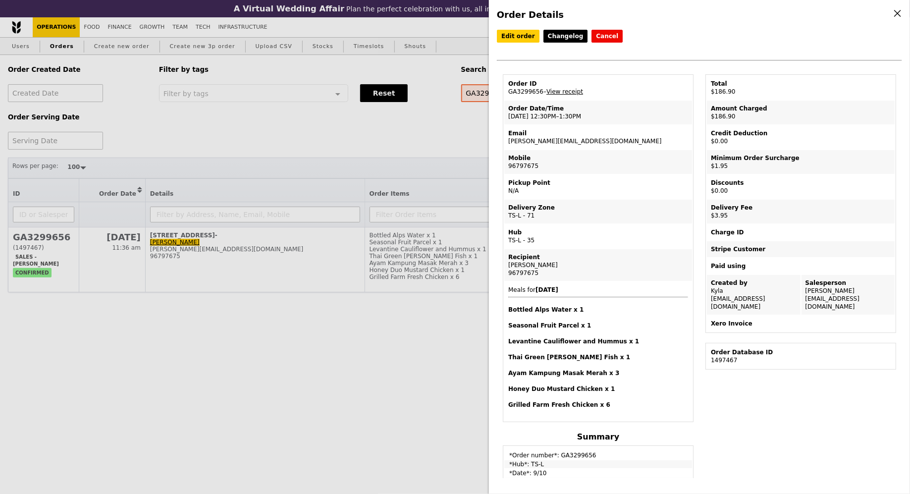
click at [550, 142] on td "Email ananath@amazon.com" at bounding box center [598, 137] width 188 height 24
copy td "ananath@amazon.com"
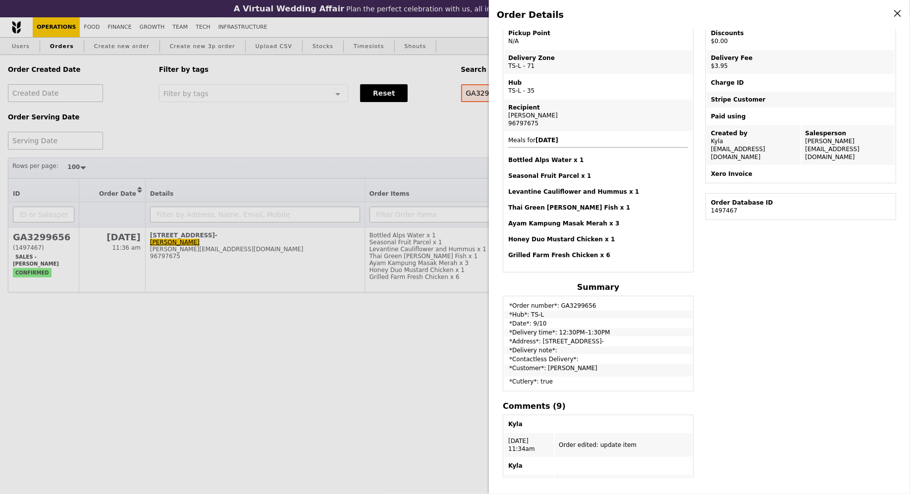
scroll to position [5, 0]
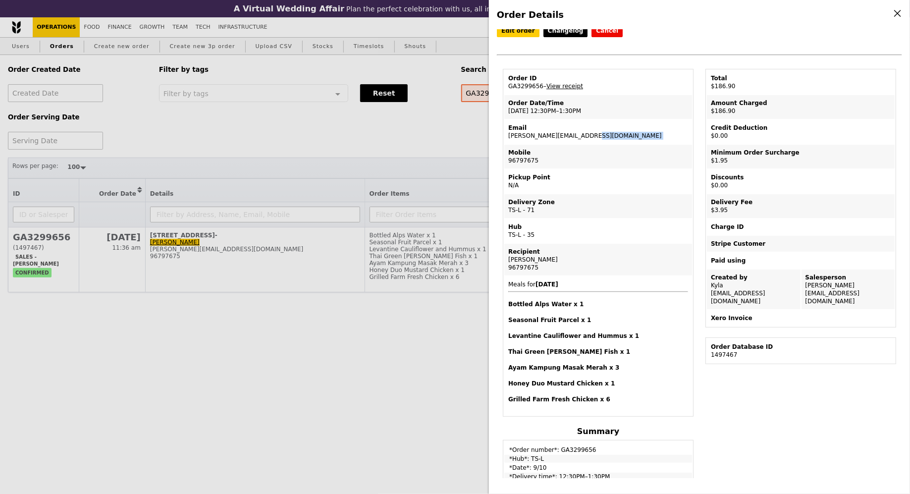
click at [528, 136] on td "Email ananath@amazon.com" at bounding box center [598, 132] width 188 height 24
click at [531, 134] on td "Email ananath@amazon.com" at bounding box center [598, 132] width 188 height 24
copy td "ananath@amazon.com"
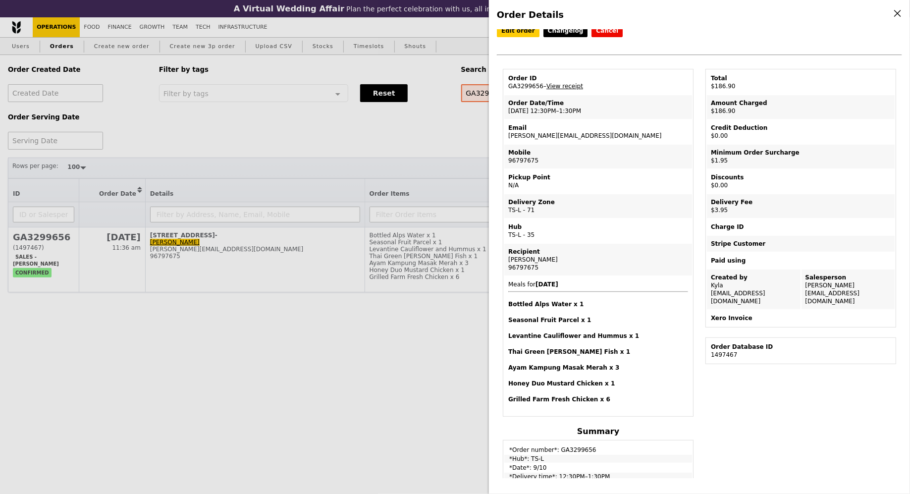
click at [592, 149] on div "Mobile" at bounding box center [598, 153] width 180 height 8
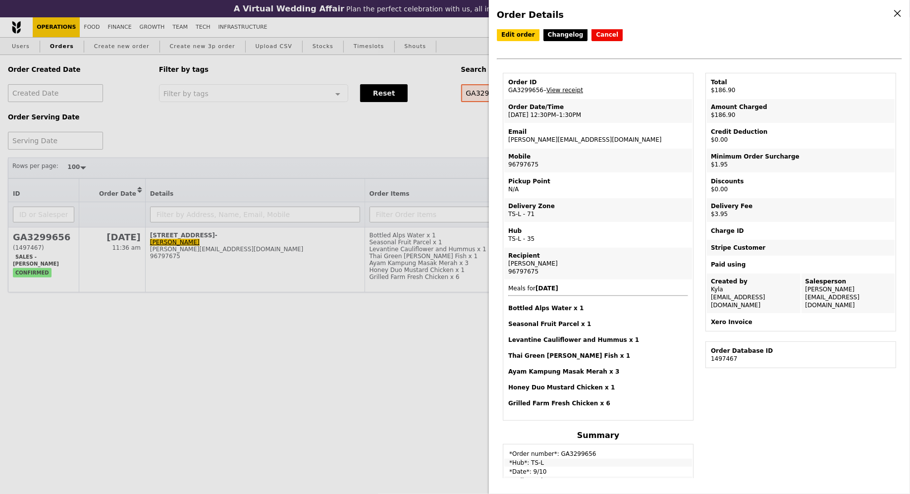
scroll to position [0, 0]
click at [549, 141] on td "Email ananath@amazon.com" at bounding box center [598, 137] width 188 height 24
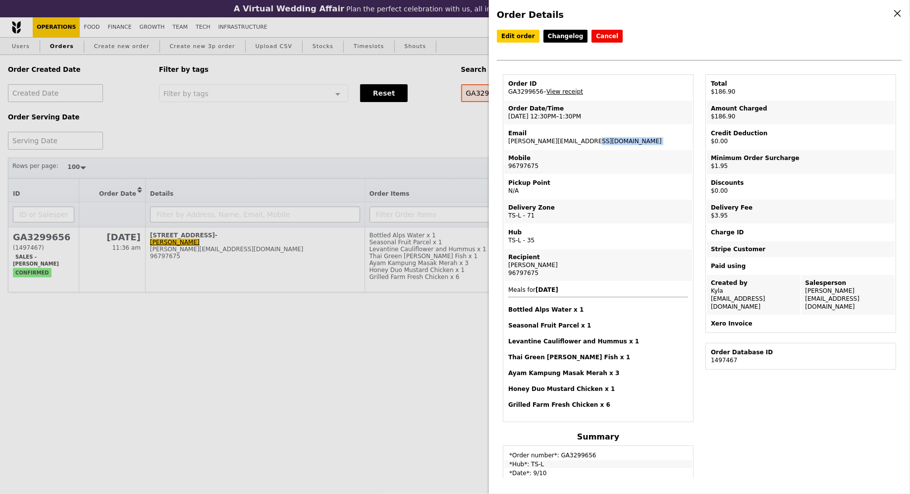
click at [549, 141] on td "Email ananath@amazon.com" at bounding box center [598, 137] width 188 height 24
copy td "ananath@amazon.com"
click at [245, 132] on div "Order Details Edit order Changelog Cancel Order ID GA3299656 – View receipt Ord…" at bounding box center [455, 247] width 910 height 494
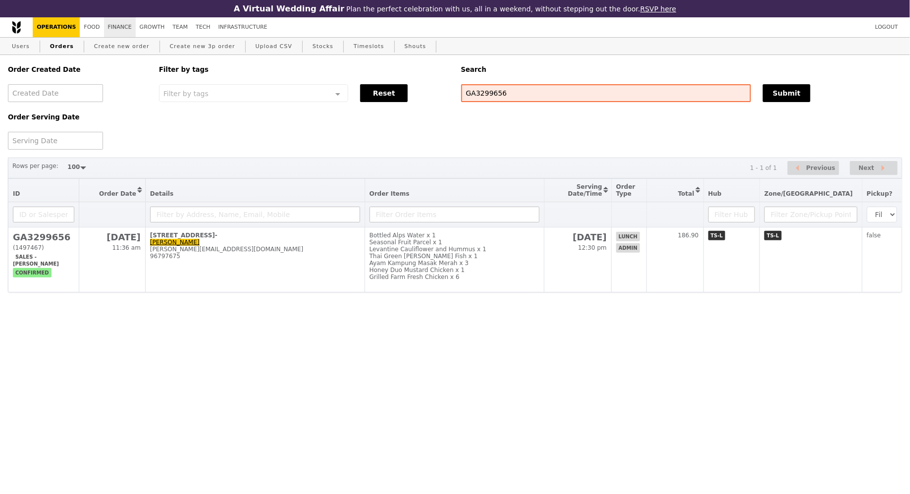
click at [123, 31] on link "Finance" at bounding box center [120, 27] width 32 height 20
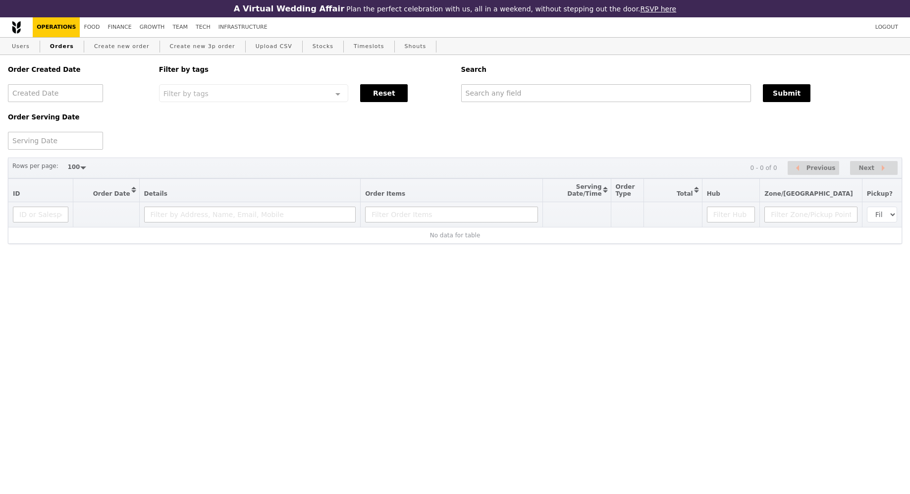
select select "100"
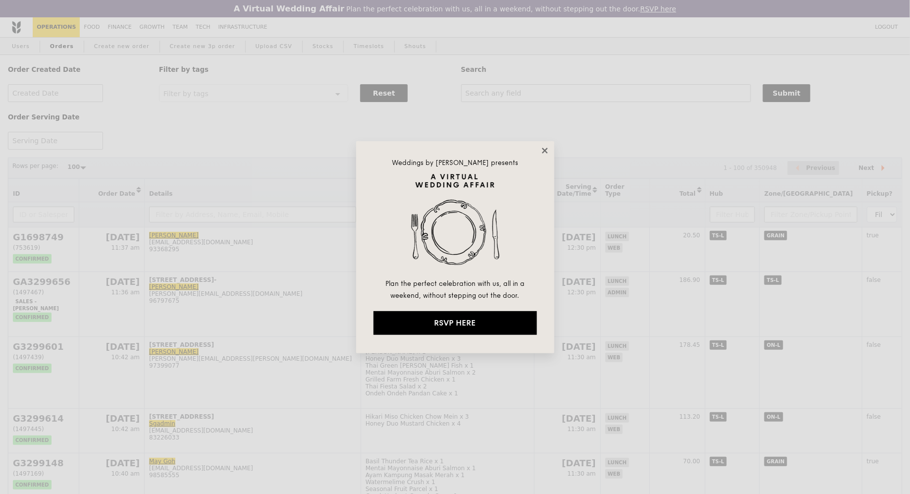
click at [545, 146] on icon at bounding box center [545, 150] width 9 height 9
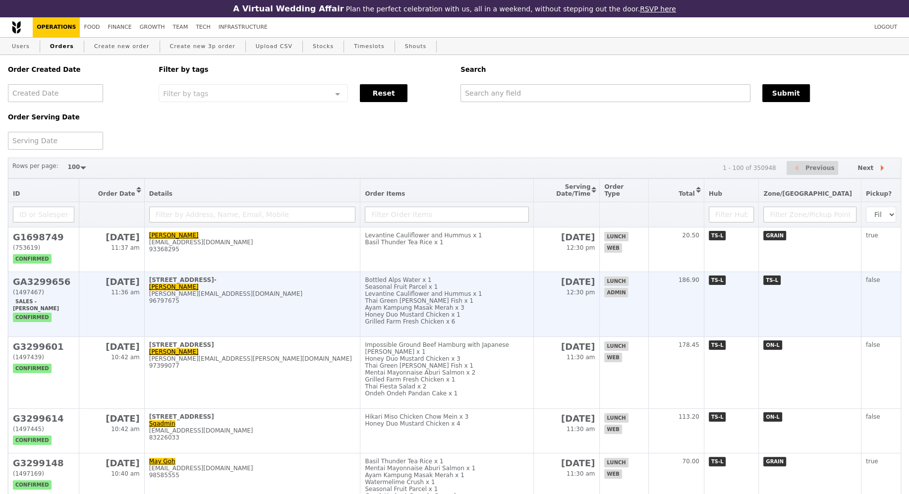
click at [320, 272] on td "2 Central Boulevard, #Level 2- Anand ananath@amazon.com 96797675" at bounding box center [252, 304] width 216 height 65
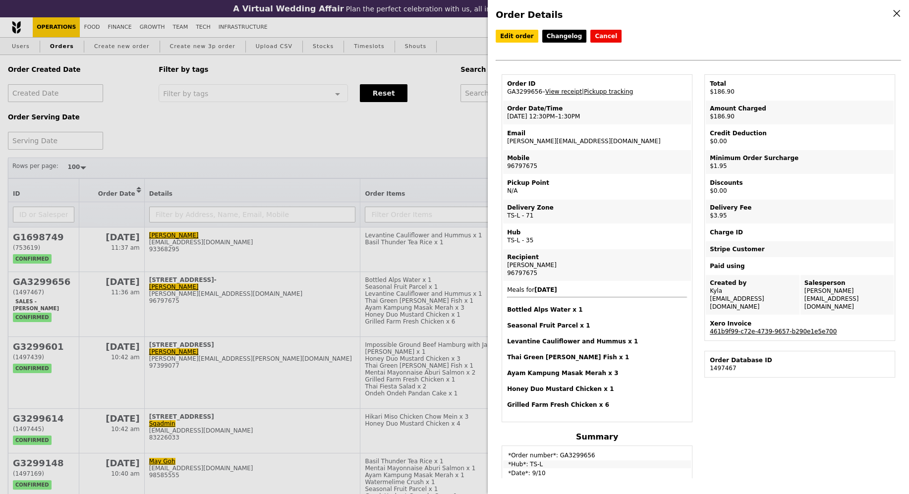
click at [740, 328] on link "461b9f99-c72e-4739-9657-b290e1e5e700" at bounding box center [773, 331] width 127 height 7
click at [664, 228] on div "Hub" at bounding box center [597, 232] width 180 height 8
click at [556, 88] on link "View receipt" at bounding box center [563, 91] width 37 height 7
select select "100"
click at [621, 86] on div "Order ID" at bounding box center [597, 84] width 180 height 8
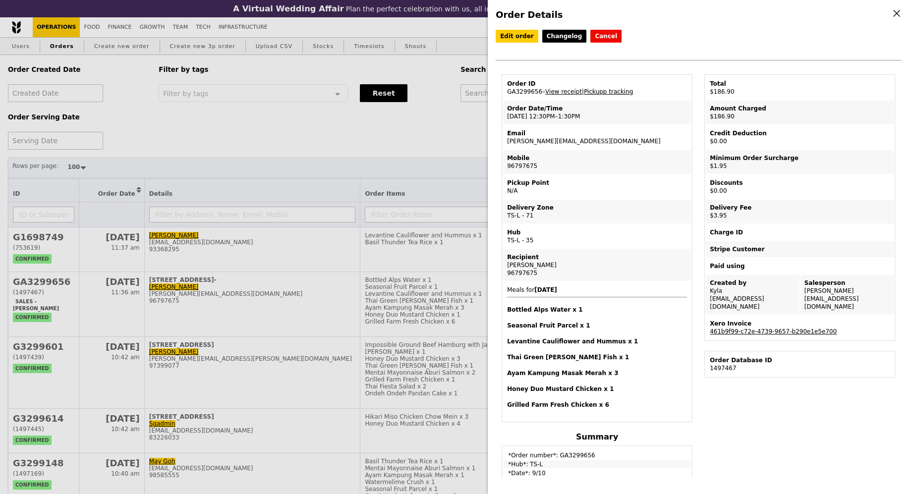
click at [622, 89] on link "Pickupp tracking" at bounding box center [608, 91] width 49 height 7
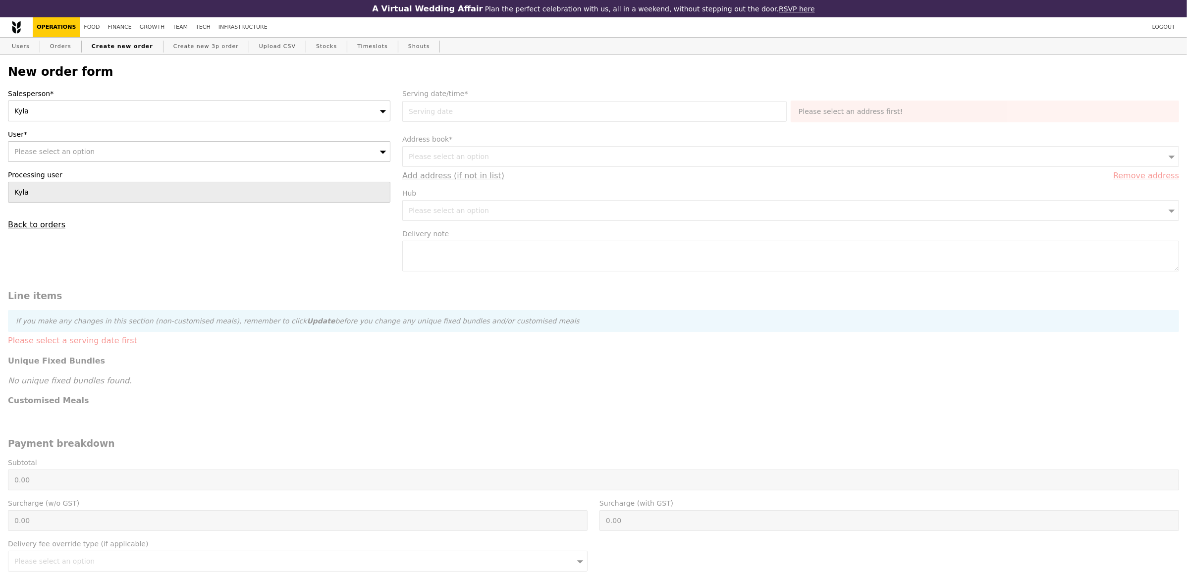
click at [57, 109] on div "Kyla" at bounding box center [199, 111] width 383 height 21
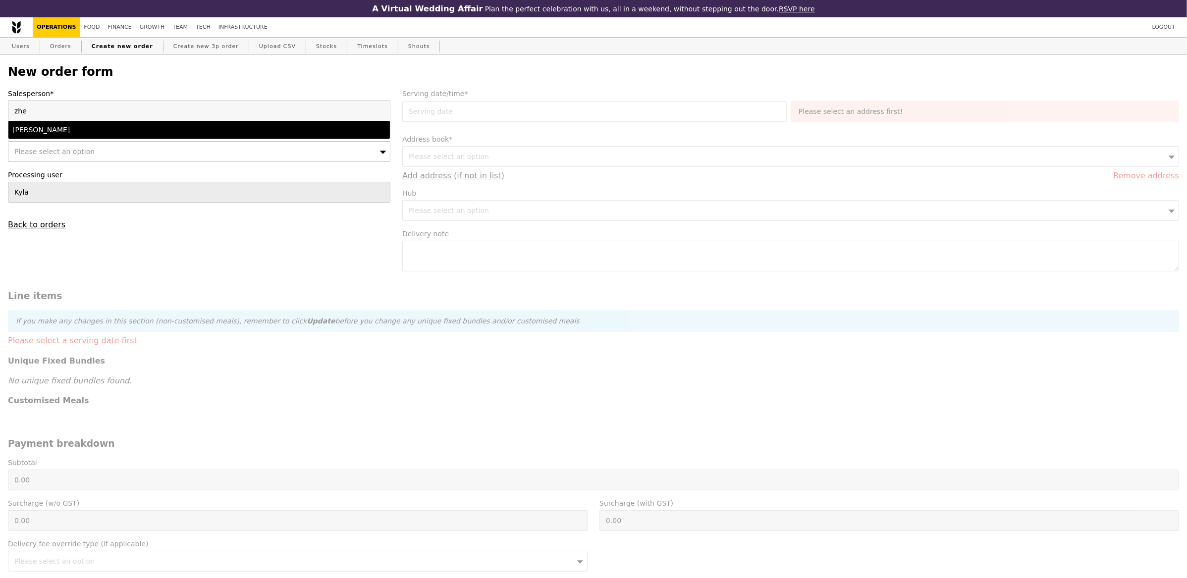
type input "zhe"
click at [51, 123] on li "[PERSON_NAME]" at bounding box center [199, 130] width 382 height 18
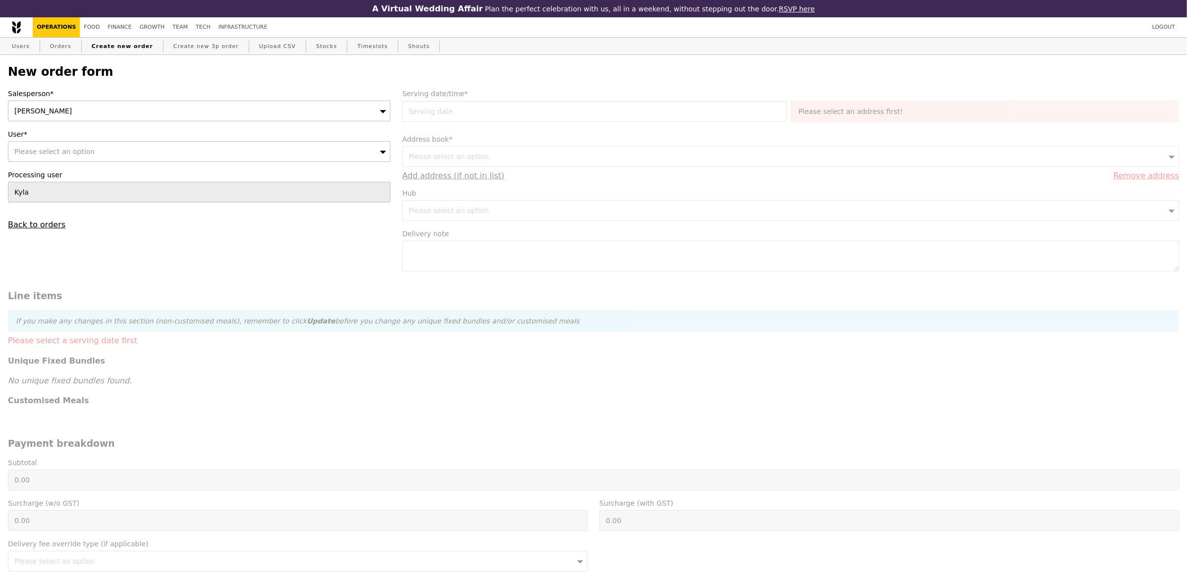
click at [51, 151] on span "Please select an option" at bounding box center [54, 152] width 80 height 8
type input "Confirm"
type input "[EMAIL_ADDRESS][DOMAIN_NAME]"
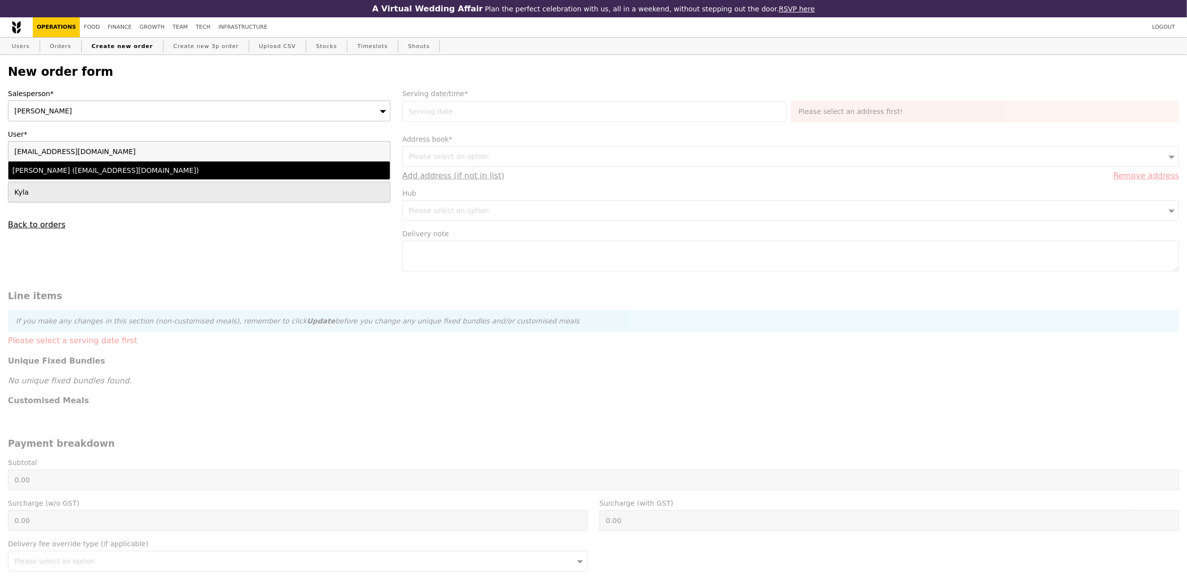
click at [52, 173] on div "[PERSON_NAME] ([EMAIL_ADDRESS][DOMAIN_NAME])" at bounding box center [152, 170] width 280 height 10
type input "Loading..."
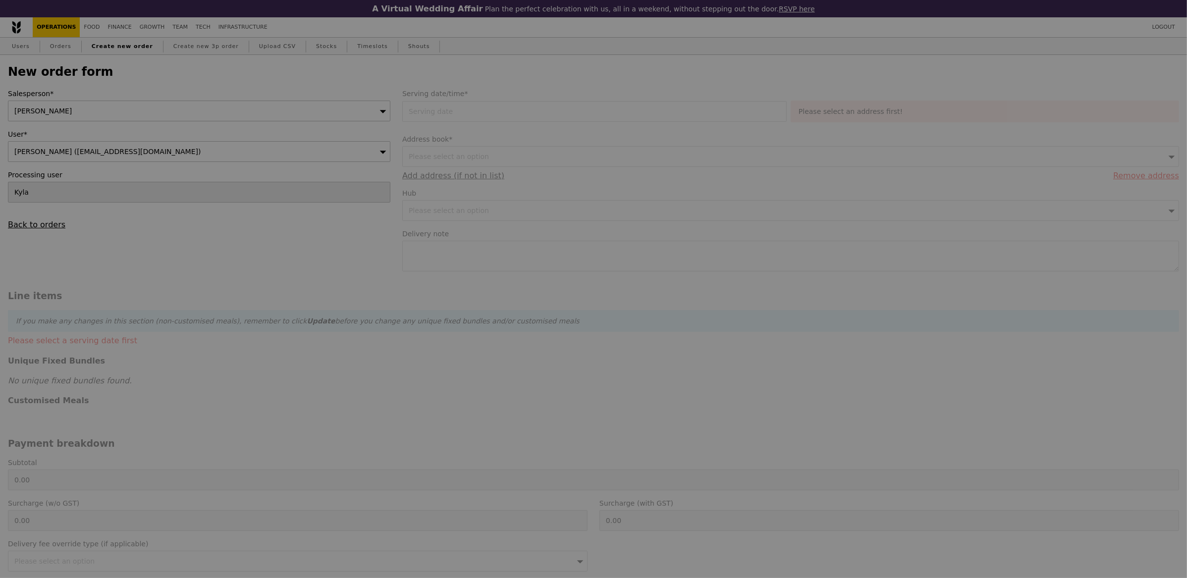
type input "13.76"
type input "15.00"
type input "Confirm"
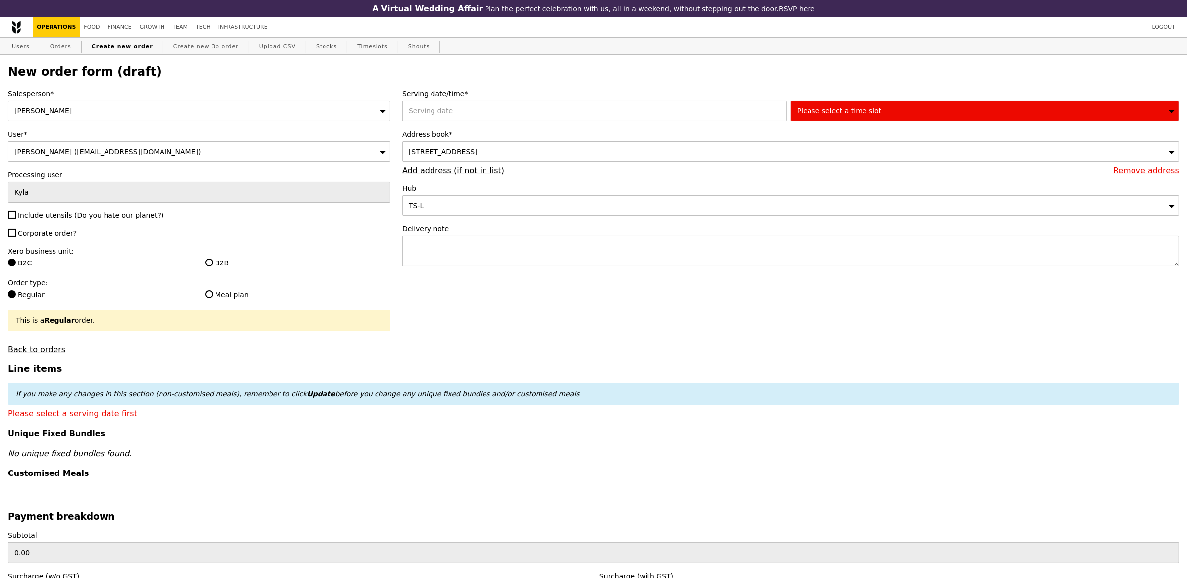
click at [39, 222] on div "Salesperson* [PERSON_NAME] User* [PERSON_NAME] ([EMAIL_ADDRESS][DOMAIN_NAME]) P…" at bounding box center [199, 222] width 394 height 266
click at [40, 226] on div "Salesperson* [PERSON_NAME] User* [PERSON_NAME] ([EMAIL_ADDRESS][DOMAIN_NAME]) P…" at bounding box center [199, 222] width 394 height 266
click at [41, 235] on span "Corporate order?" at bounding box center [47, 233] width 59 height 8
click at [16, 235] on input "Corporate order?" at bounding box center [12, 233] width 8 height 8
checkbox input "true"
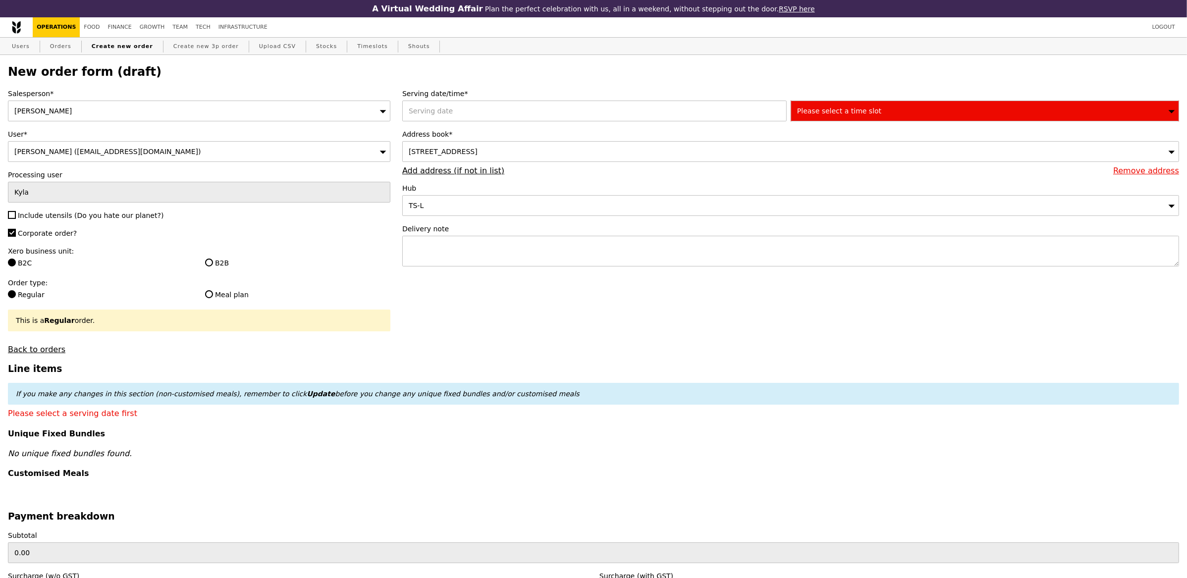
click at [51, 214] on span "Include utensils (Do you hate our planet?)" at bounding box center [91, 216] width 146 height 8
click at [16, 214] on input "Include utensils (Do you hate our planet?)" at bounding box center [12, 215] width 8 height 8
checkbox input "true"
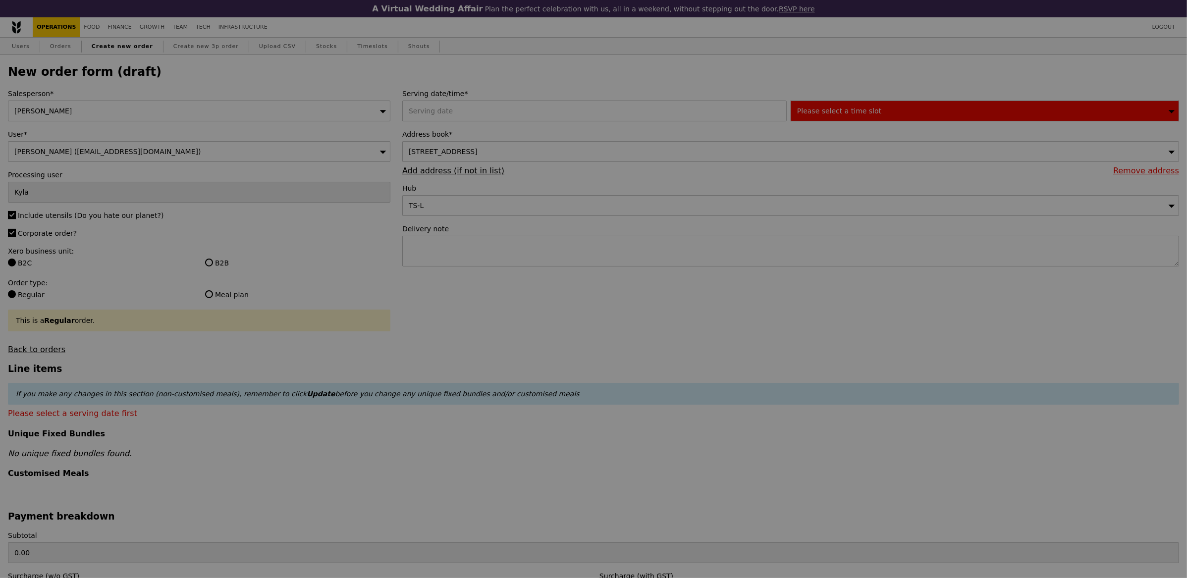
type input "Confirm"
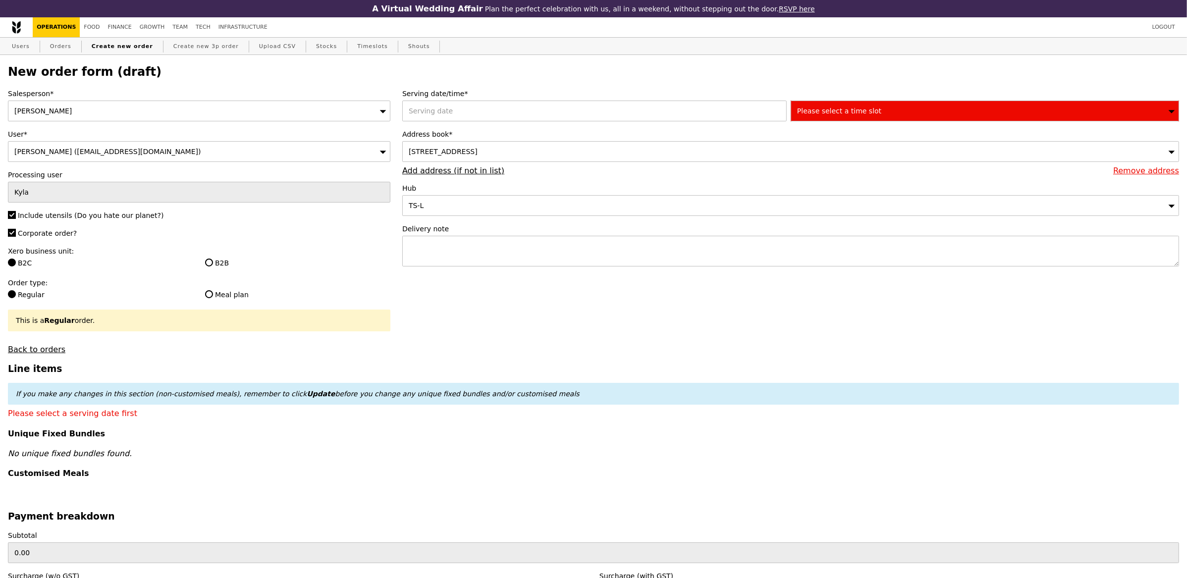
click at [213, 255] on label "Xero business unit:" at bounding box center [199, 251] width 383 height 10
click at [213, 259] on div "Xero business unit: B2C B2B" at bounding box center [199, 258] width 383 height 24
click at [224, 263] on label "B2B" at bounding box center [297, 263] width 185 height 10
click at [213, 263] on input "B2B" at bounding box center [209, 263] width 8 height 8
radio input "true"
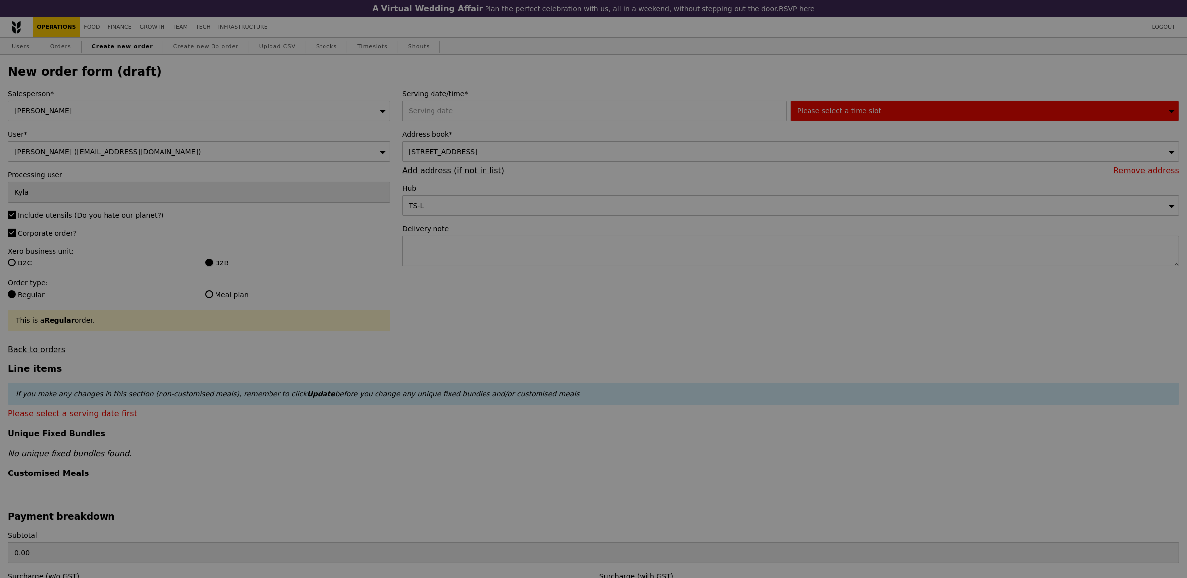
type input "Confirm"
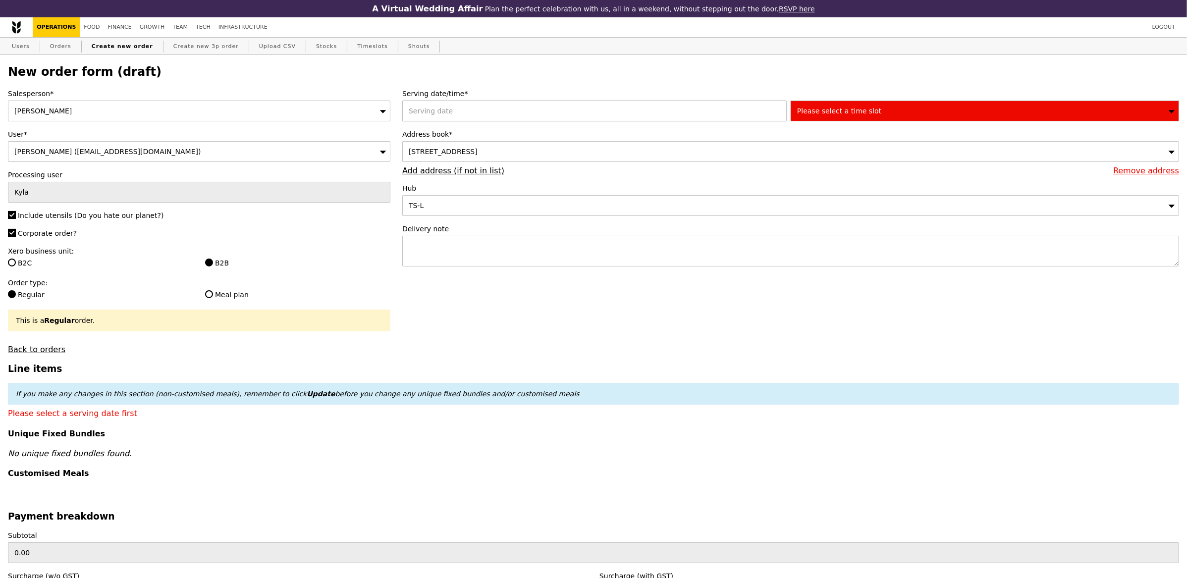
click at [548, 118] on div at bounding box center [596, 111] width 388 height 21
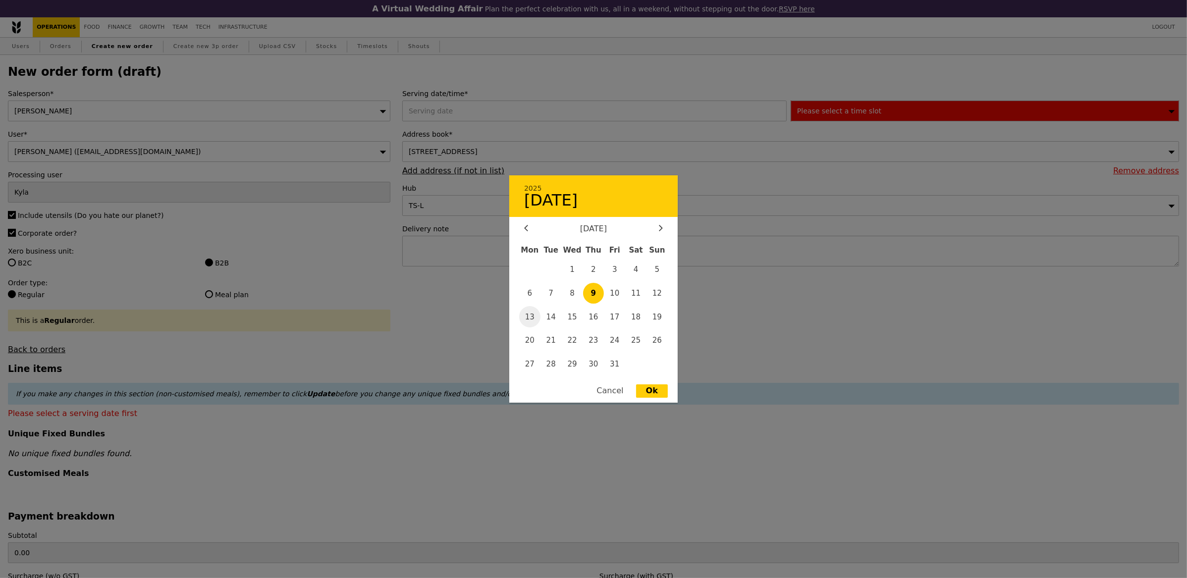
click at [538, 320] on span "13" at bounding box center [529, 316] width 21 height 21
type input "[DATE]"
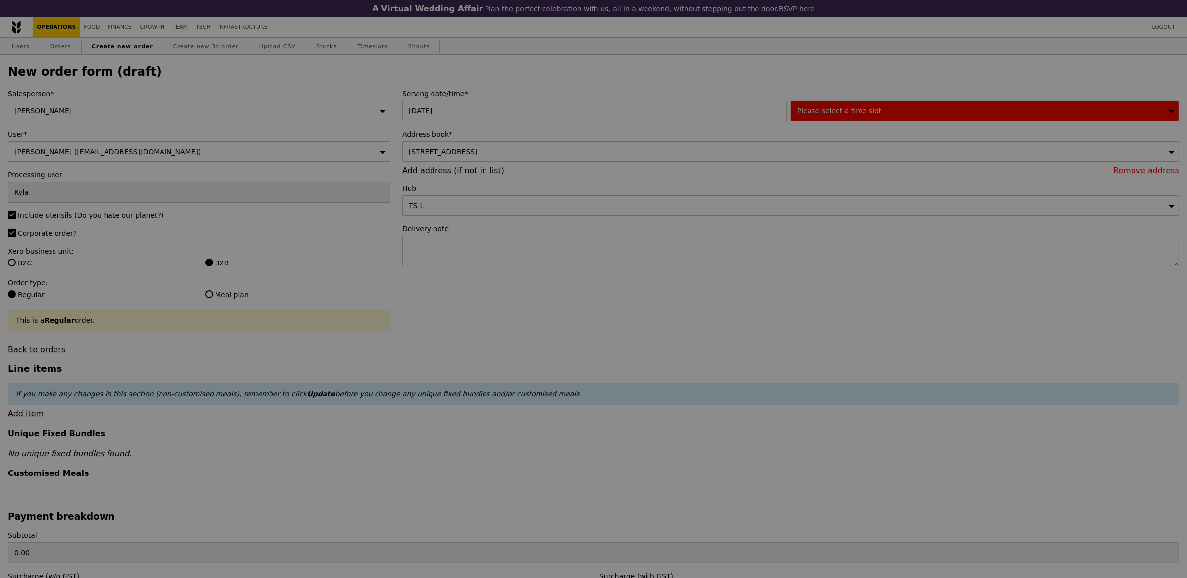
type input "Confirm"
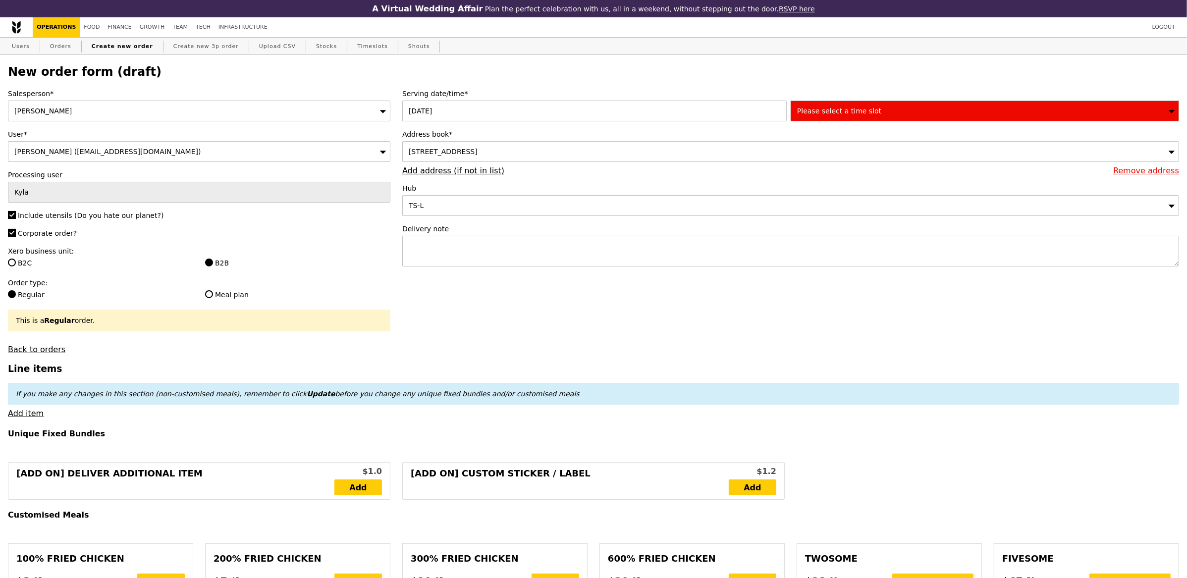
click at [896, 110] on div "Please select a time slot" at bounding box center [985, 111] width 388 height 21
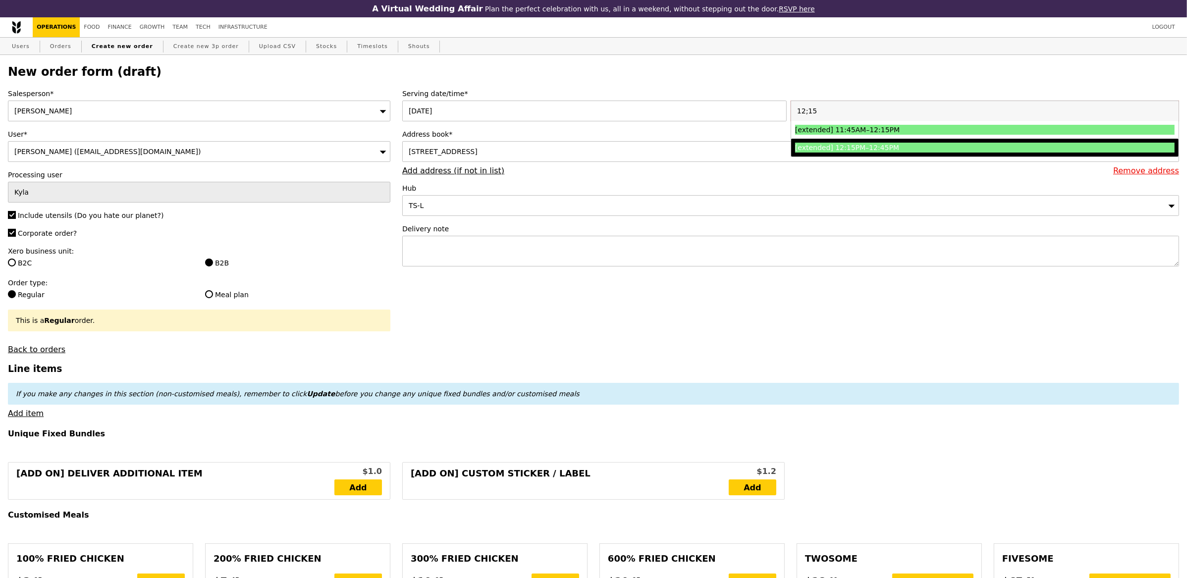
type input "12;15"
click at [914, 159] on div "[STREET_ADDRESS]" at bounding box center [790, 151] width 777 height 21
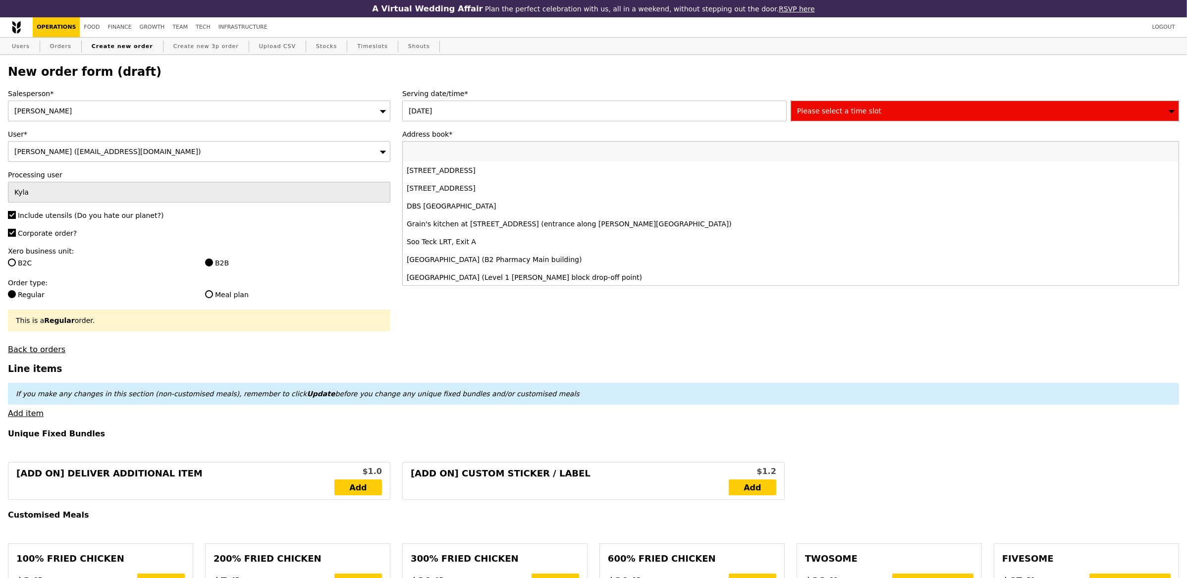
click at [883, 106] on div "Please select a time slot" at bounding box center [985, 111] width 388 height 21
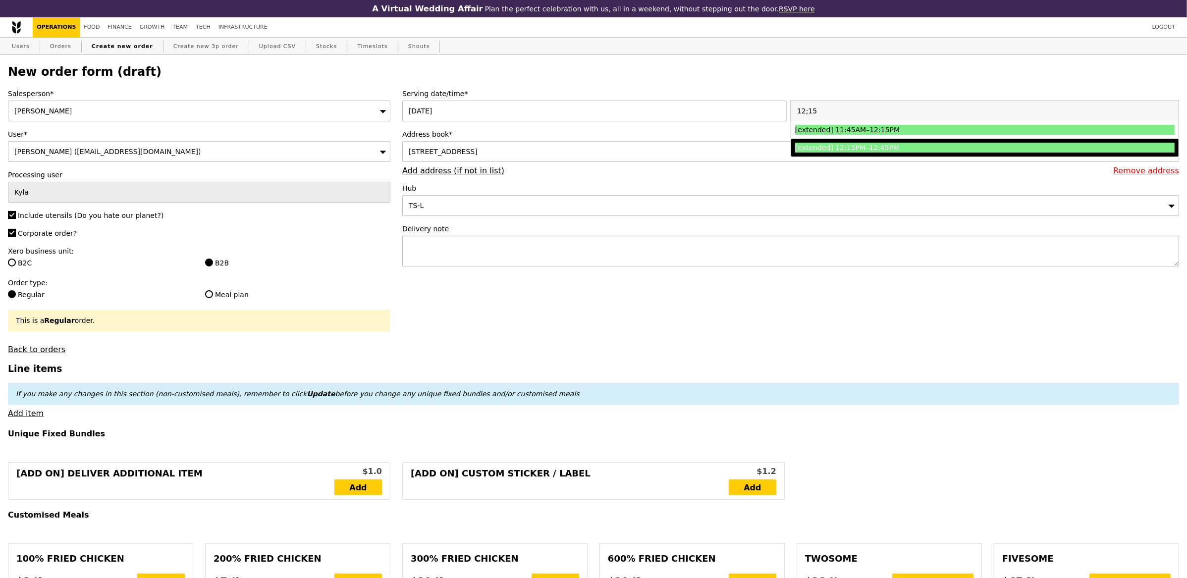
click at [880, 152] on div "[extended] 12:15PM–12:45PM" at bounding box center [937, 148] width 285 height 10
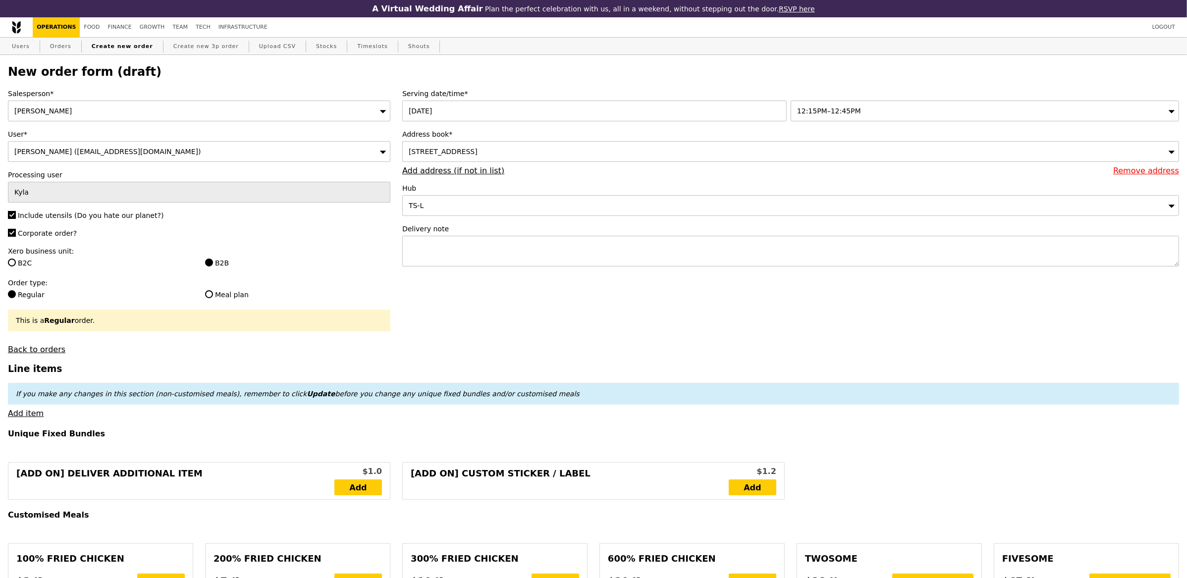
type input "Confirm"
click at [551, 239] on textarea at bounding box center [790, 251] width 777 height 31
paste textarea "change pass at Blk 20 WEST Mapletree Biz City FIRE COMMAND CENTRE"
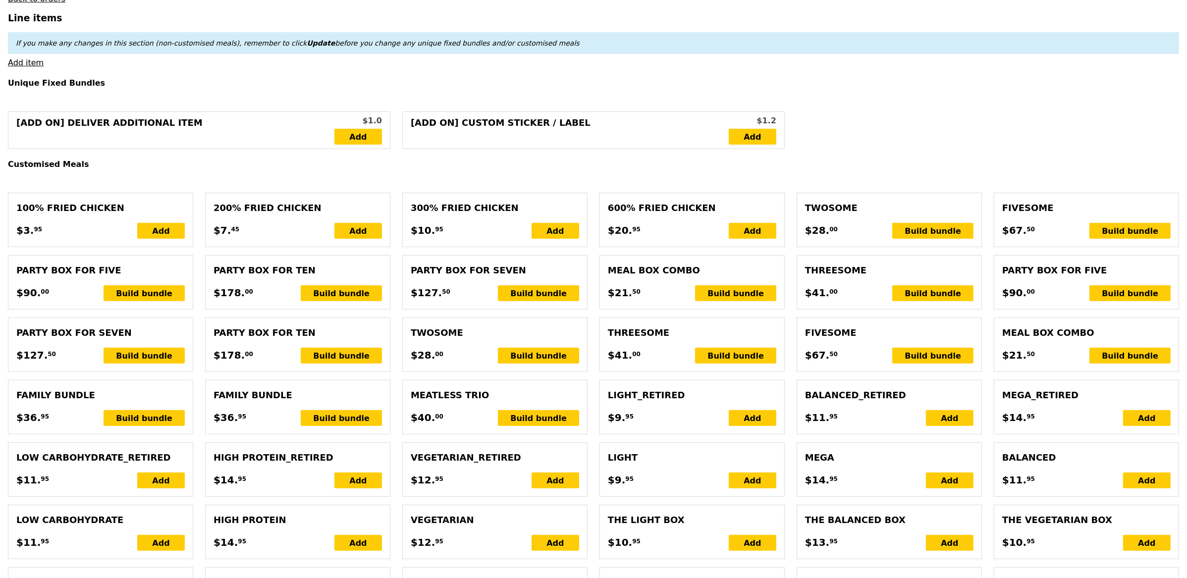
scroll to position [365, 0]
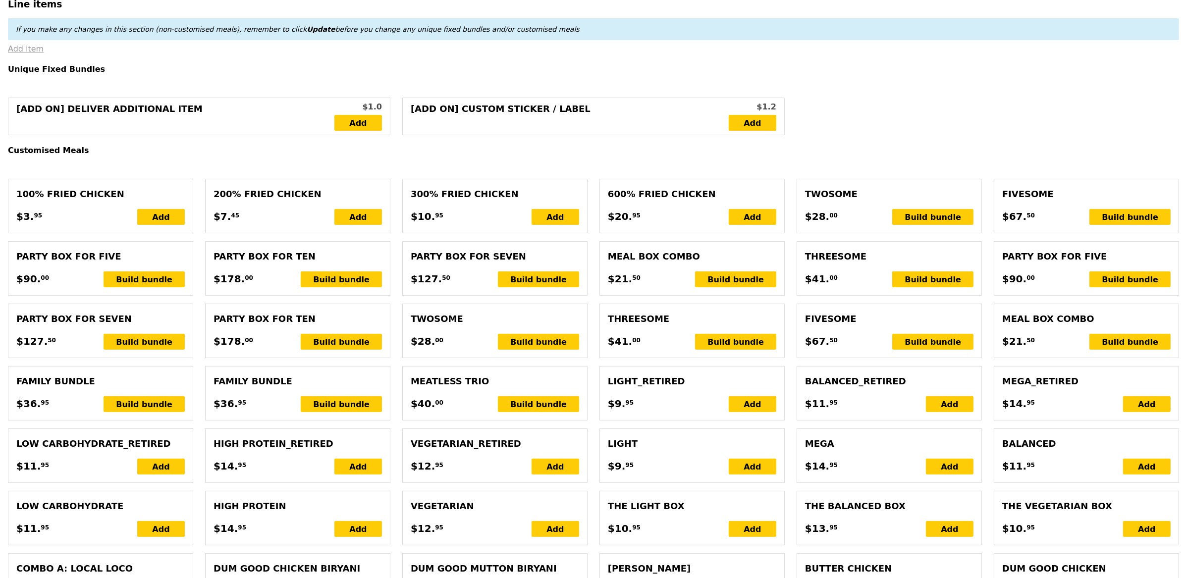
type textarea "change pass at Blk 20 WEST Mapletree Biz City FIRE COMMAND CENTRE"
click at [32, 53] on link "Add item" at bounding box center [26, 48] width 36 height 9
type input "Confirm"
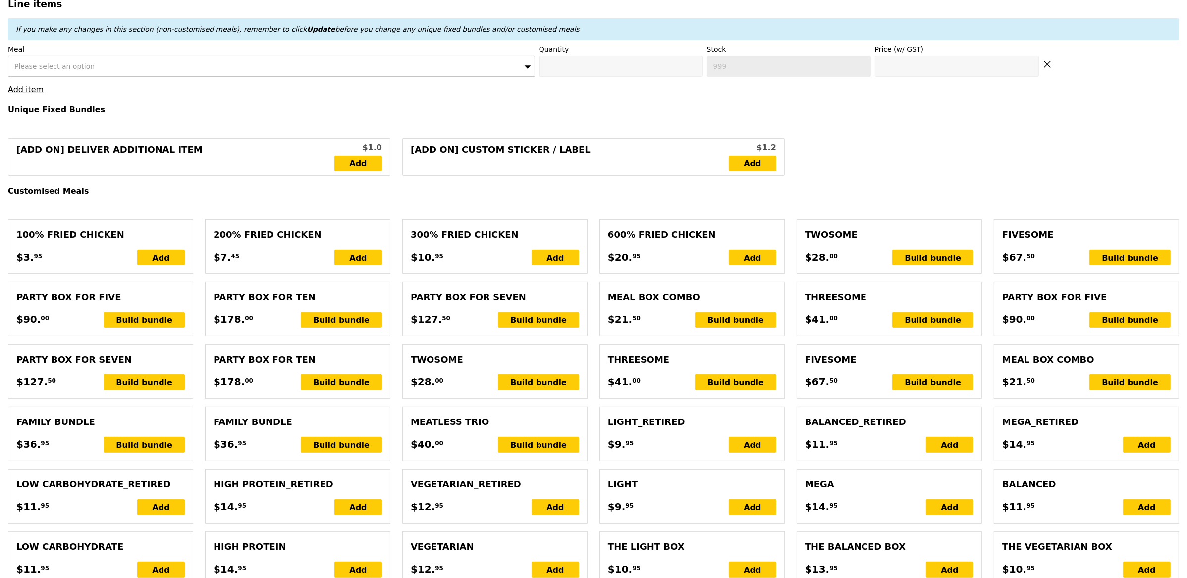
click at [87, 64] on span "Please select an option" at bounding box center [54, 66] width 80 height 8
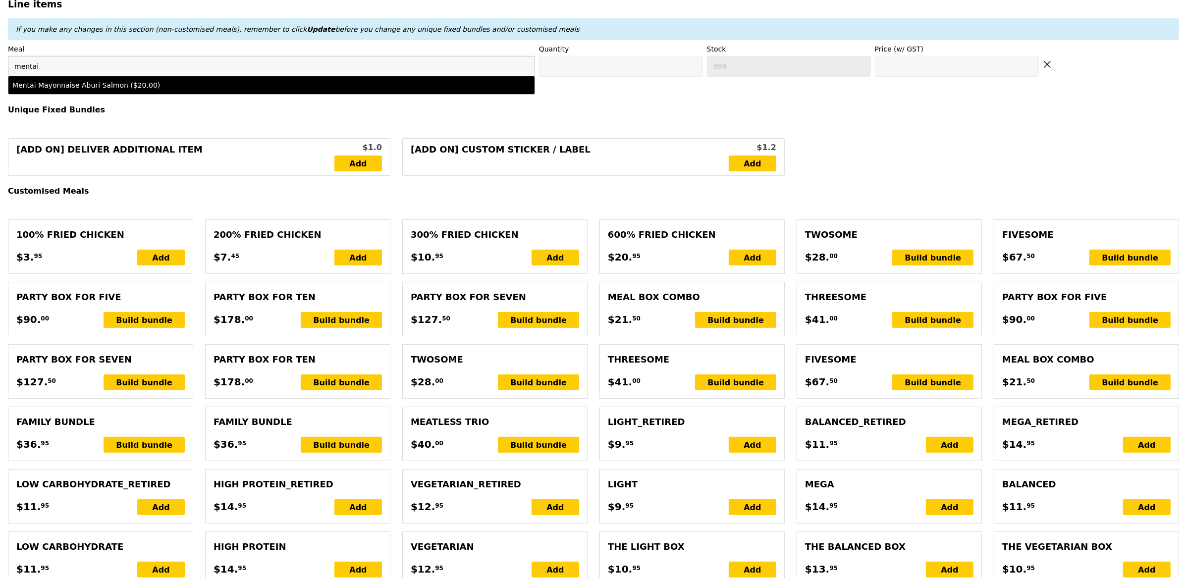
type input "mentai"
click at [109, 83] on div "Mentai Mayonnaise Aburi Salmon ($20.00)" at bounding box center [206, 85] width 388 height 10
type input "Confirm anyway"
type input "0"
type input "492"
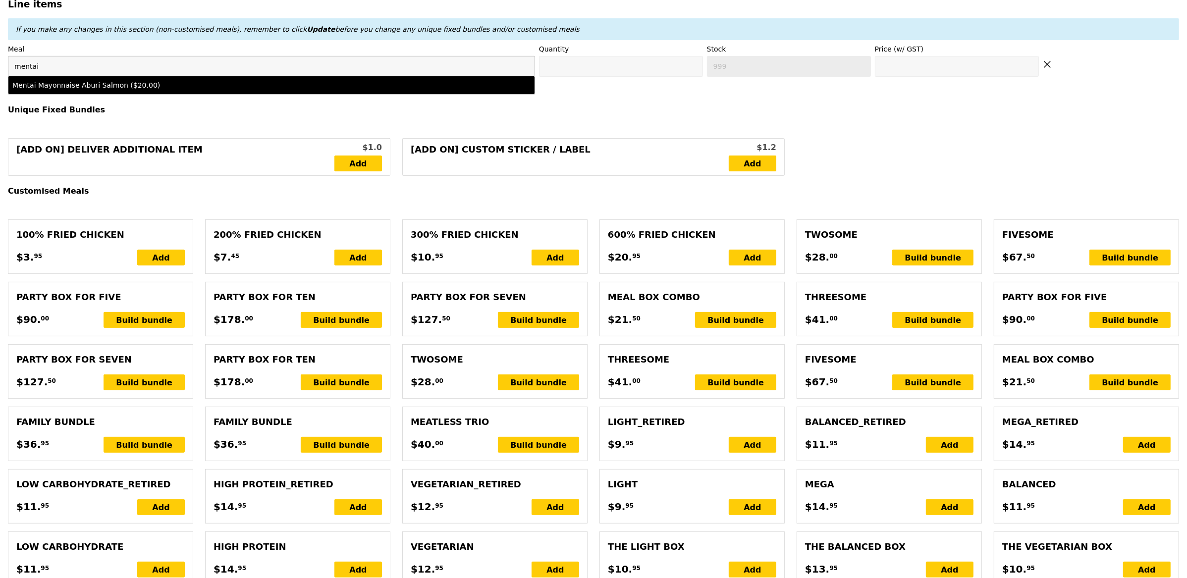
type input "20.0"
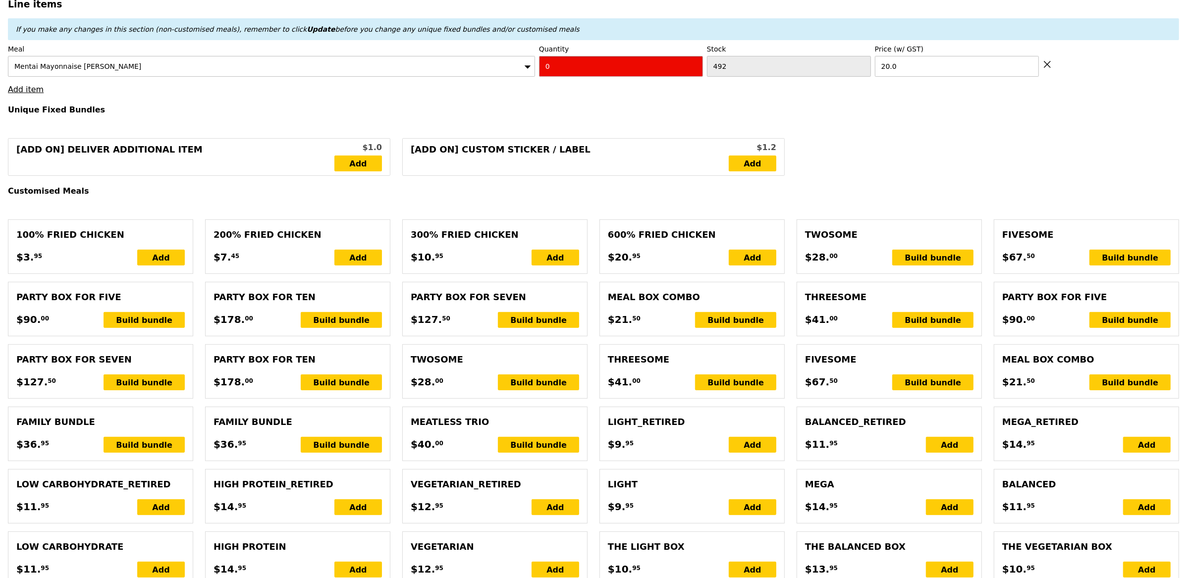
click at [565, 71] on input "0" at bounding box center [621, 66] width 164 height 21
type input "Confirm"
type input "3"
click at [17, 93] on link "Add item" at bounding box center [26, 89] width 36 height 9
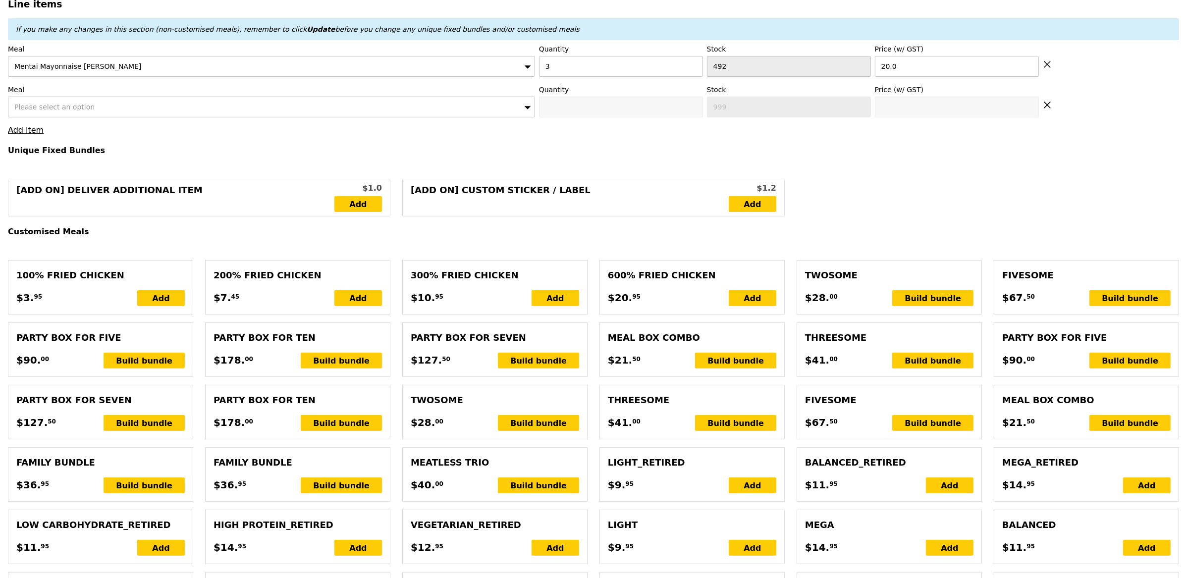
type input "Loading..."
type input "60.00"
type input "11.24"
type input "12.25"
type input "72.25"
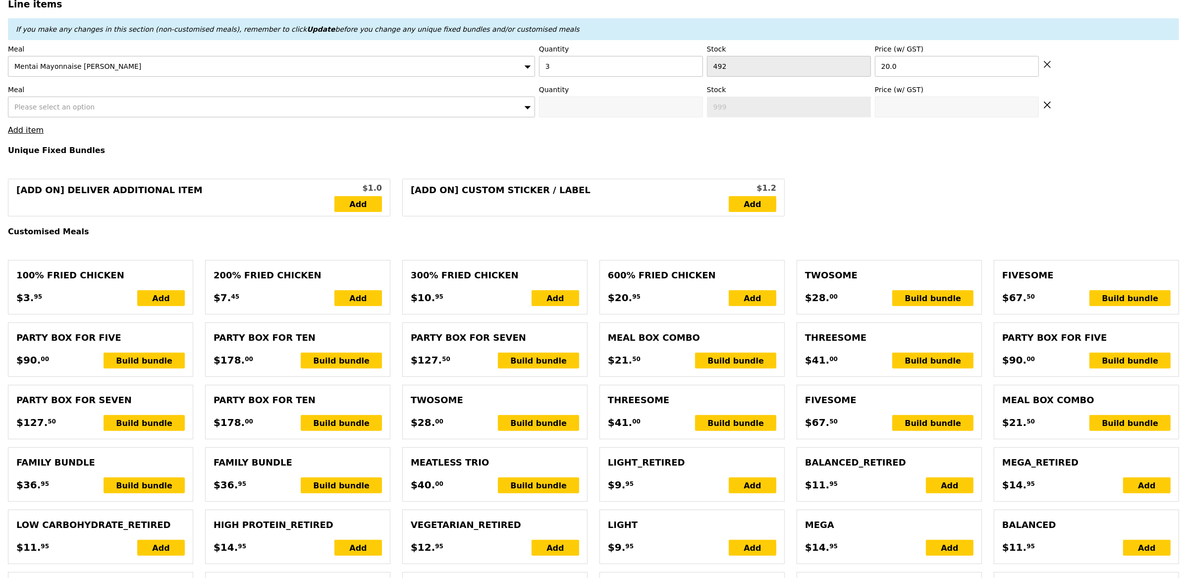
click at [72, 108] on span "Please select an option" at bounding box center [54, 107] width 80 height 8
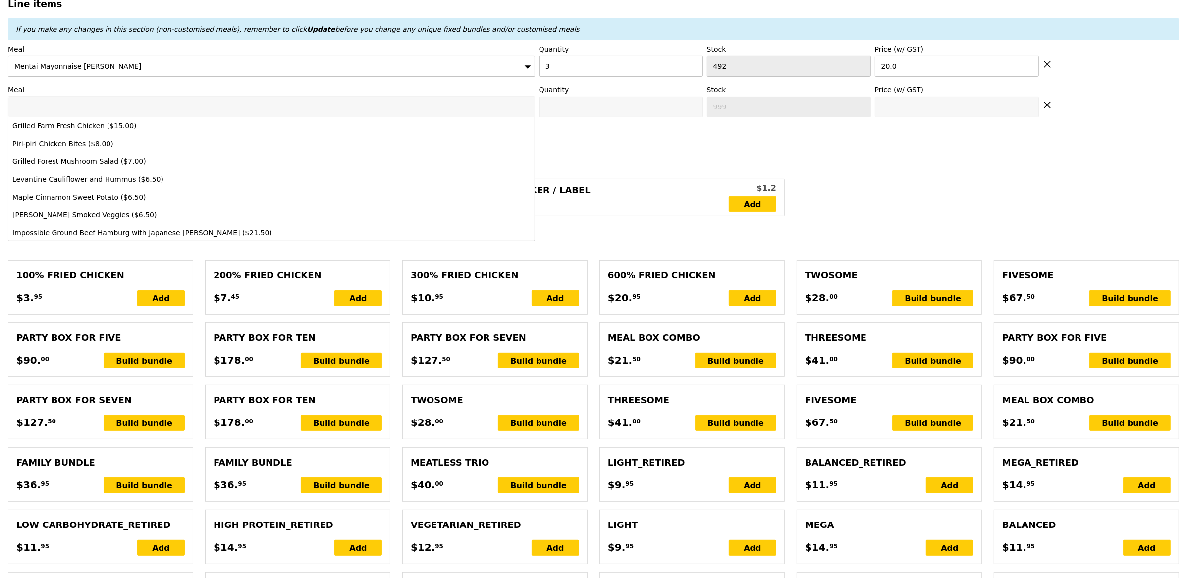
type input "Confirm"
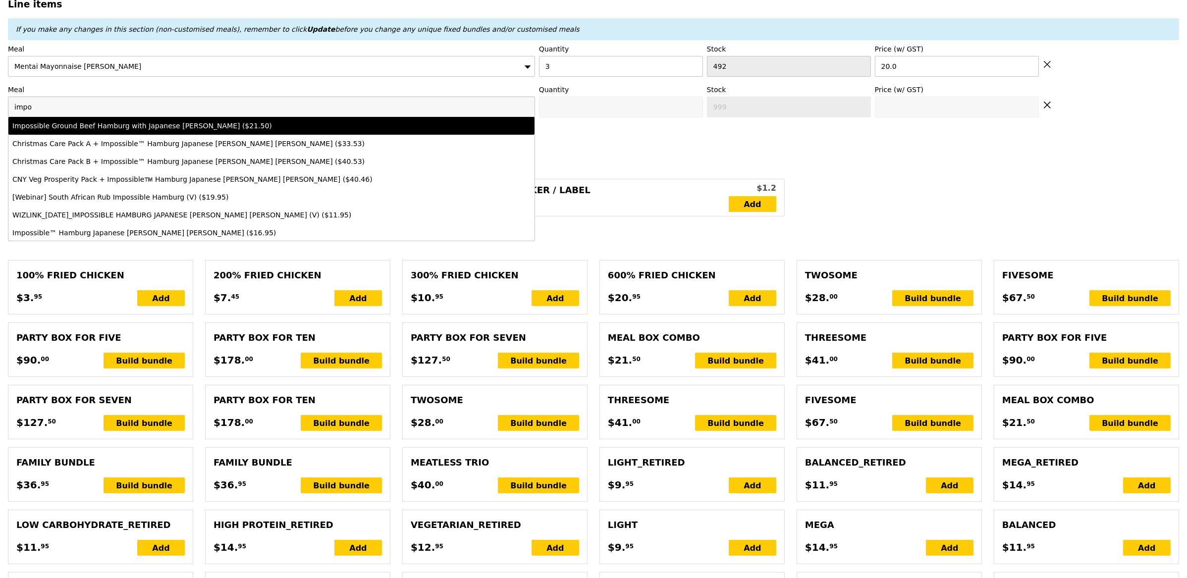
type input "impo"
click at [112, 121] on li "Impossible Ground Beef Hamburg with Japanese Curry ($21.50)" at bounding box center [271, 126] width 526 height 18
type input "Confirm anyway"
type input "0"
type input "500"
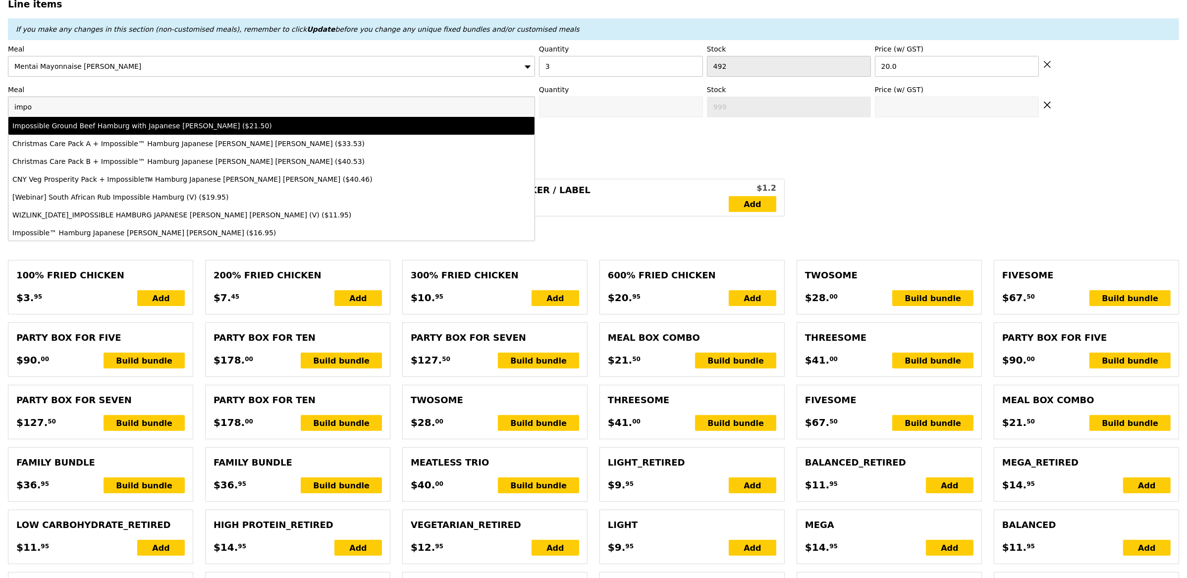
type input "21.5"
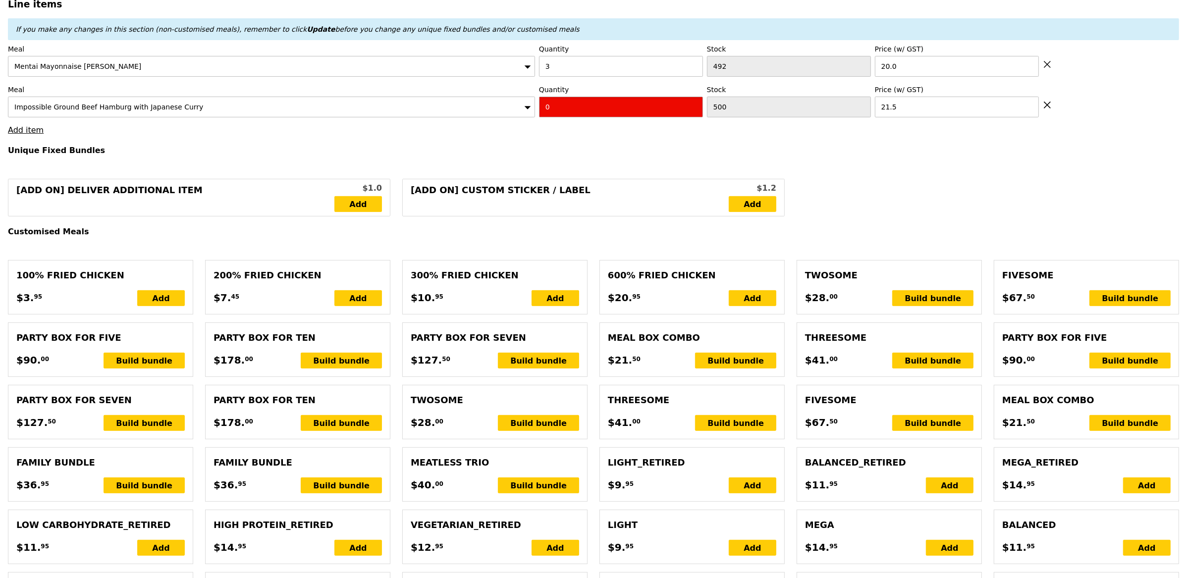
click at [566, 109] on input "0" at bounding box center [621, 107] width 164 height 21
type input "Confirm"
type input "1"
click at [27, 135] on link "Add item" at bounding box center [26, 129] width 36 height 9
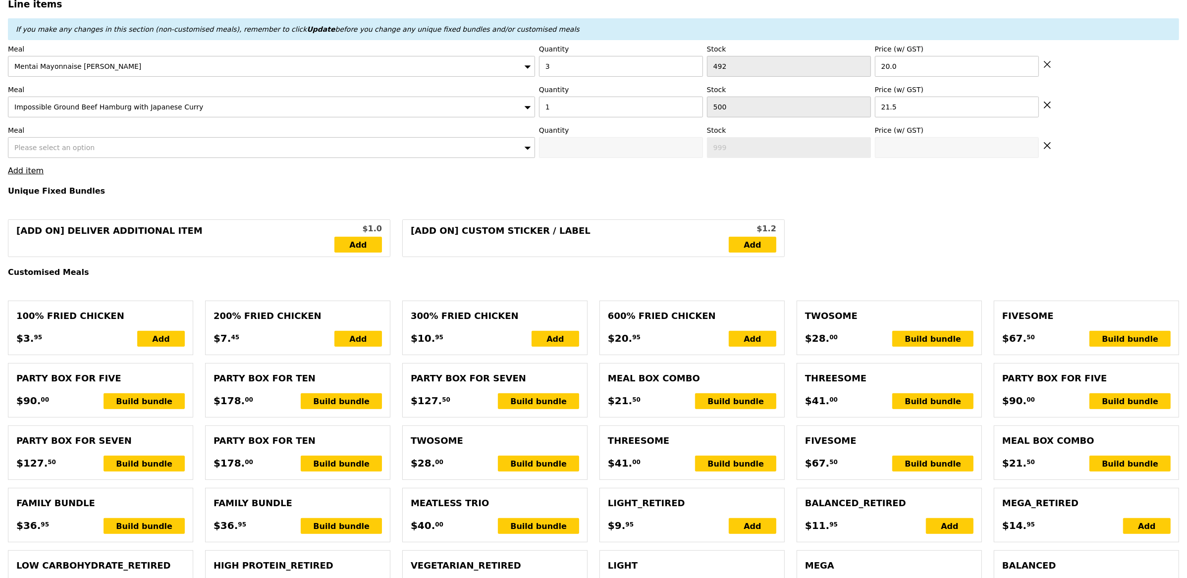
type input "Loading..."
click at [79, 157] on div "Please select an option" at bounding box center [271, 147] width 527 height 21
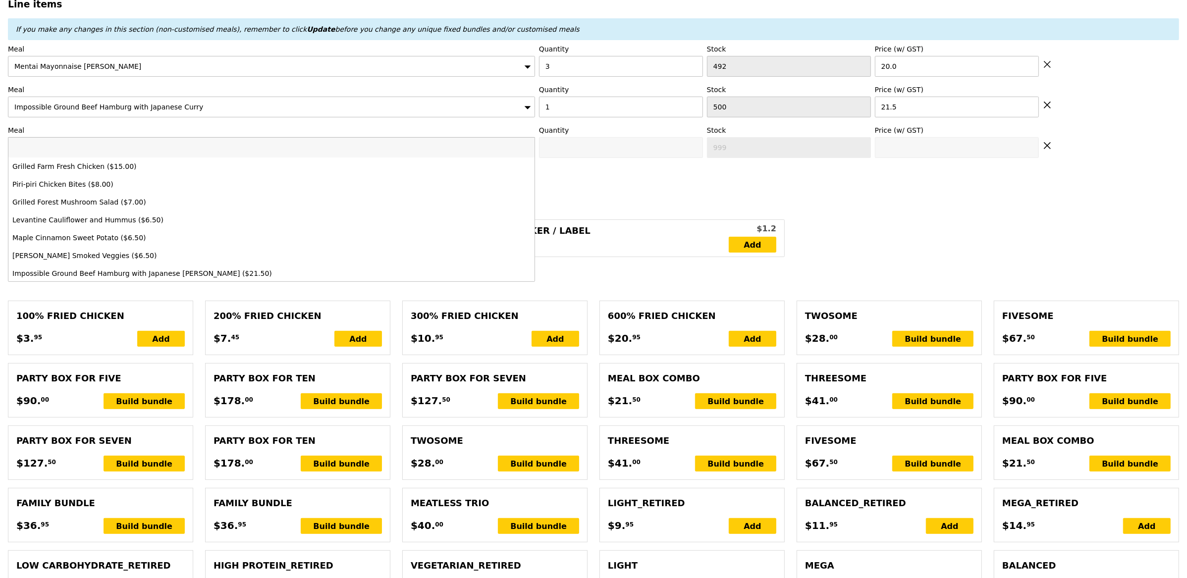
type input "81.50"
type input "9.27"
type input "10.10"
type input "91.60"
type input "th"
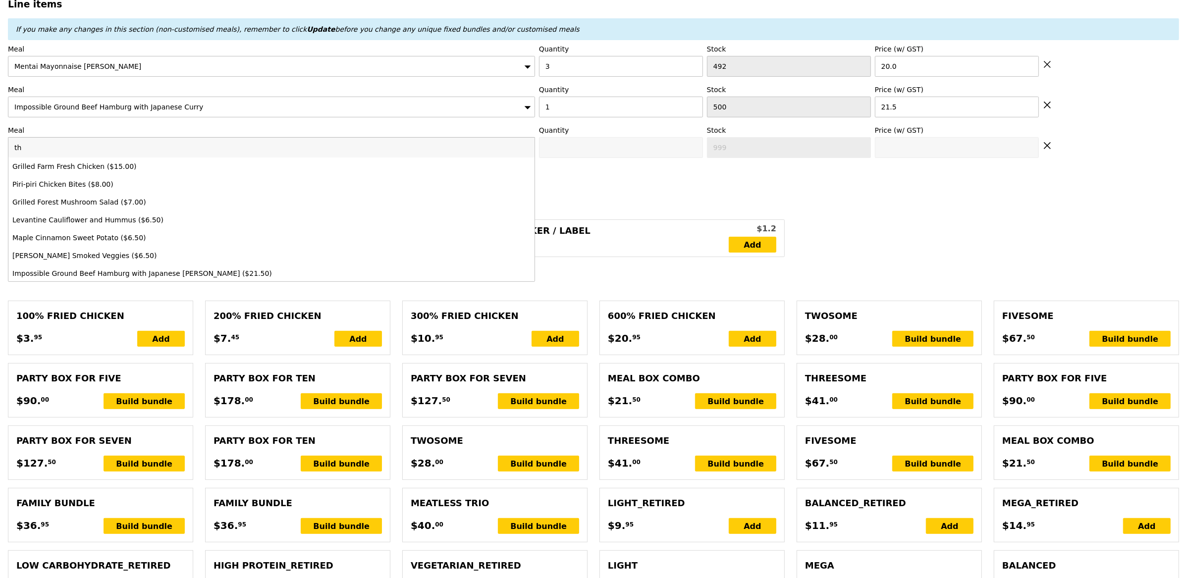
type input "Confirm"
type input "thai"
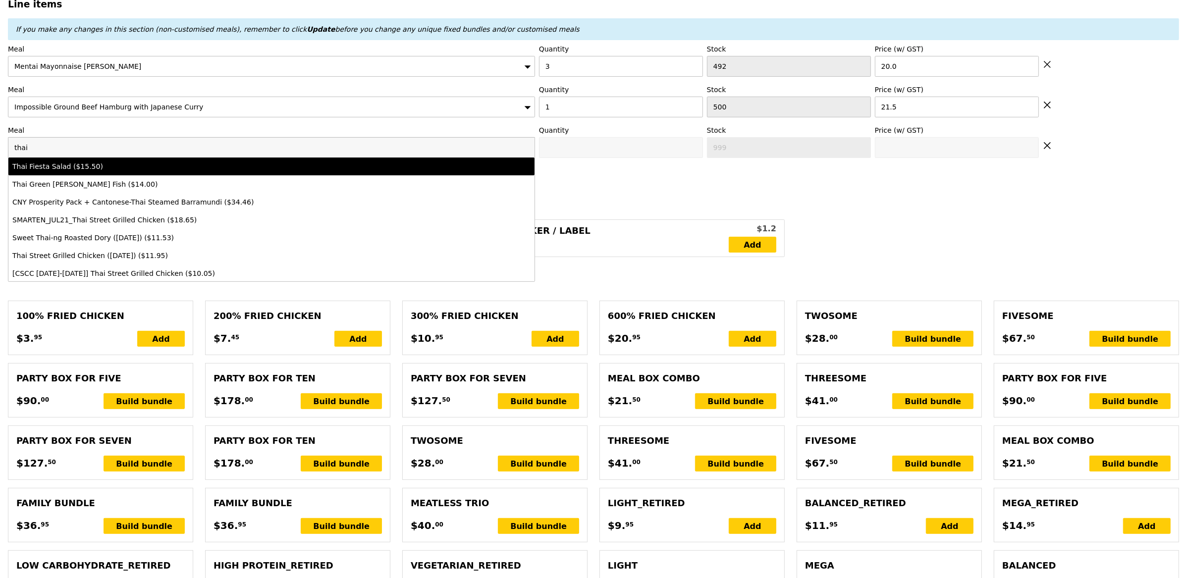
click at [83, 165] on div "Thai Fiesta Salad ($15.50)" at bounding box center [206, 167] width 388 height 10
type input "Confirm anyway"
type input "0"
type input "496"
type input "15.5"
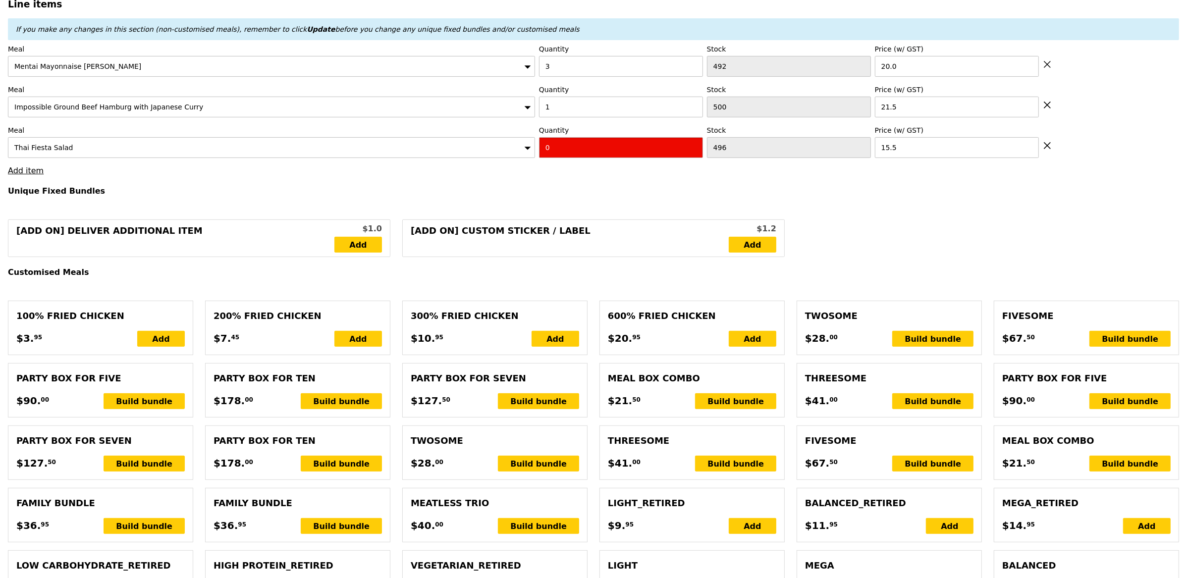
click at [594, 141] on input "0" at bounding box center [621, 147] width 164 height 21
type input "Confirm"
type input "1"
click at [32, 169] on link "Add item" at bounding box center [26, 170] width 36 height 9
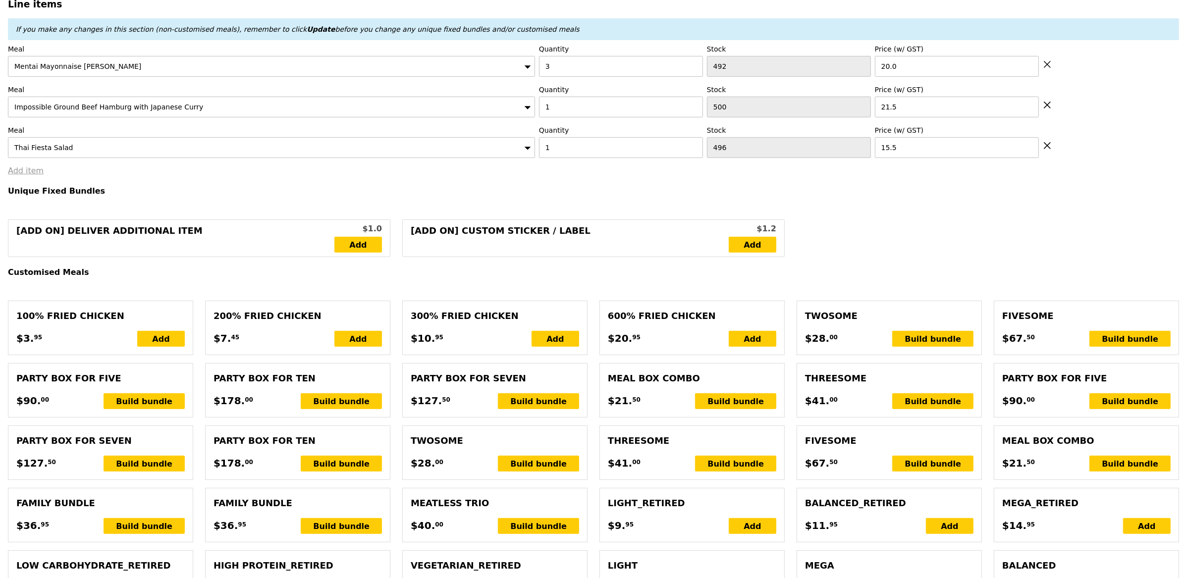
type input "Loading..."
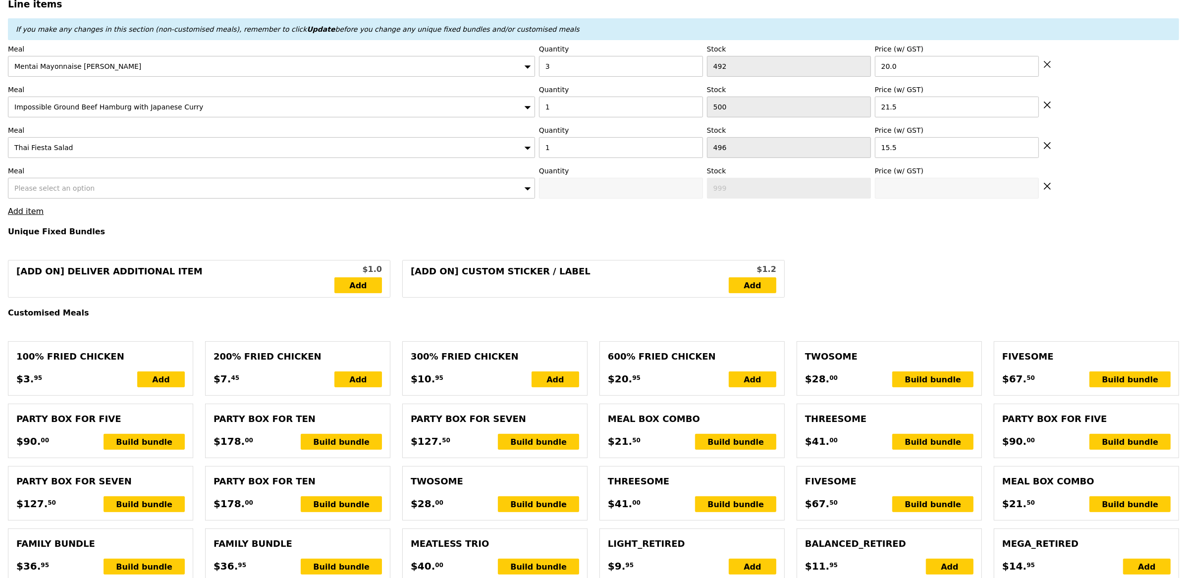
type input "97.00"
type input "7.84"
type input "8.55"
type input "105.55"
click at [98, 192] on div "Please select an option" at bounding box center [271, 188] width 527 height 21
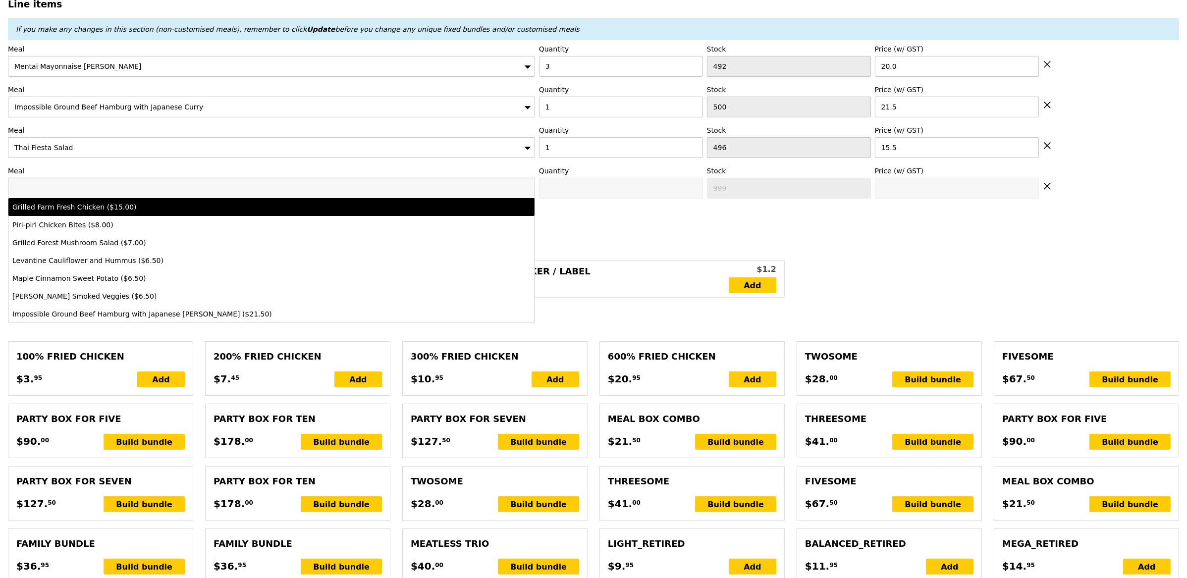
click at [103, 204] on div "Grilled Farm Fresh Chicken ($15.00)" at bounding box center [206, 207] width 388 height 10
type input "Confirm anyway"
type input "0"
type input "469"
type input "15.0"
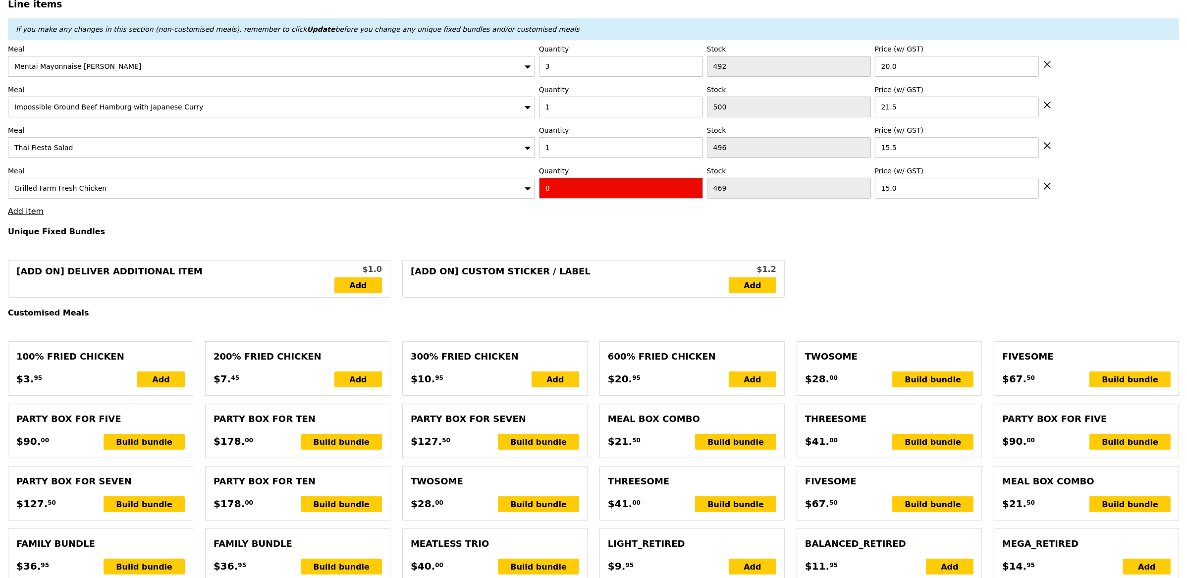
click at [572, 184] on input "0" at bounding box center [621, 188] width 164 height 21
type input "Confirm"
type input "1"
type input "Loading..."
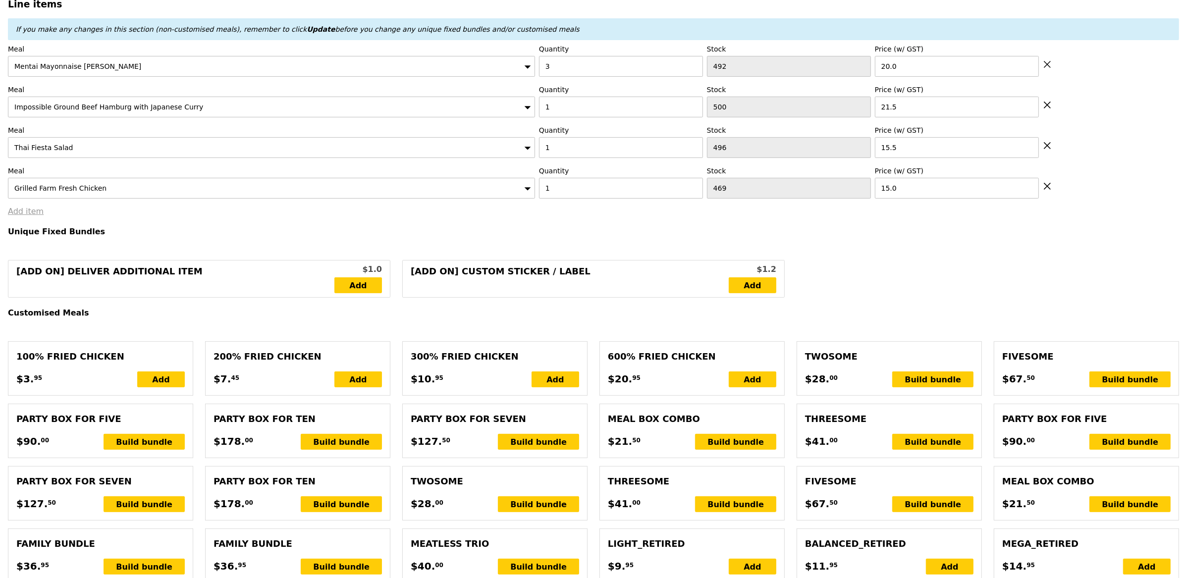
click at [30, 213] on link "Add item" at bounding box center [26, 211] width 36 height 9
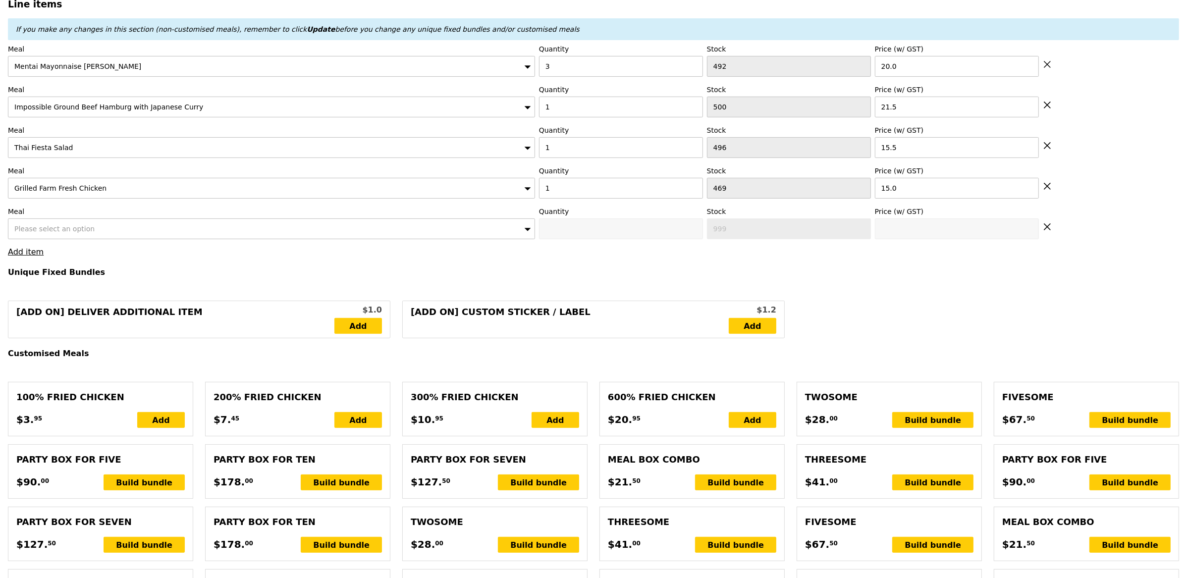
type input "112.00"
type input "6.47"
type input "7.05"
type input "119.05"
click at [83, 228] on span "Please select an option" at bounding box center [54, 229] width 80 height 8
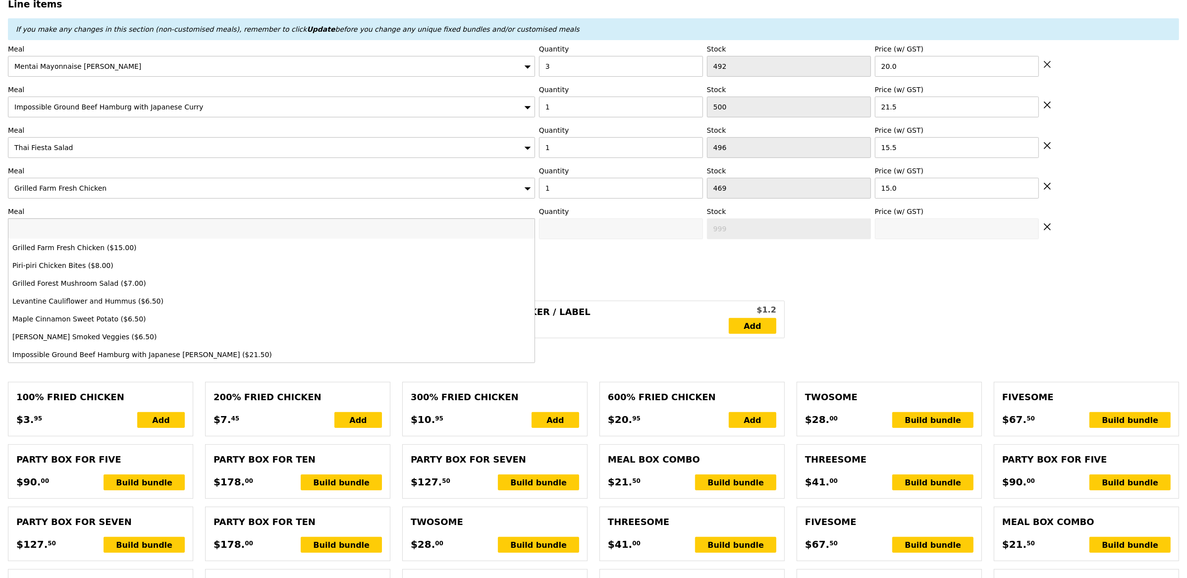
type input "Confirm"
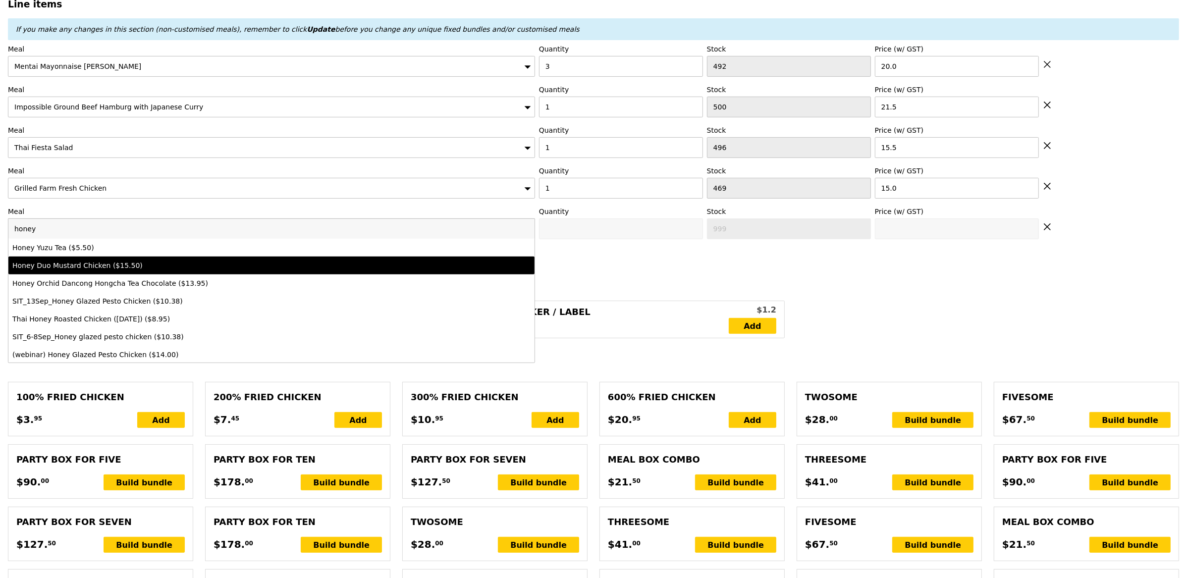
type input "honey"
click at [110, 260] on li "Honey Duo Mustard Chicken ($15.50)" at bounding box center [271, 266] width 526 height 18
type input "Confirm anyway"
type input "0"
type input "475"
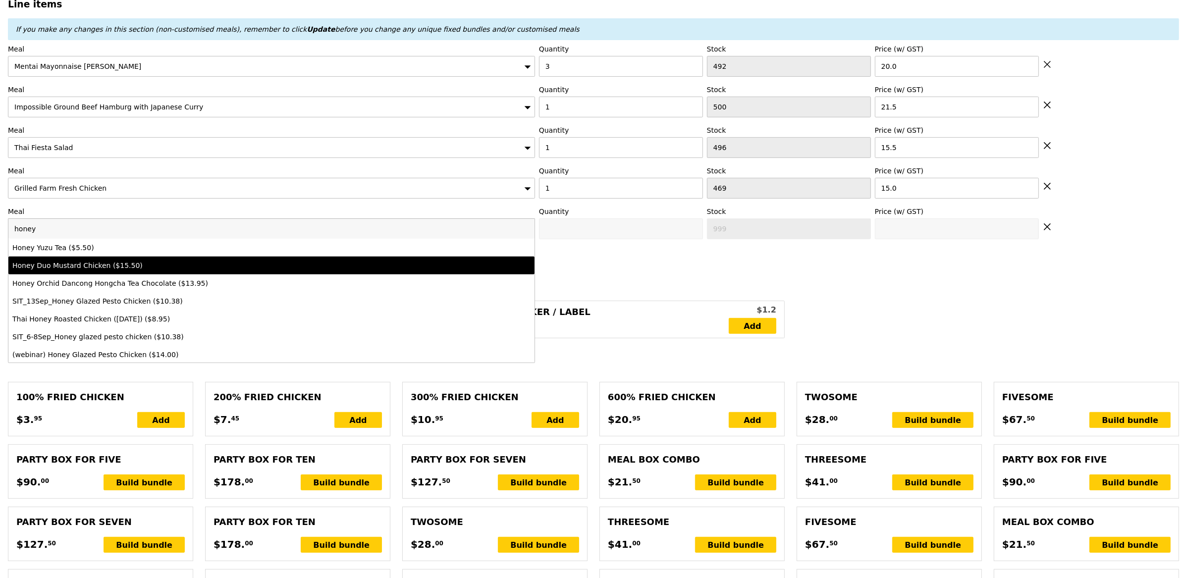
type input "15.5"
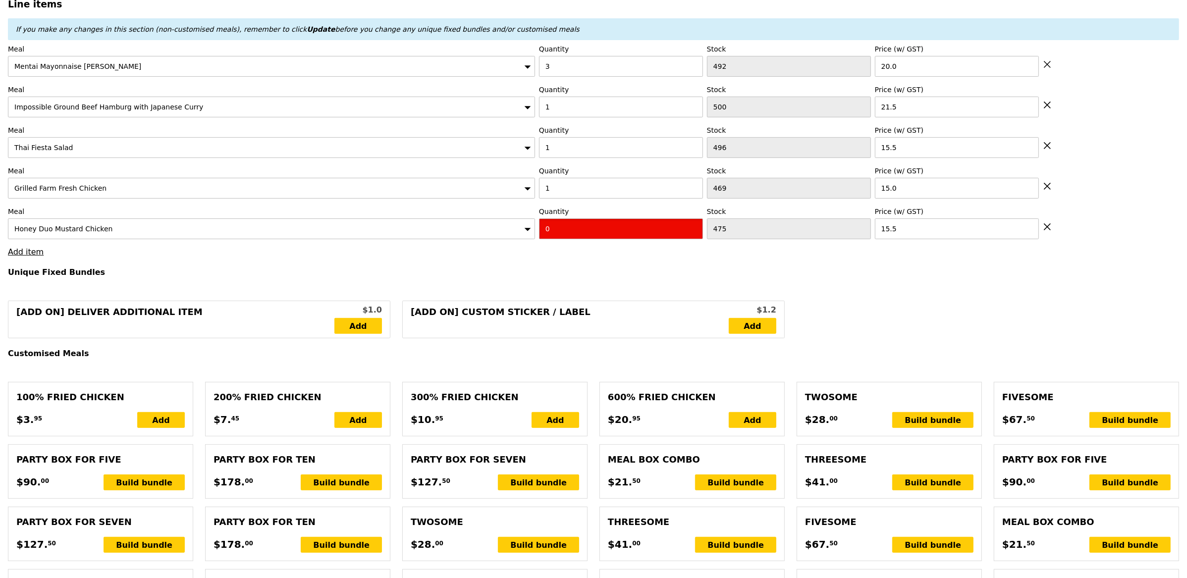
click at [588, 226] on input "0" at bounding box center [621, 229] width 164 height 21
type input "Confirm"
type input "1"
click at [17, 256] on link "Add item" at bounding box center [26, 251] width 36 height 9
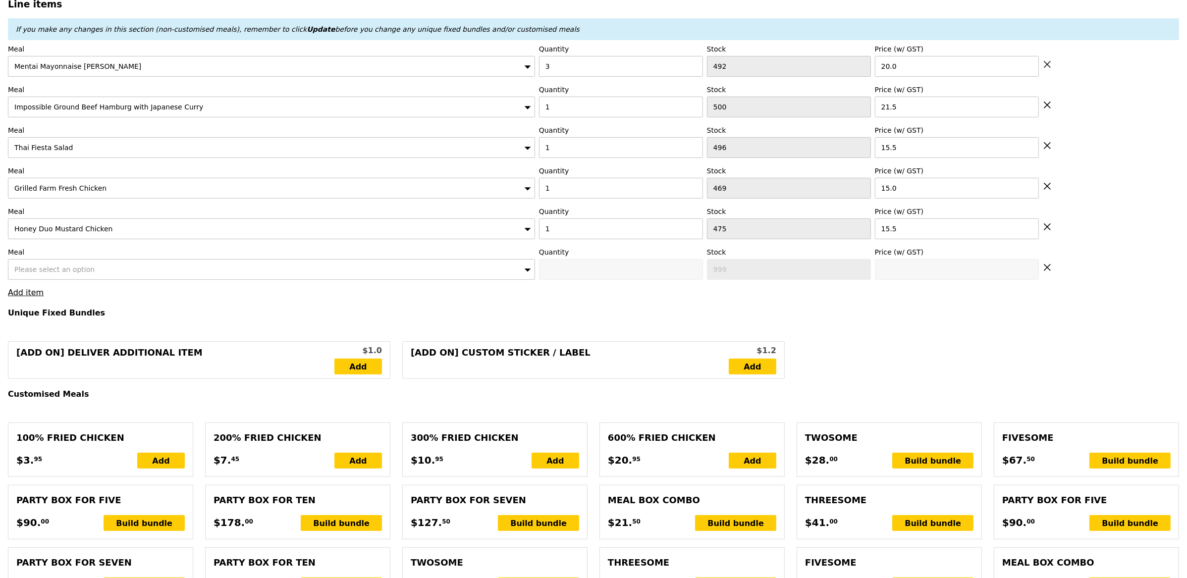
type input "Loading..."
type input "127.50"
type input "5.05"
type input "5.50"
type input "133.00"
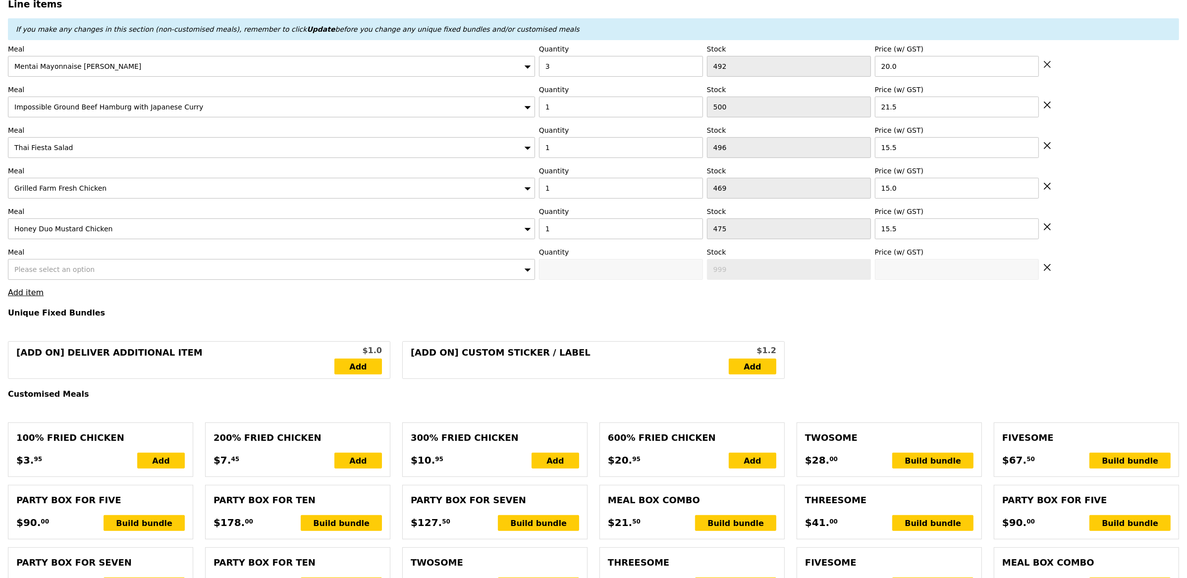
type input "Confirm"
click at [102, 269] on div "Please select an option" at bounding box center [271, 269] width 527 height 21
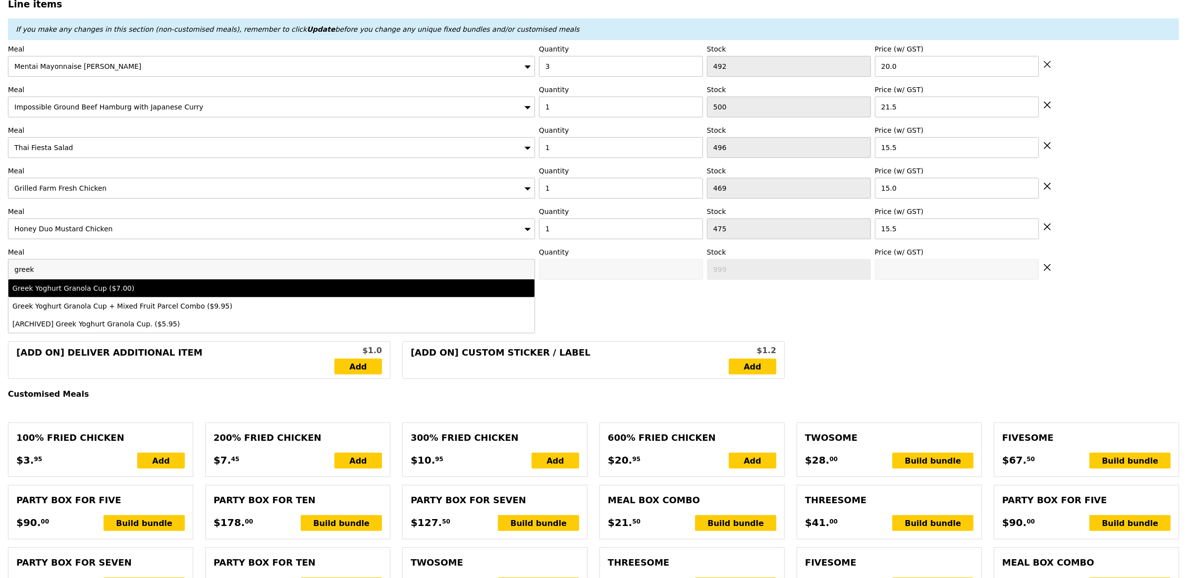
type input "greek"
click at [145, 297] on li "Greek Yoghurt Granola Cup ($7.00)" at bounding box center [271, 288] width 526 height 18
type input "Confirm anyway"
type input "0"
type input "500"
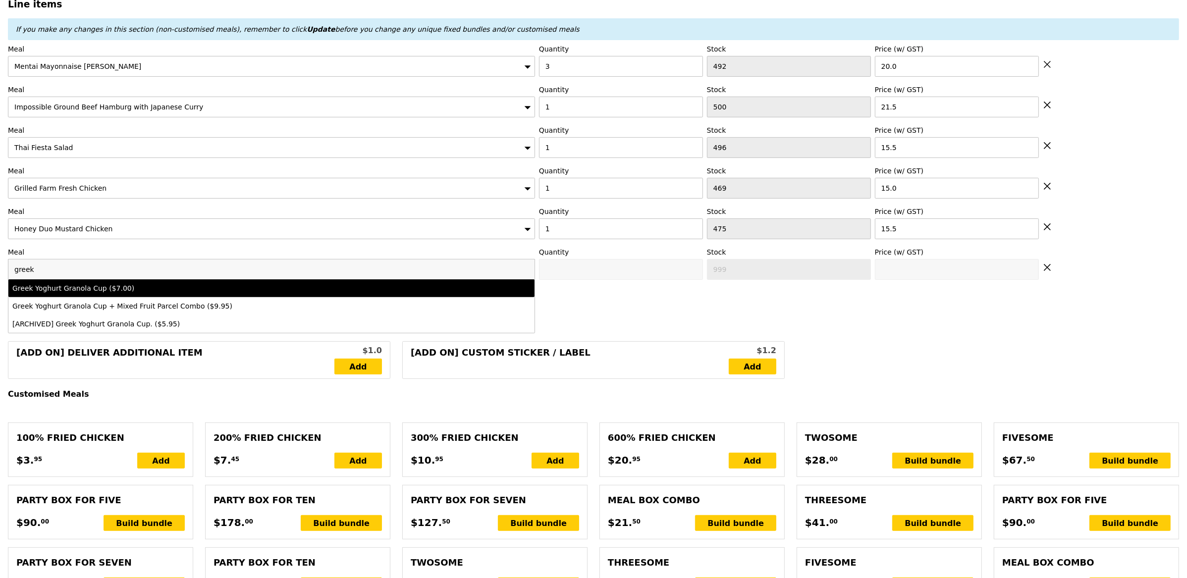
type input "7.0"
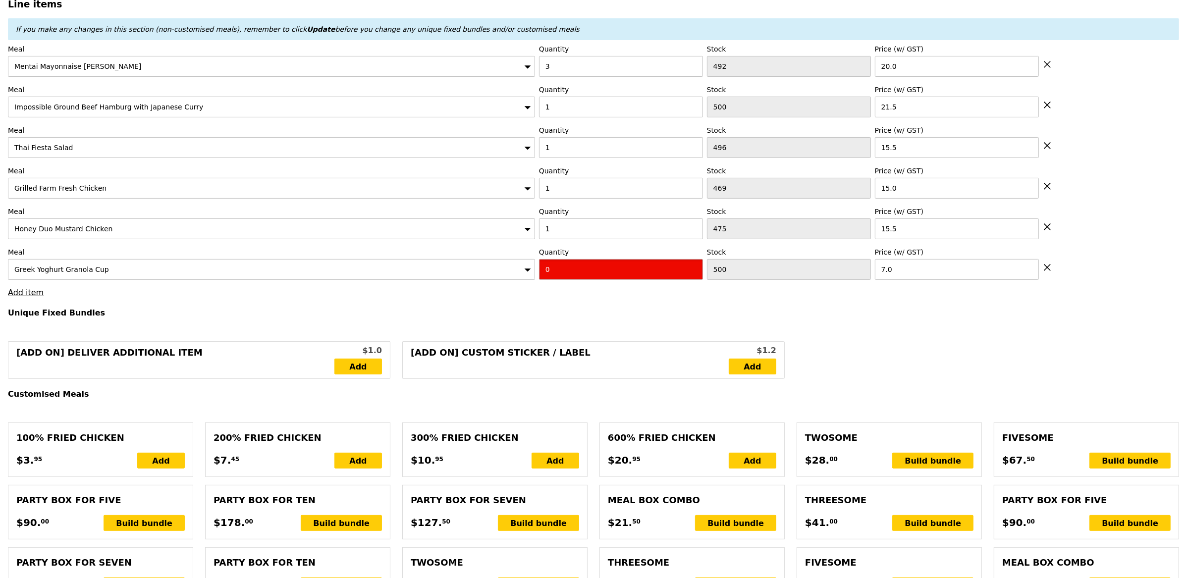
click at [588, 271] on input "0" at bounding box center [621, 269] width 164 height 21
type input "Confirm"
type input "3"
click at [29, 297] on link "Add item" at bounding box center [26, 292] width 36 height 9
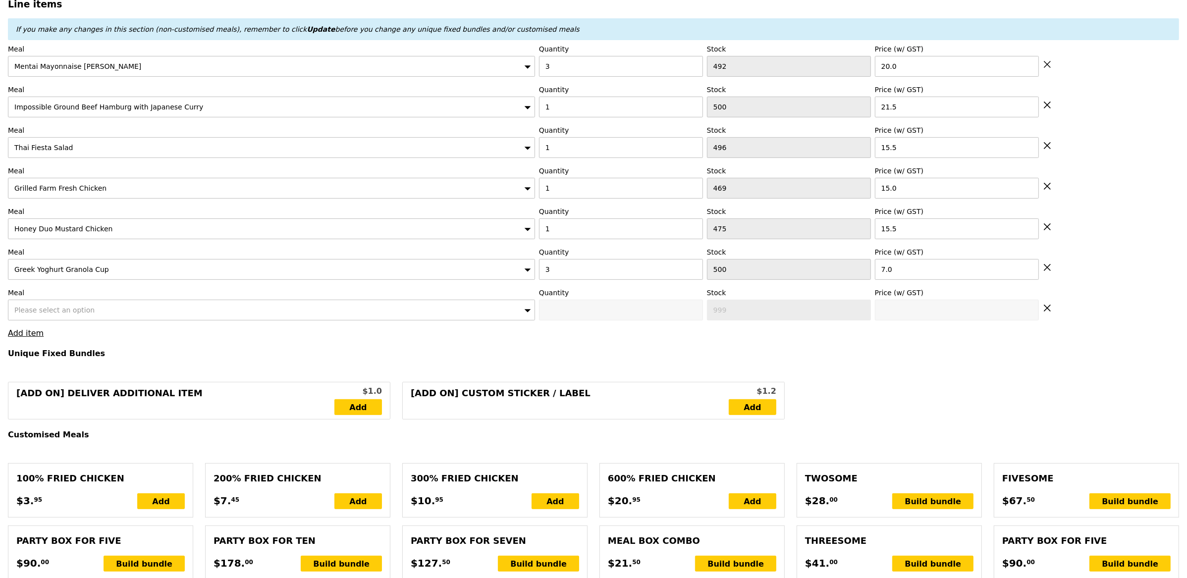
click at [92, 314] on div "Please select an option" at bounding box center [271, 310] width 527 height 21
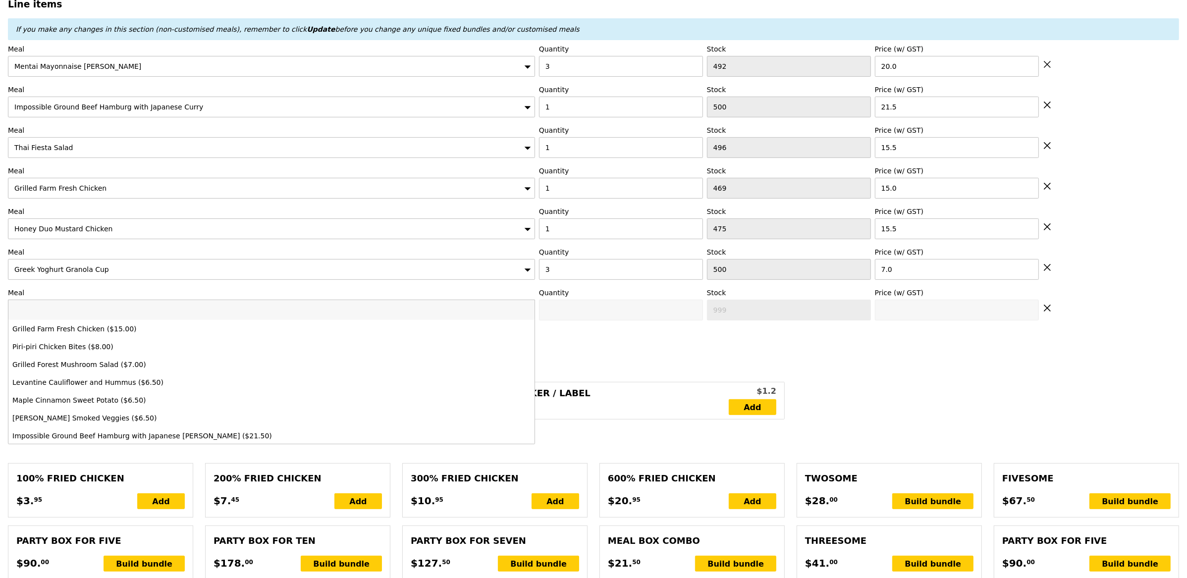
type input "Loading..."
type input "148.50"
type input "3.62"
type input "3.95"
type input "152.45"
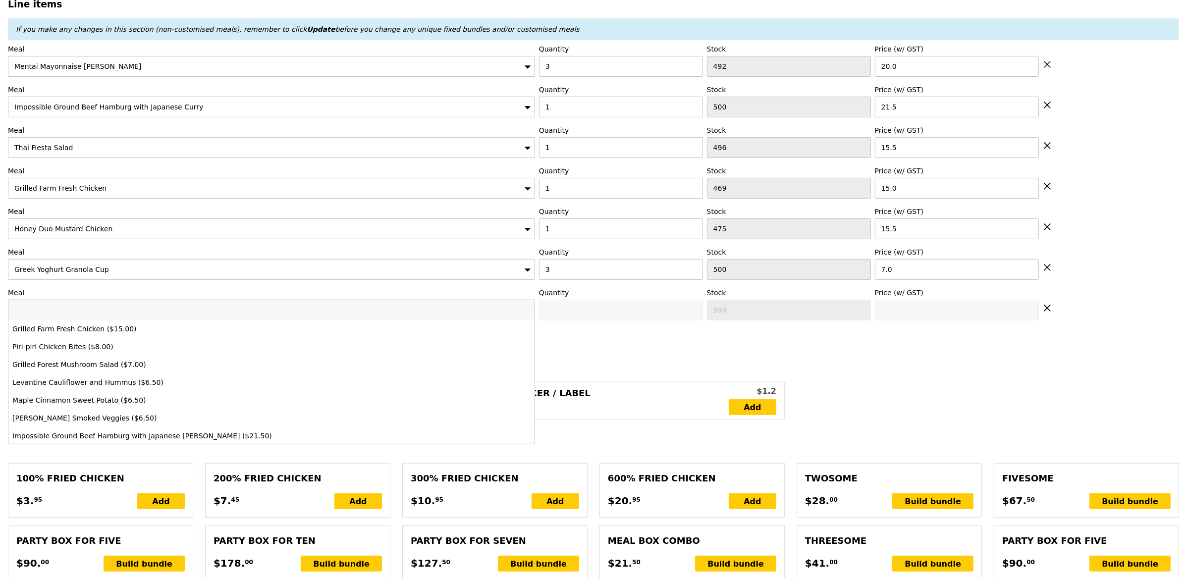
type input "Confirm"
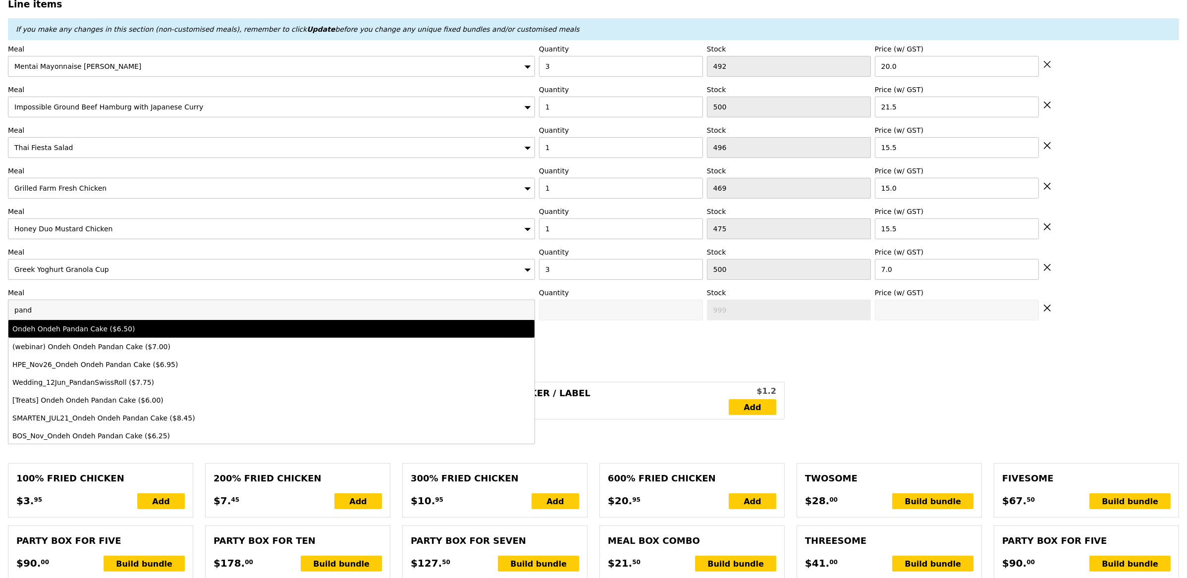
type input "pand"
click at [126, 328] on div "Ondeh Ondeh Pandan Cake ($6.50)" at bounding box center [206, 329] width 388 height 10
type input "Confirm anyway"
type input "0"
type input "487"
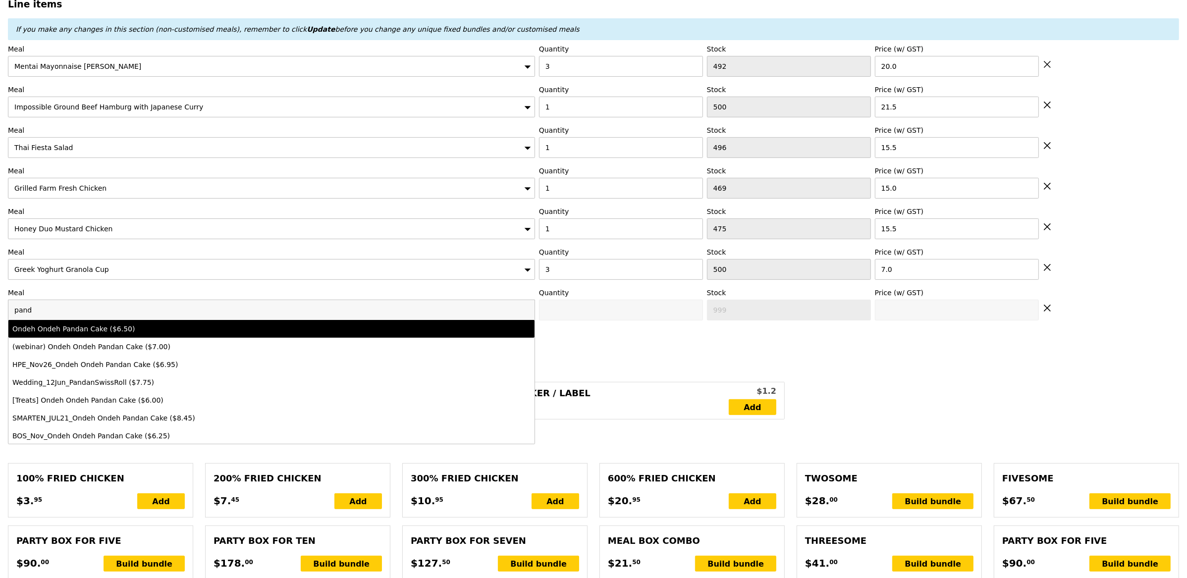
type input "6.5"
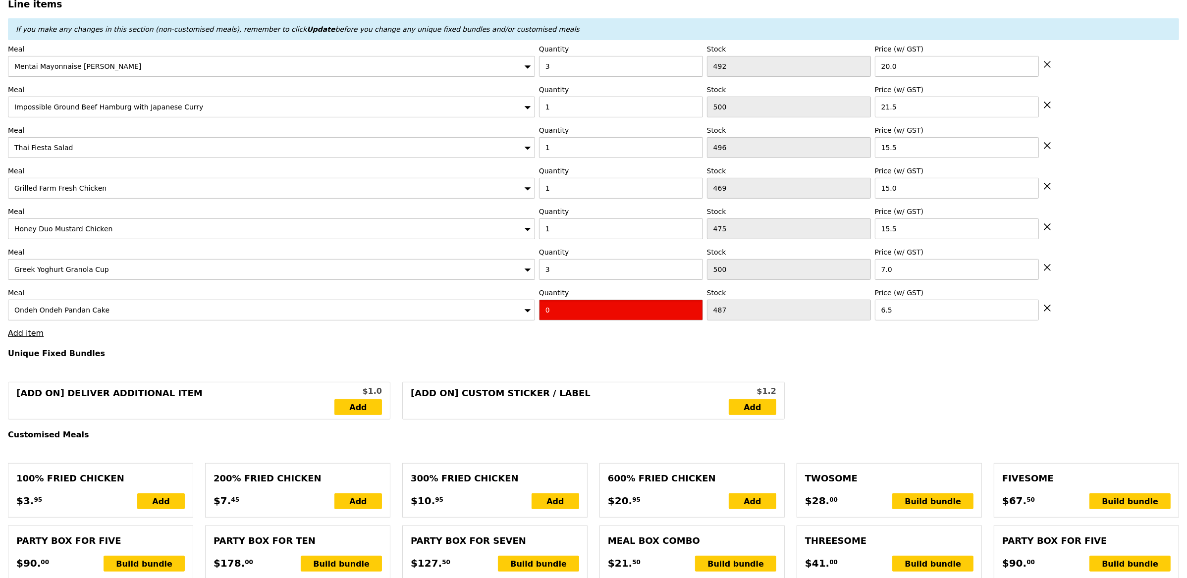
click at [559, 316] on input "0" at bounding box center [621, 310] width 164 height 21
type input "Confirm"
type input "3"
click at [33, 337] on link "Add item" at bounding box center [26, 333] width 36 height 9
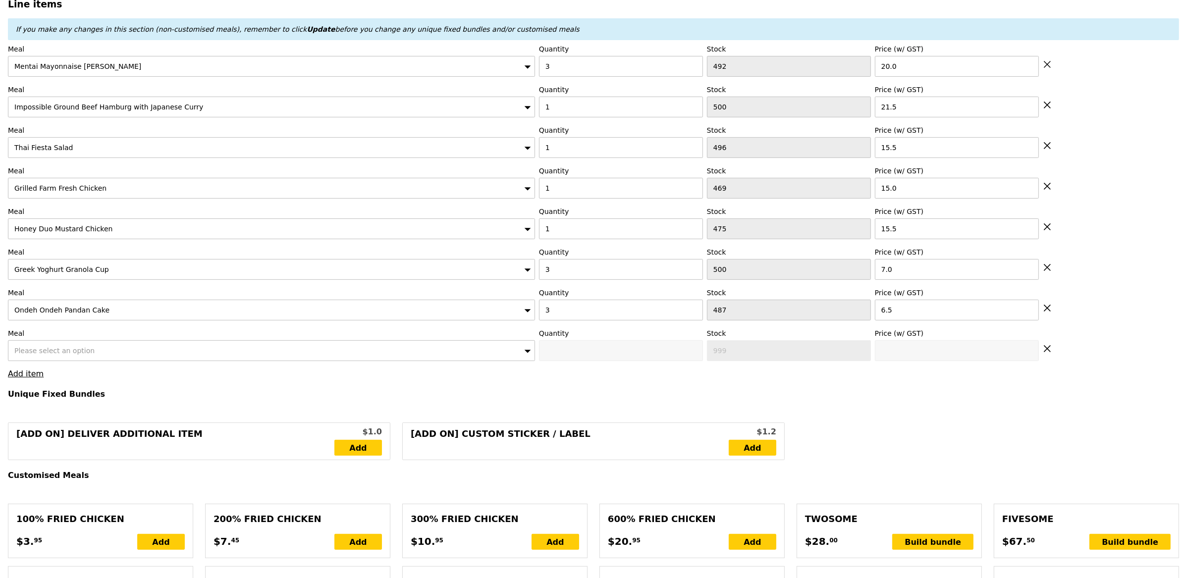
type input "Loading..."
click at [98, 355] on div "Please select an option" at bounding box center [271, 350] width 527 height 21
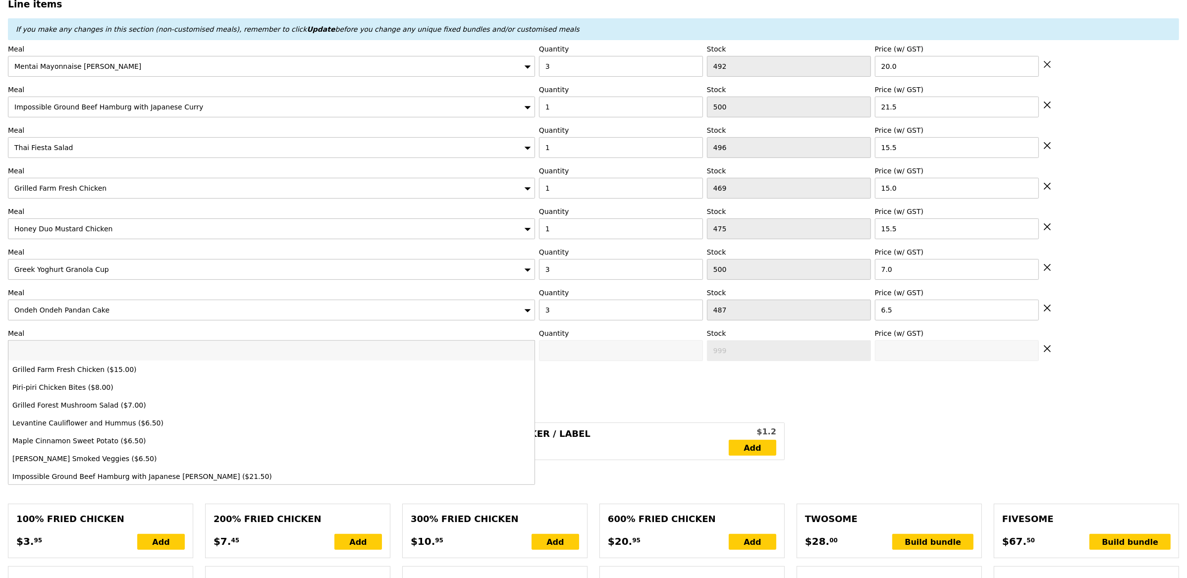
type input "168.00"
type input "171.95"
type input "Confirm"
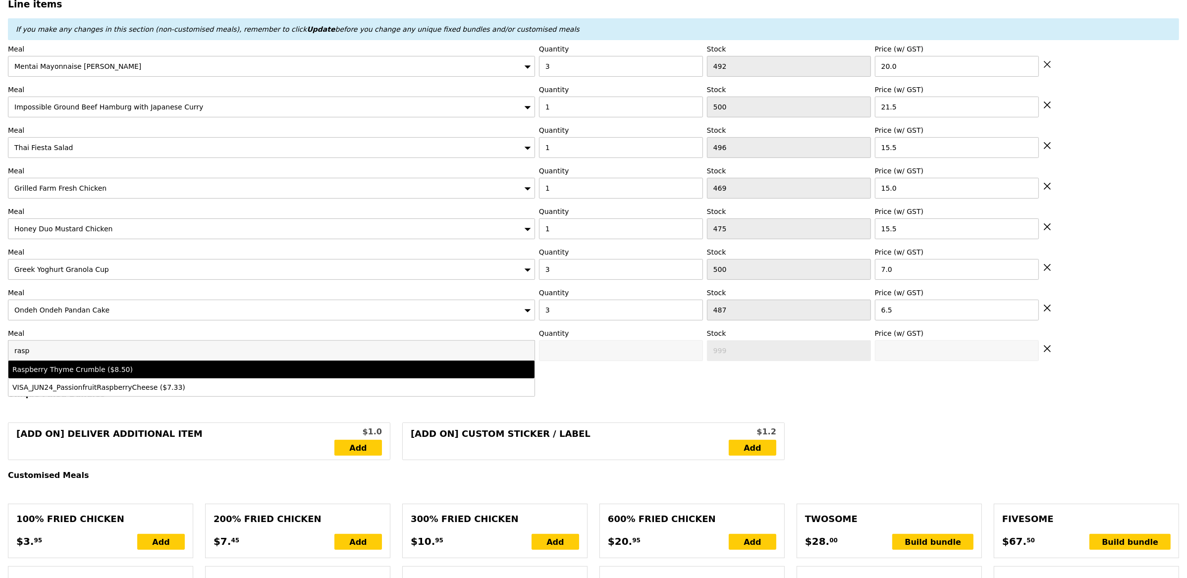
type input "rasp"
click at [119, 366] on li "Raspberry Thyme Crumble ($8.50)" at bounding box center [271, 370] width 526 height 18
type input "Confirm anyway"
type input "0"
type input "495"
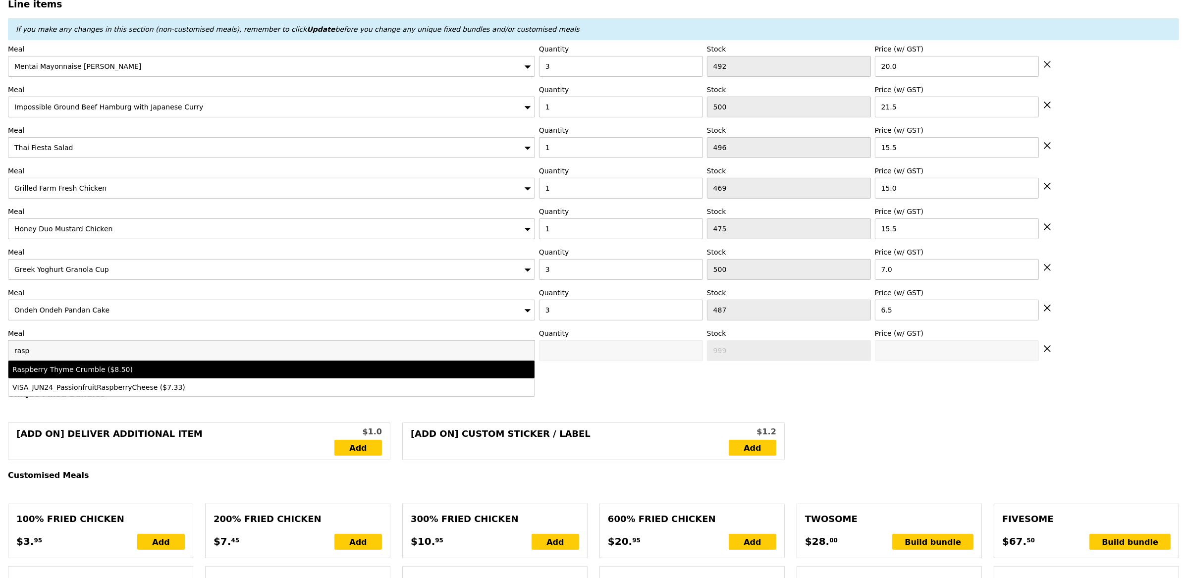
type input "8.5"
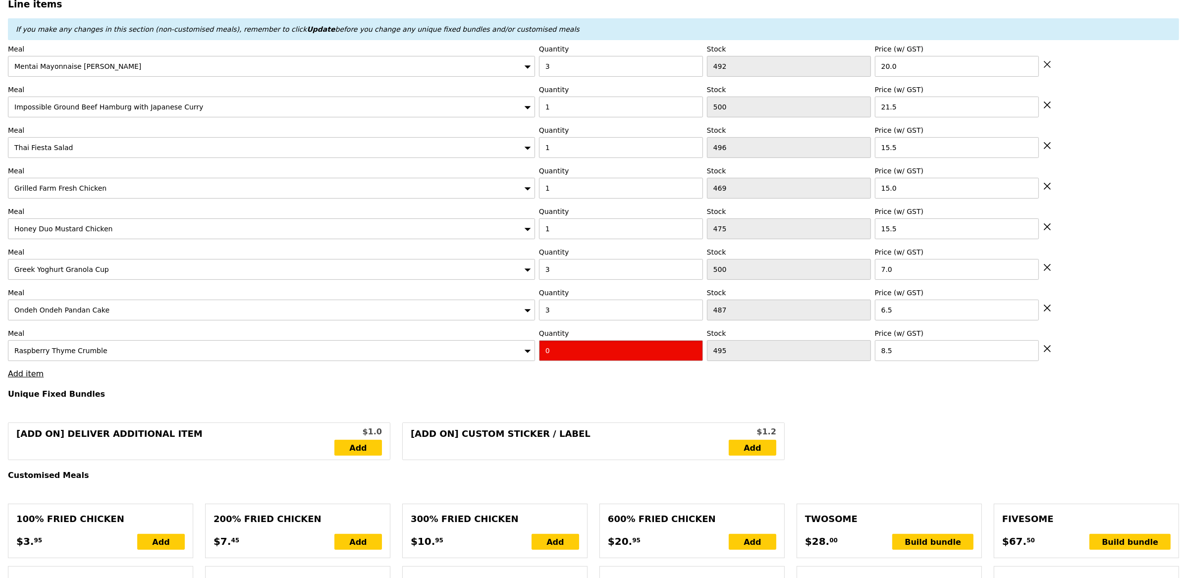
click at [560, 352] on input "0" at bounding box center [621, 350] width 164 height 21
type input "Confirm"
type input "3"
click at [34, 376] on link "Add item" at bounding box center [26, 373] width 36 height 9
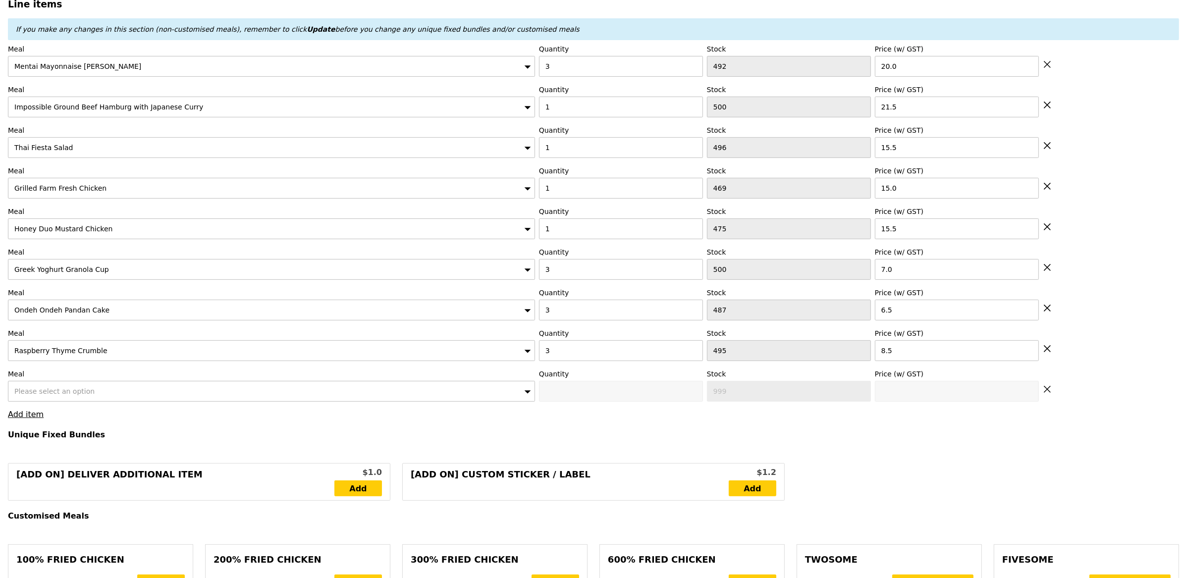
click at [71, 391] on span "Please select an option" at bounding box center [54, 391] width 80 height 8
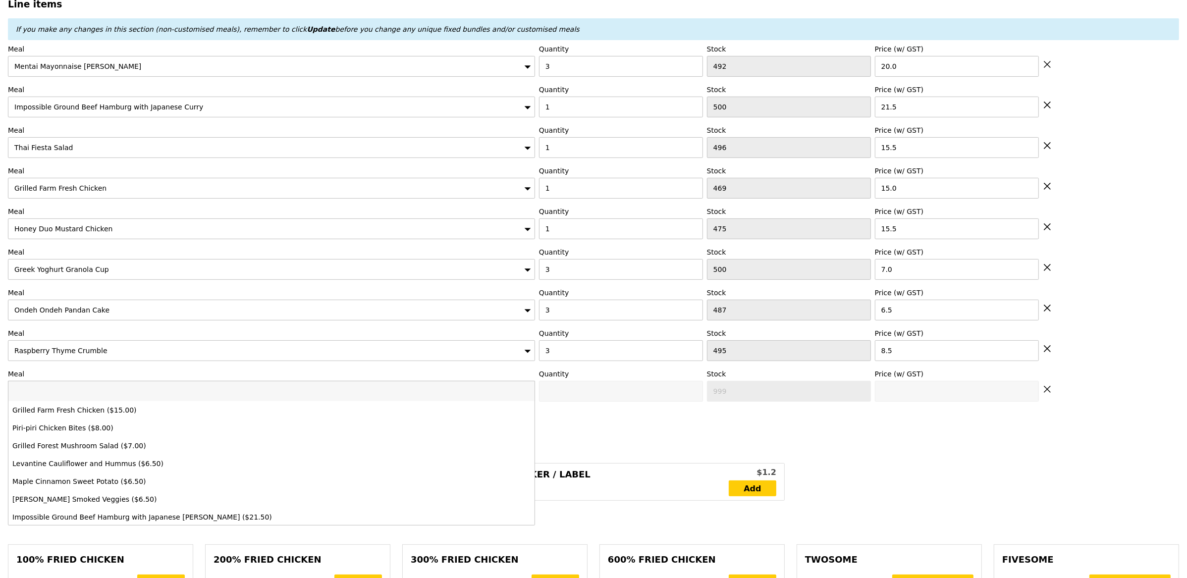
type input "Loading..."
type input "f"
type input "193.50"
type input "197.45"
type input "fruit"
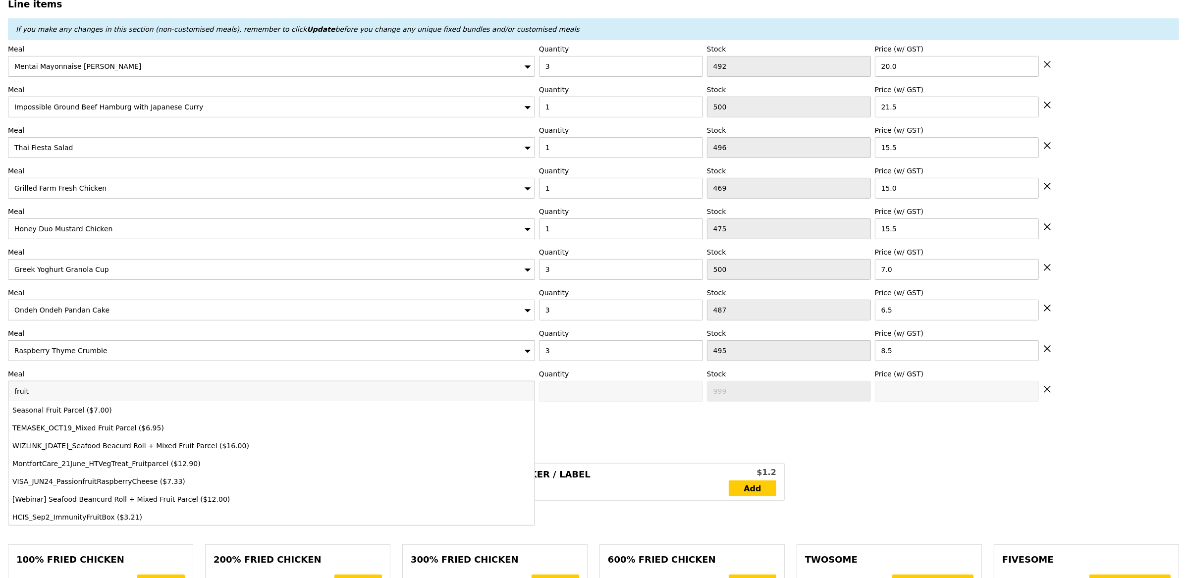
type input "Confirm"
type input "fruit"
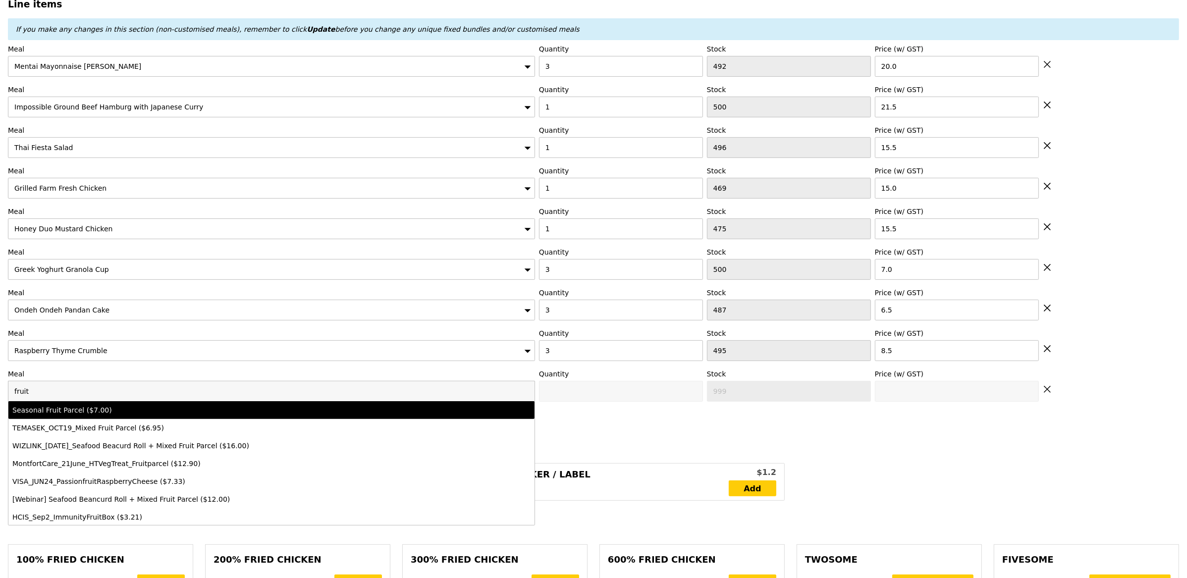
click at [91, 406] on li "Seasonal Fruit Parcel ($7.00)" at bounding box center [271, 410] width 526 height 18
type input "Confirm anyway"
type input "0"
type input "500"
type input "7.0"
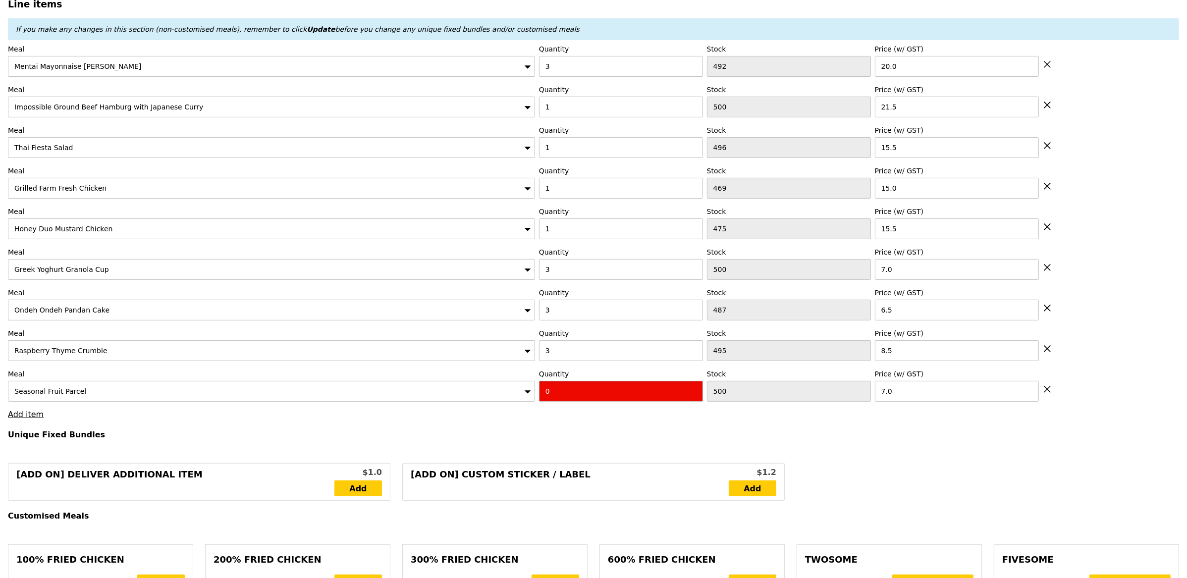
click at [622, 402] on input "0" at bounding box center [621, 391] width 164 height 21
type input "Confirm"
type input "10"
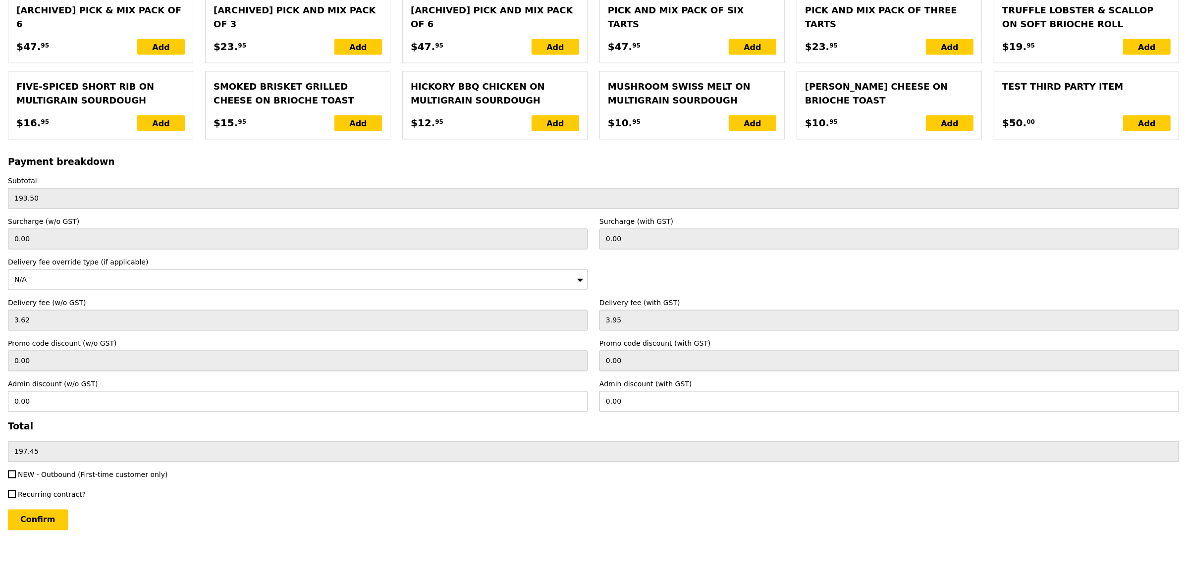
type input "Loading..."
type input "263.50"
type input "267.45"
click at [72, 280] on div "N/A" at bounding box center [298, 280] width 580 height 21
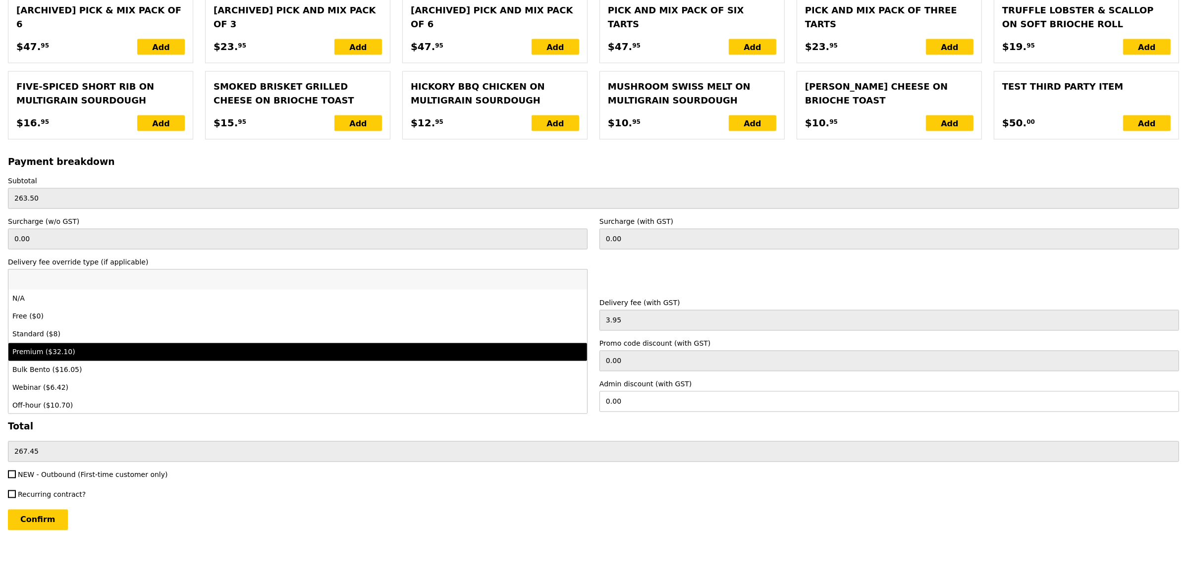
click at [70, 351] on div "Premium ($32.10)" at bounding box center [226, 352] width 428 height 10
type input "Loading..."
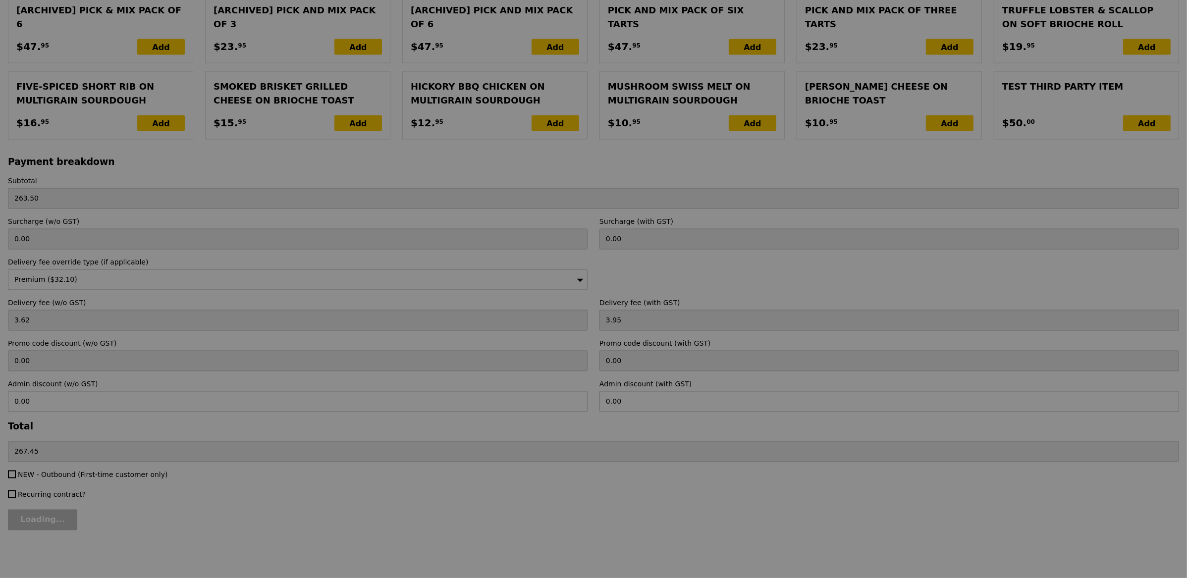
type input "29.45"
type input "32.10"
type input "295.60"
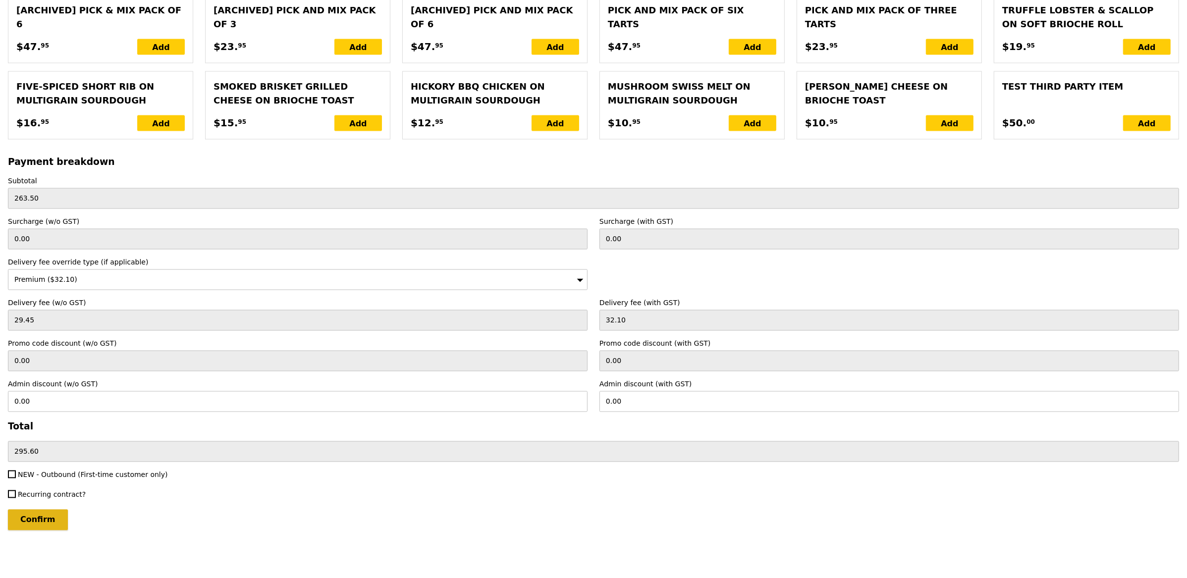
click at [43, 529] on input "Confirm" at bounding box center [38, 520] width 60 height 21
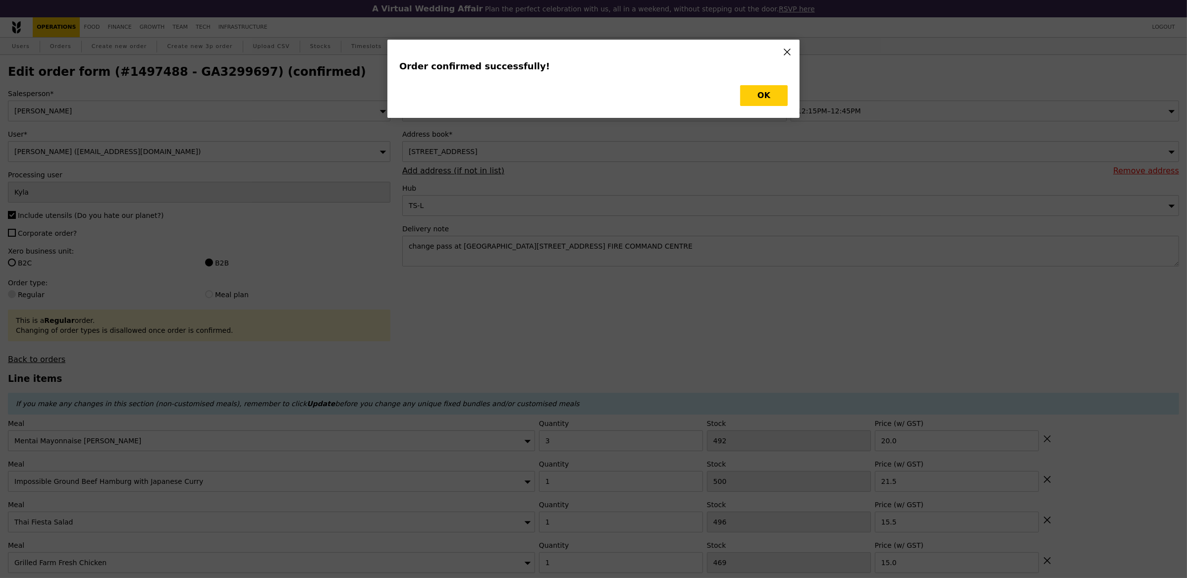
type input "Loading..."
checkbox input "false"
type input "10"
type input "500"
type input "7.00"
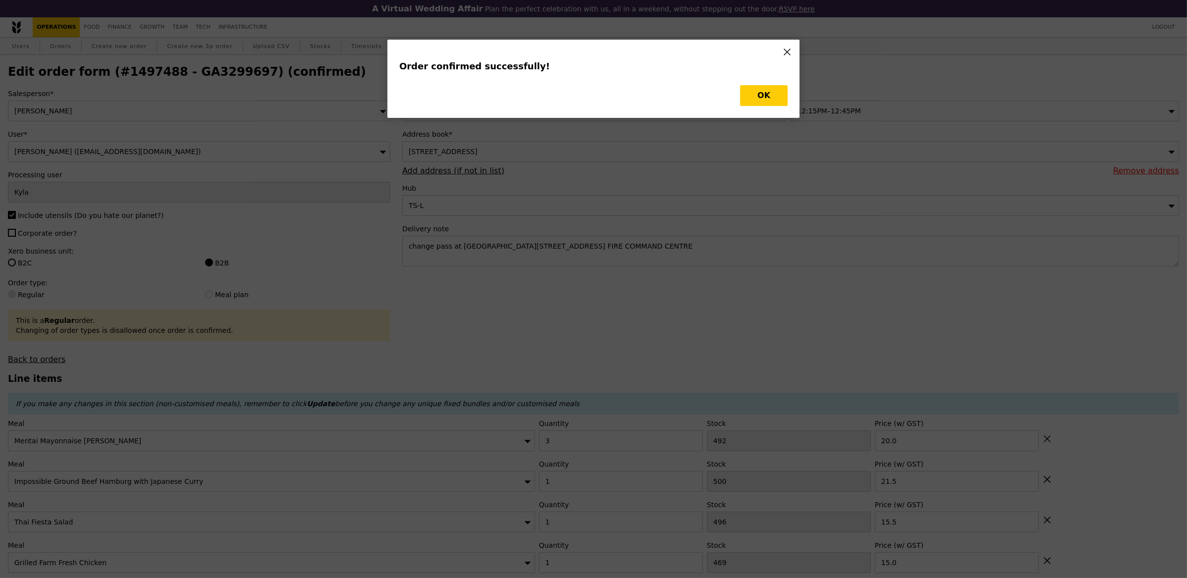
type input "3"
type input "495"
type input "8.50"
type input "3"
type input "487"
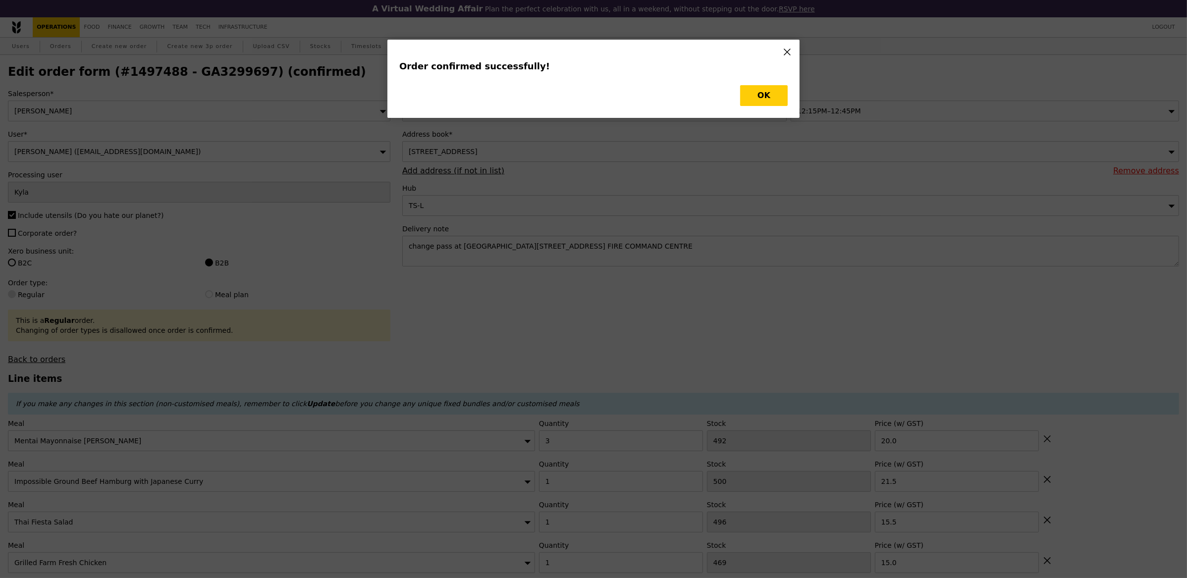
type input "6.50"
type input "3"
type input "500"
type input "7.00"
type input "15.50"
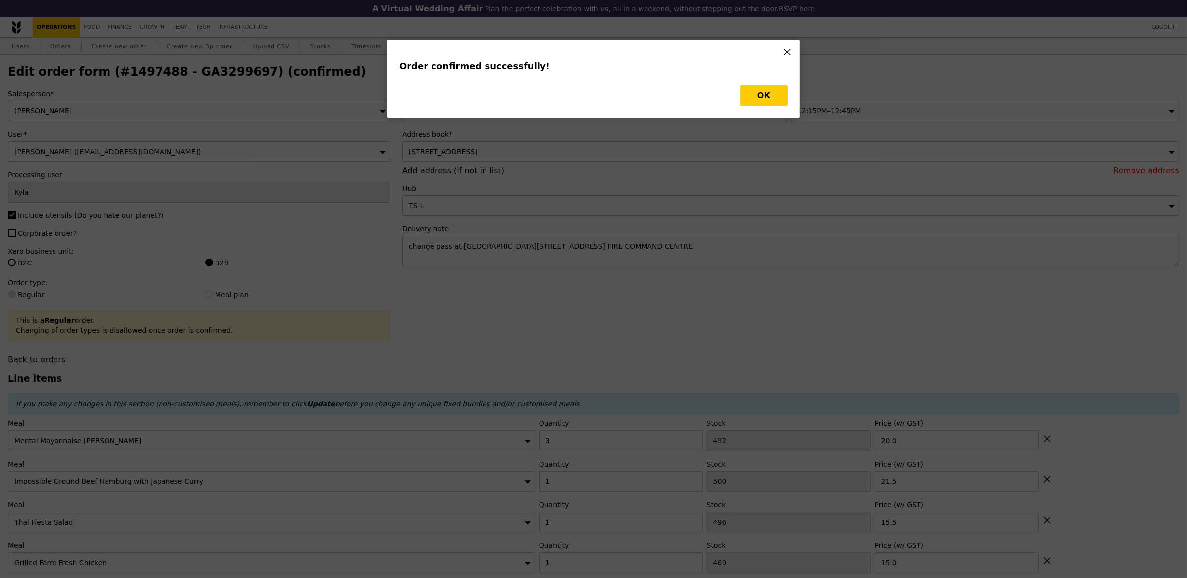
type input "1"
type input "469"
type input "15.00"
type input "1"
type input "496"
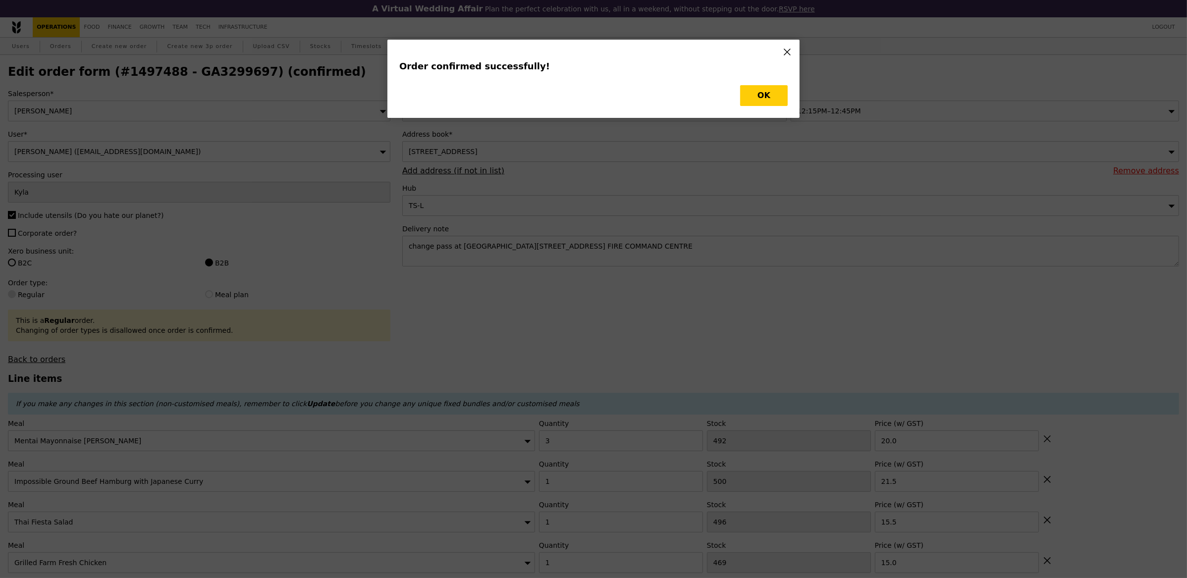
type input "15.50"
type input "1"
type input "500"
type input "21.50"
type input "3"
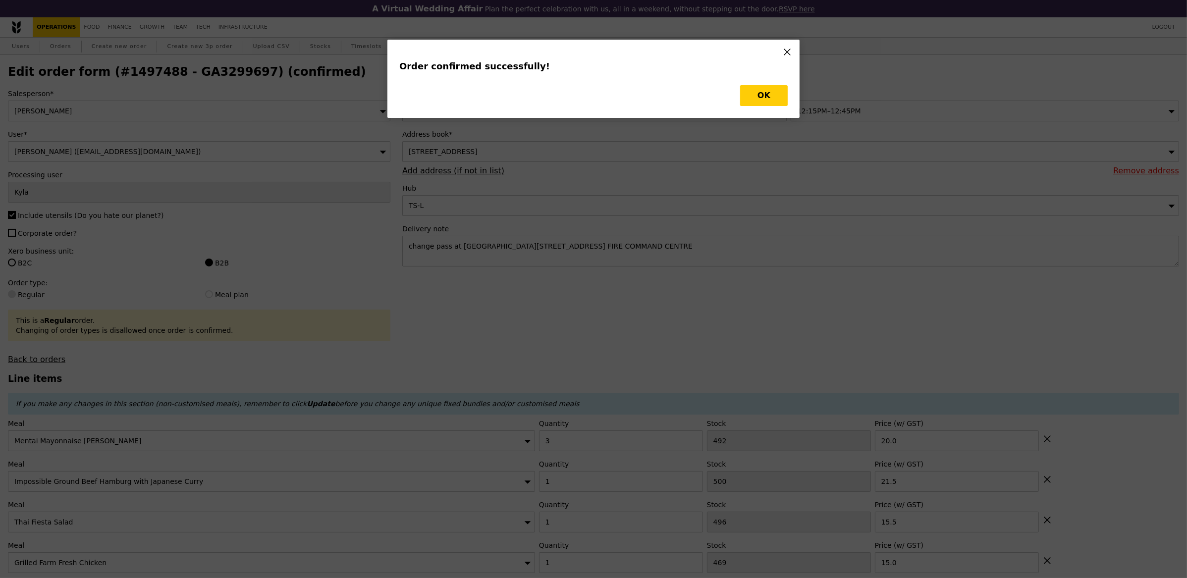
type input "492"
type input "20.00"
type input "490"
type input "492"
type input "484"
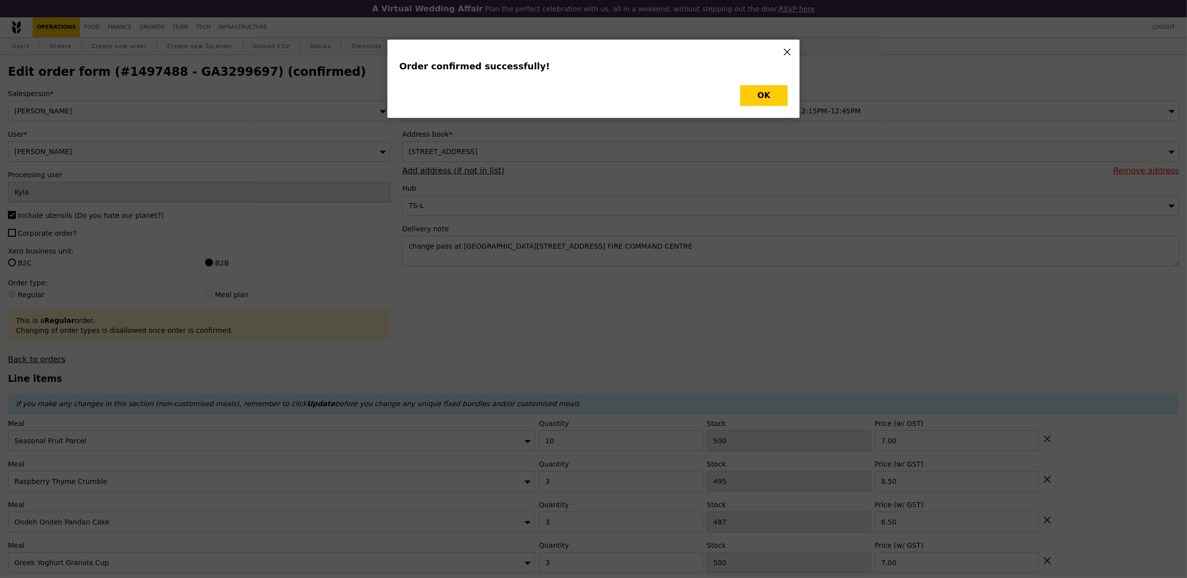
type input "497"
type input "474"
type input "468"
type input "495"
type input "499"
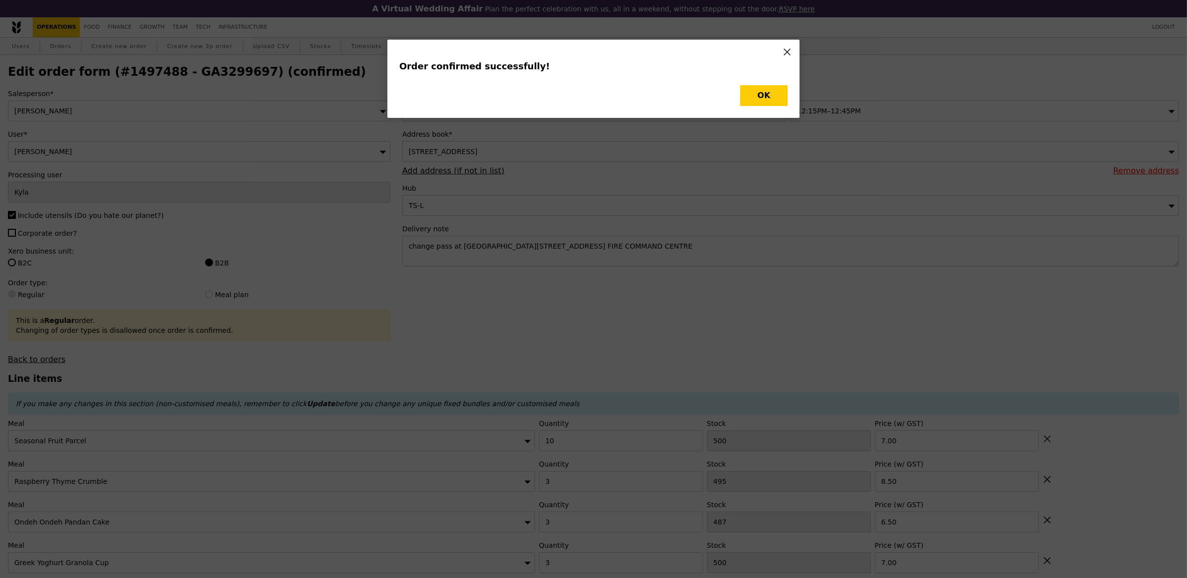
type input "489"
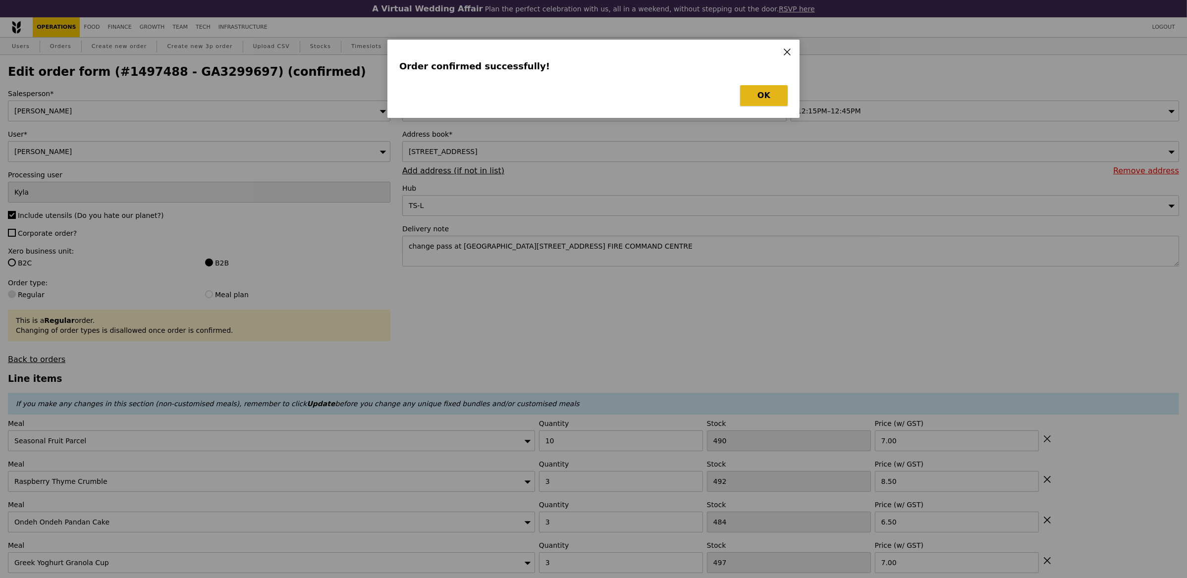
click at [756, 92] on button "OK" at bounding box center [764, 95] width 48 height 21
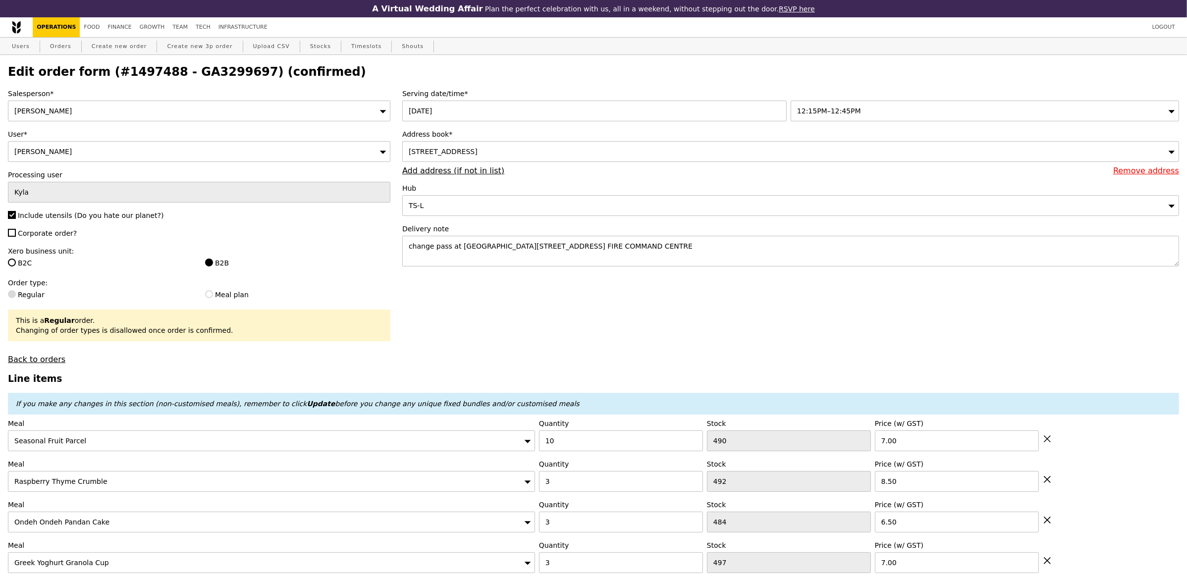
click at [205, 75] on h2 "Edit order form (#1497488 - GA3299697) (confirmed)" at bounding box center [593, 72] width 1171 height 14
copy h2 "GA3299697"
click at [50, 51] on link "Orders" at bounding box center [60, 47] width 29 height 18
type input "Loading..."
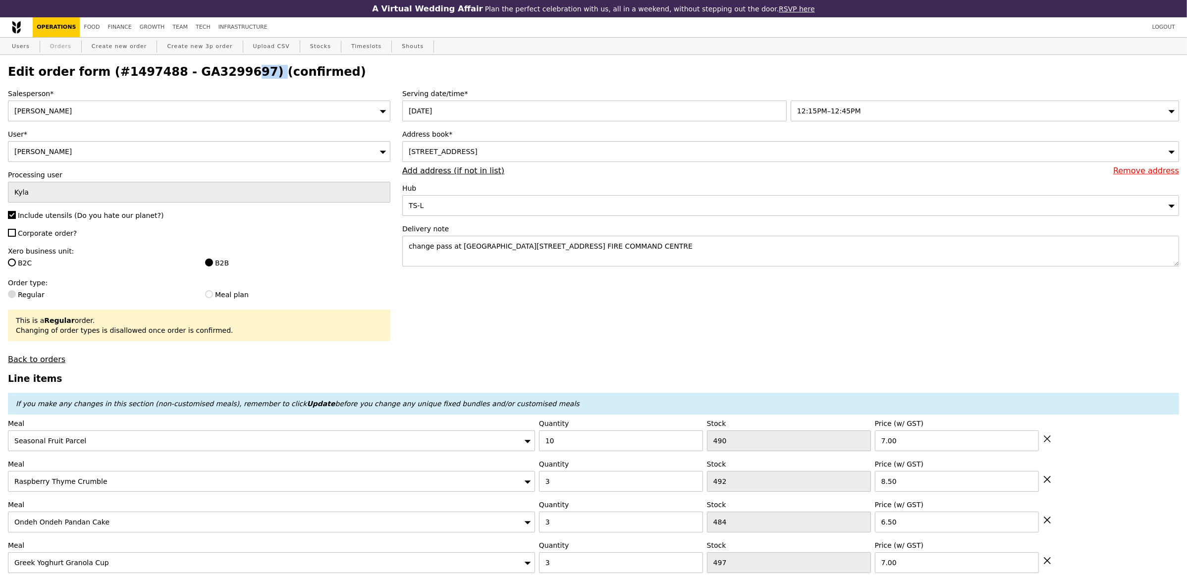
select select "100"
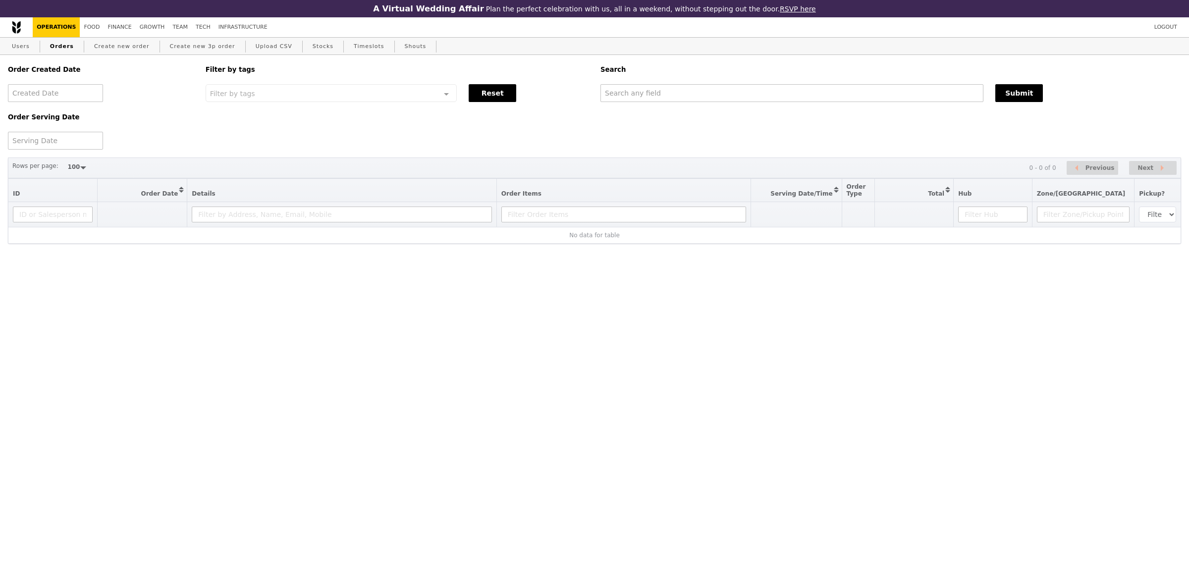
click at [664, 105] on div "Order Created Date Order Serving Date Filter by tags Filter by tags Meal_Plan W…" at bounding box center [594, 102] width 1185 height 95
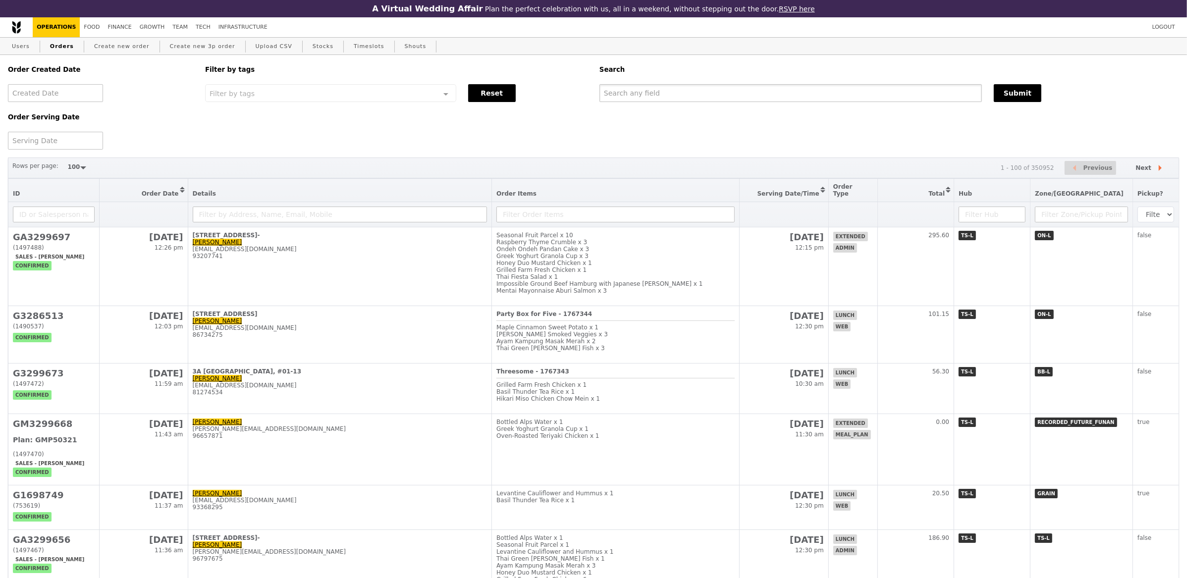
click at [667, 102] on input "text" at bounding box center [791, 93] width 383 height 18
paste input "GA3299697"
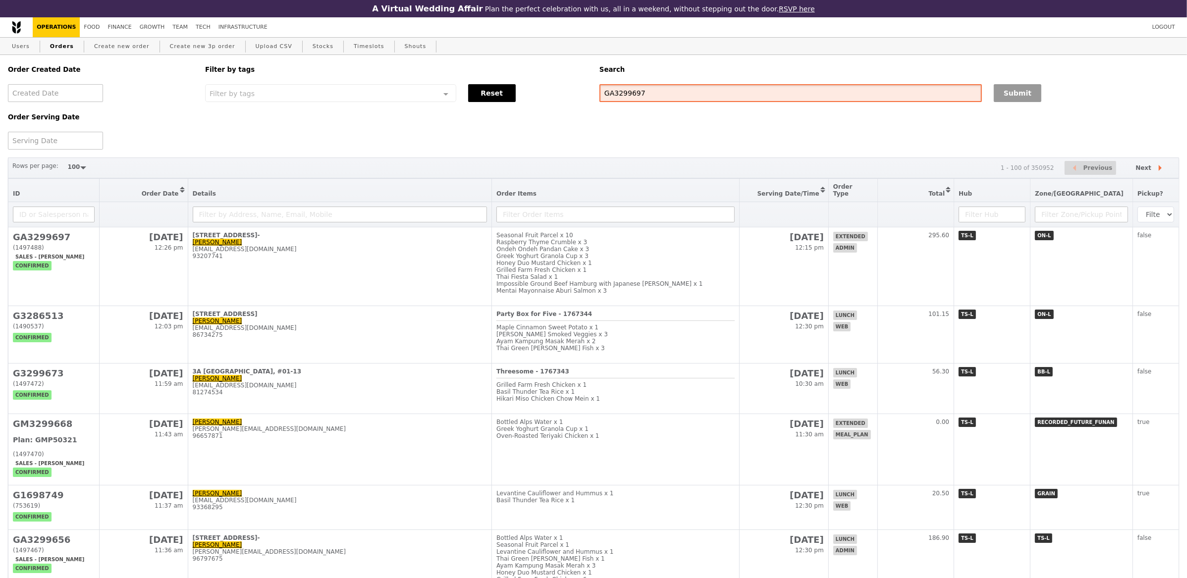
type input "GA3299697"
click at [1015, 94] on button "Submit" at bounding box center [1018, 93] width 48 height 18
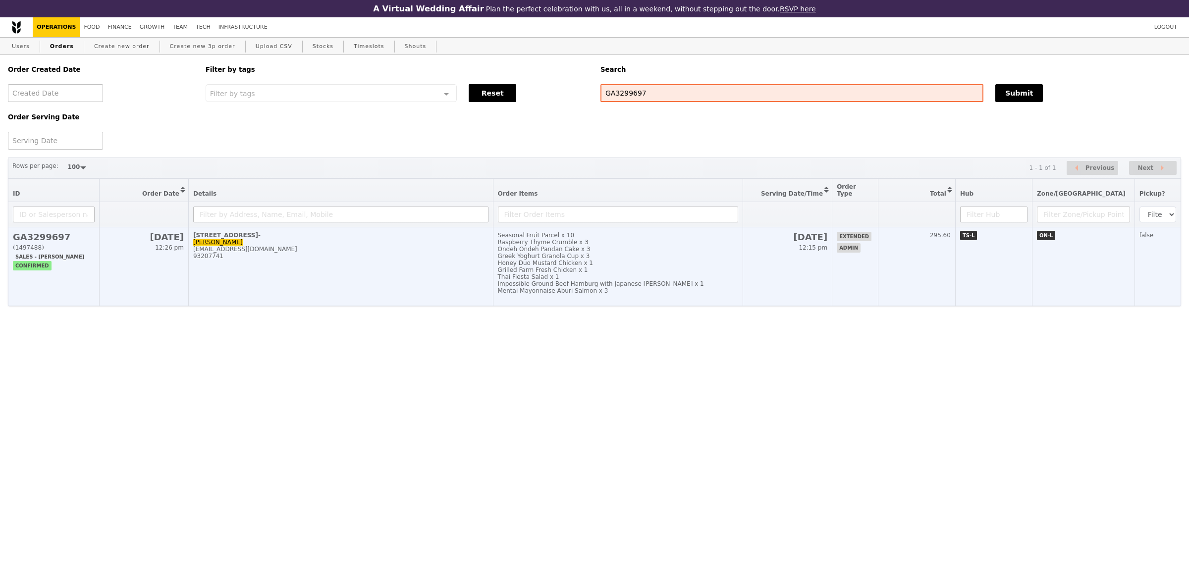
click at [515, 284] on div "Impossible Ground Beef Hamburg with Japanese Curry x 1" at bounding box center [618, 283] width 240 height 7
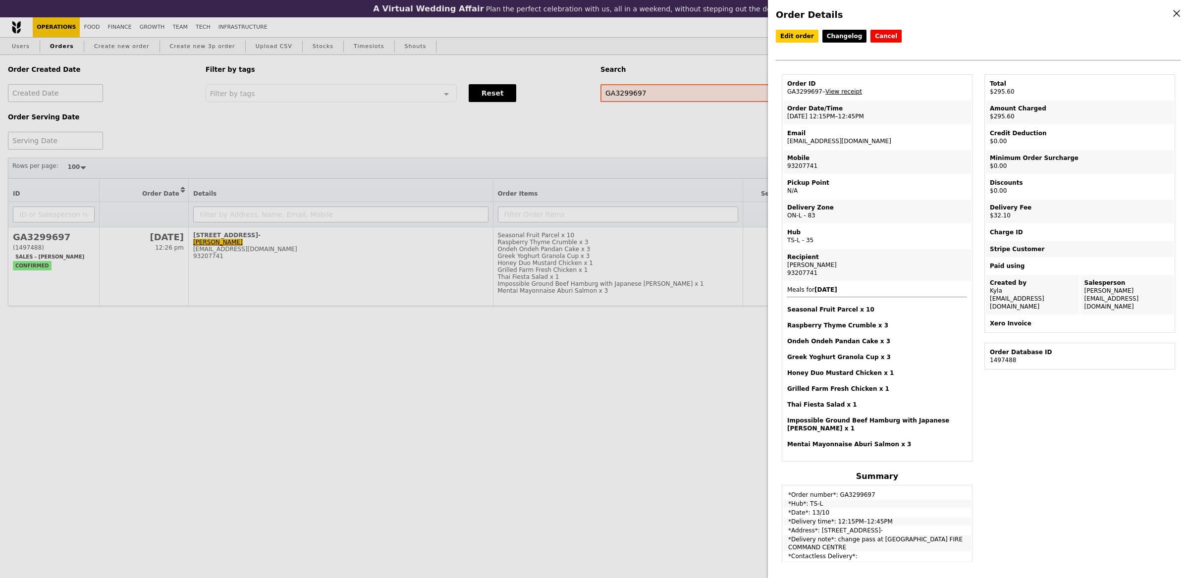
click at [859, 88] on link "View receipt" at bounding box center [843, 91] width 37 height 7
click at [383, 258] on div "Order Details Edit order Changelog Cancel Order ID GA3299697 – View receipt Ord…" at bounding box center [594, 289] width 1189 height 578
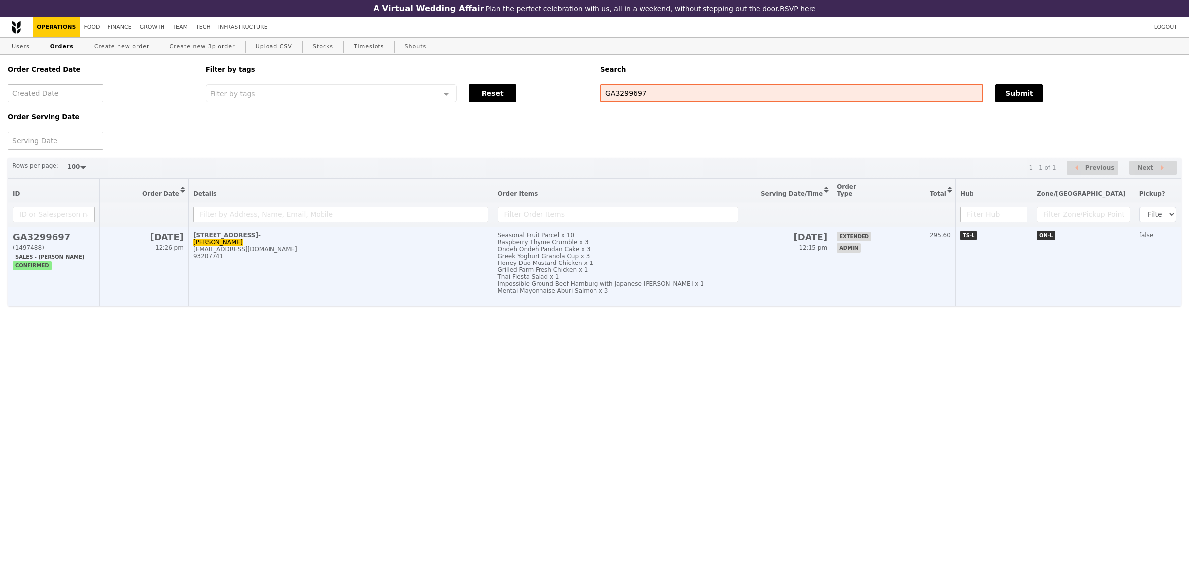
click at [780, 280] on td "13 Oct 12:15 pm" at bounding box center [788, 266] width 90 height 79
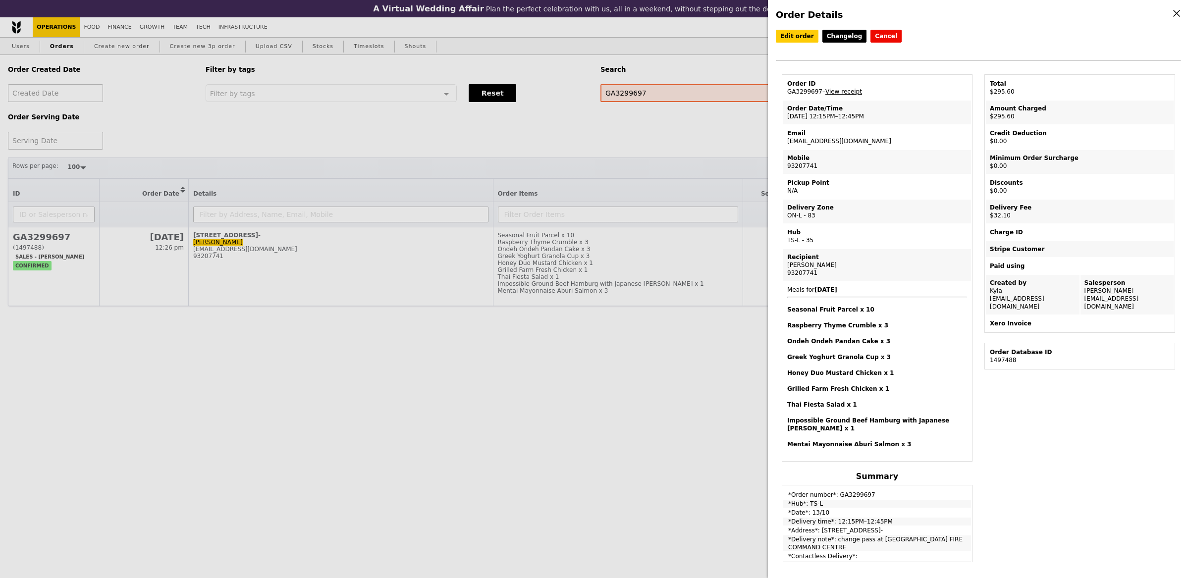
click at [791, 261] on div "Tiffany" at bounding box center [877, 265] width 180 height 8
click at [882, 40] on button "Cancel" at bounding box center [886, 36] width 31 height 13
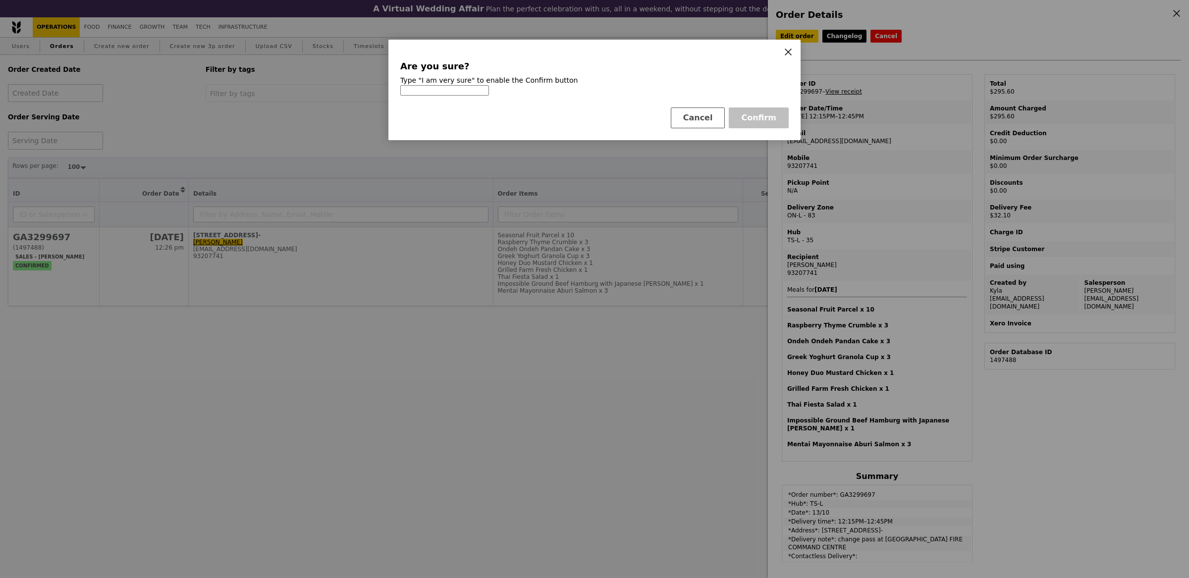
click at [418, 81] on h4 "Type "I am very sure" to enable the Confirm button" at bounding box center [594, 80] width 388 height 10
click at [416, 94] on input at bounding box center [444, 90] width 89 height 10
type input "I am very sure"
click at [763, 123] on button "Confirm" at bounding box center [759, 118] width 60 height 21
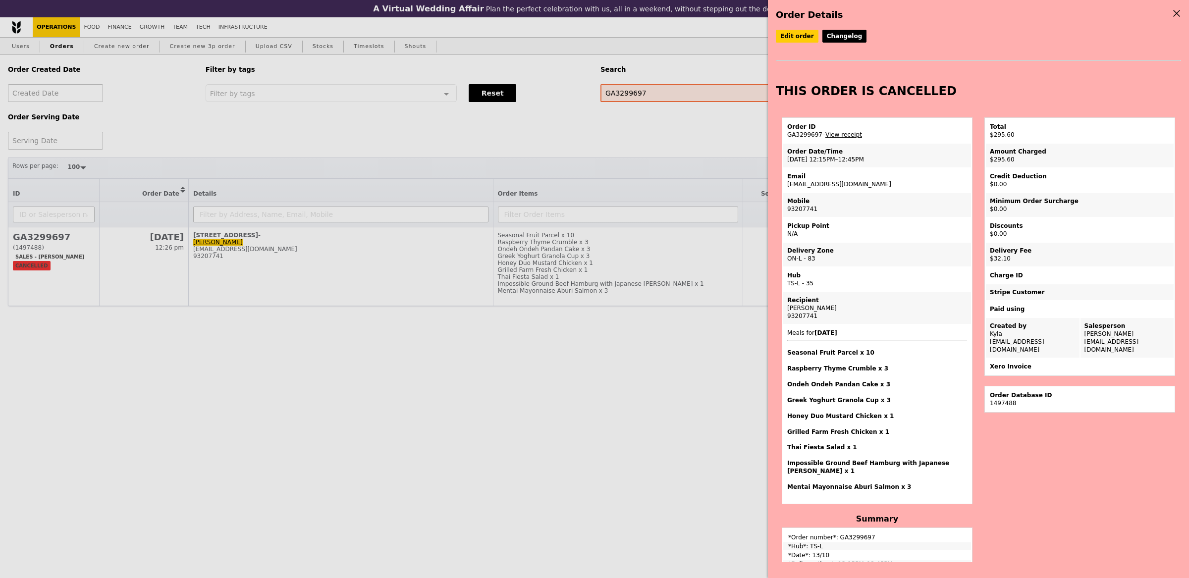
click at [674, 170] on div "Order Details Edit order Changelog THIS ORDER IS CANCELLED Order ID GA3299697 –…" at bounding box center [594, 289] width 1189 height 578
